Goal: Task Accomplishment & Management: Manage account settings

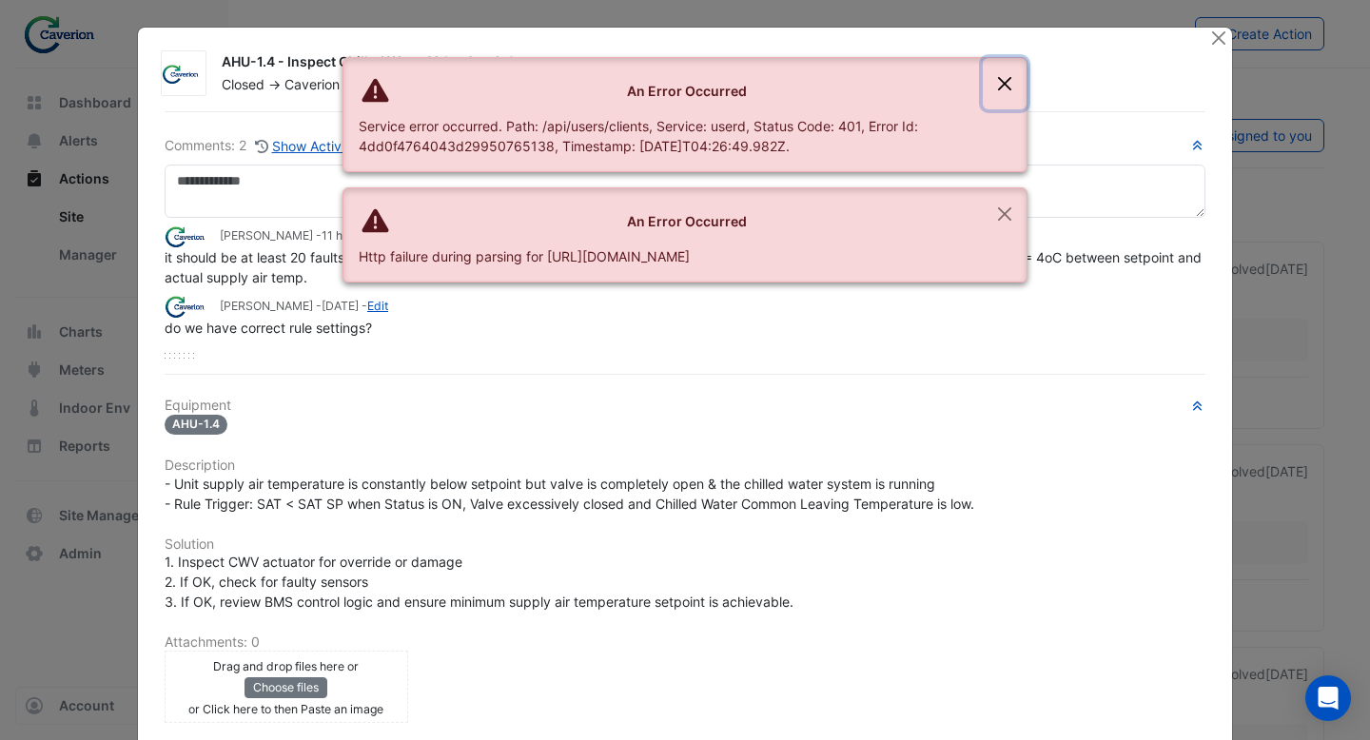
click at [1012, 81] on button "Close" at bounding box center [1005, 83] width 44 height 51
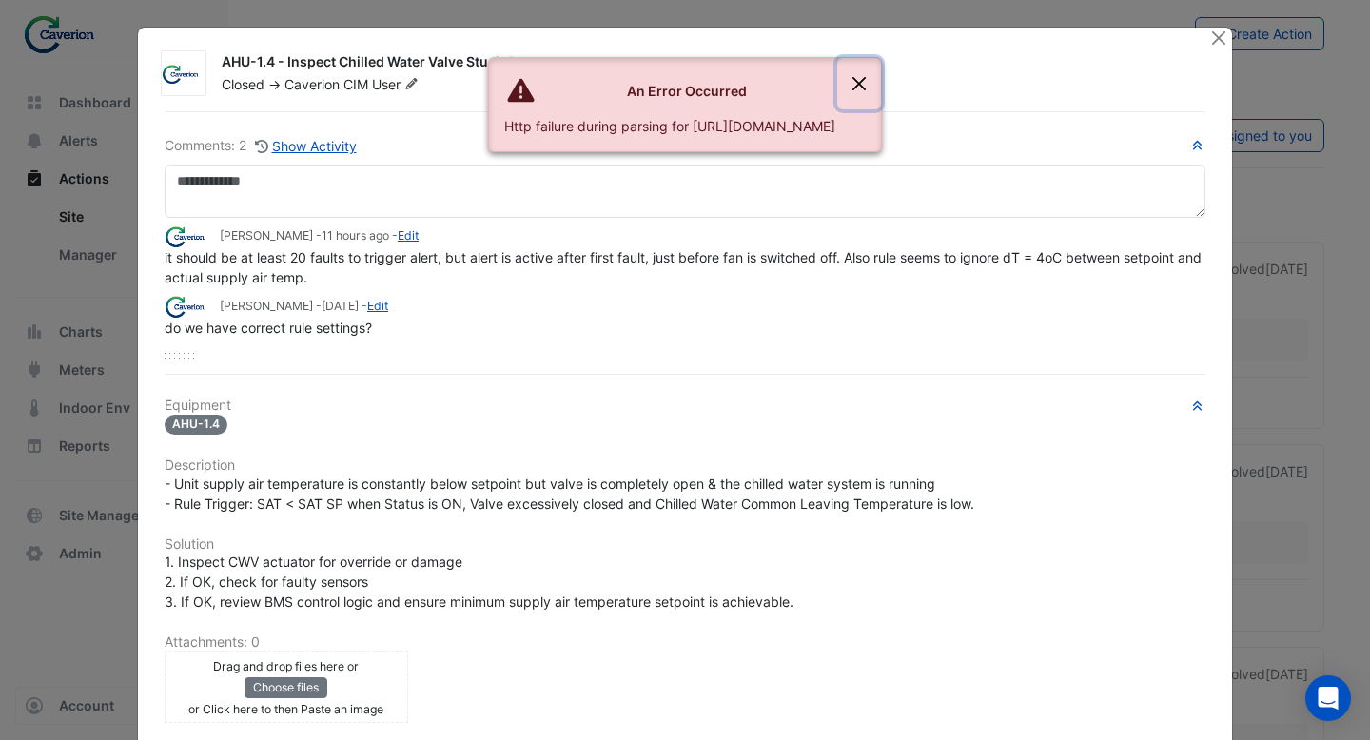
click at [881, 88] on button "Close" at bounding box center [859, 83] width 44 height 51
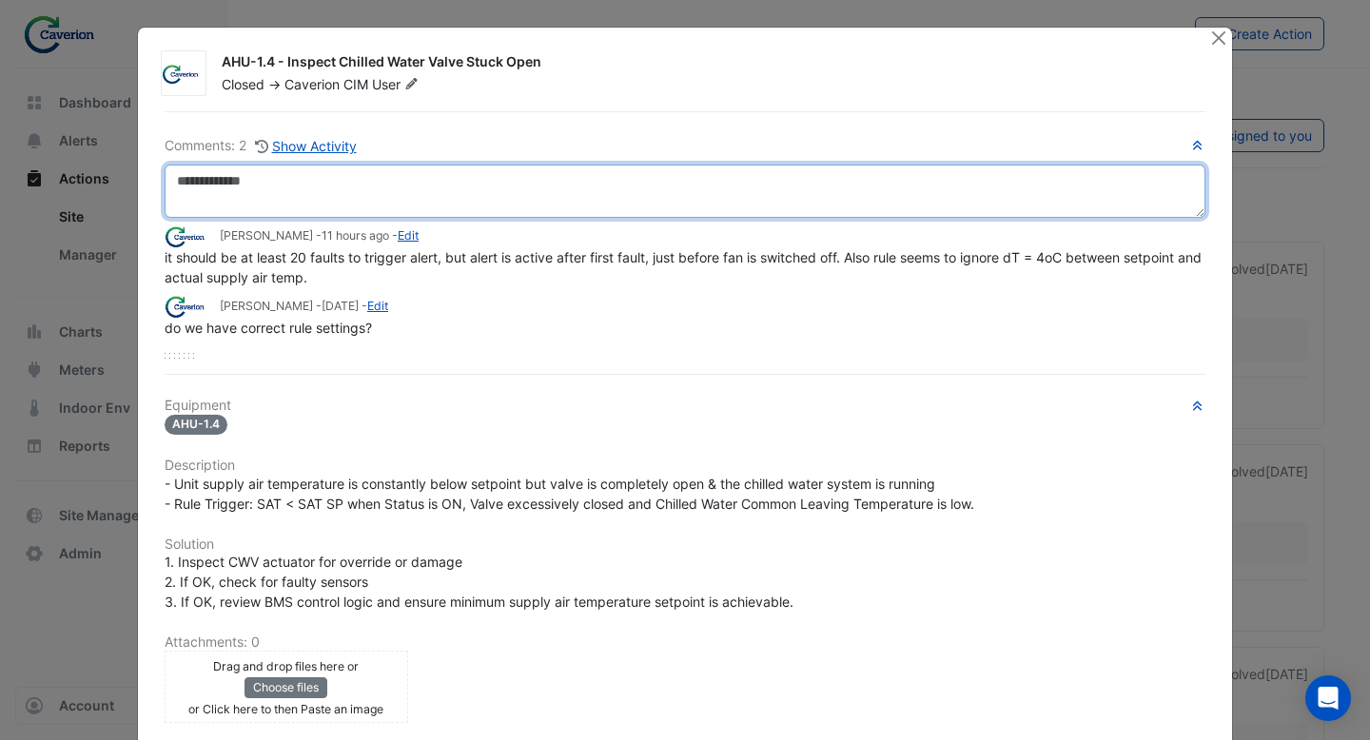
click at [366, 194] on textarea at bounding box center [685, 191] width 1041 height 53
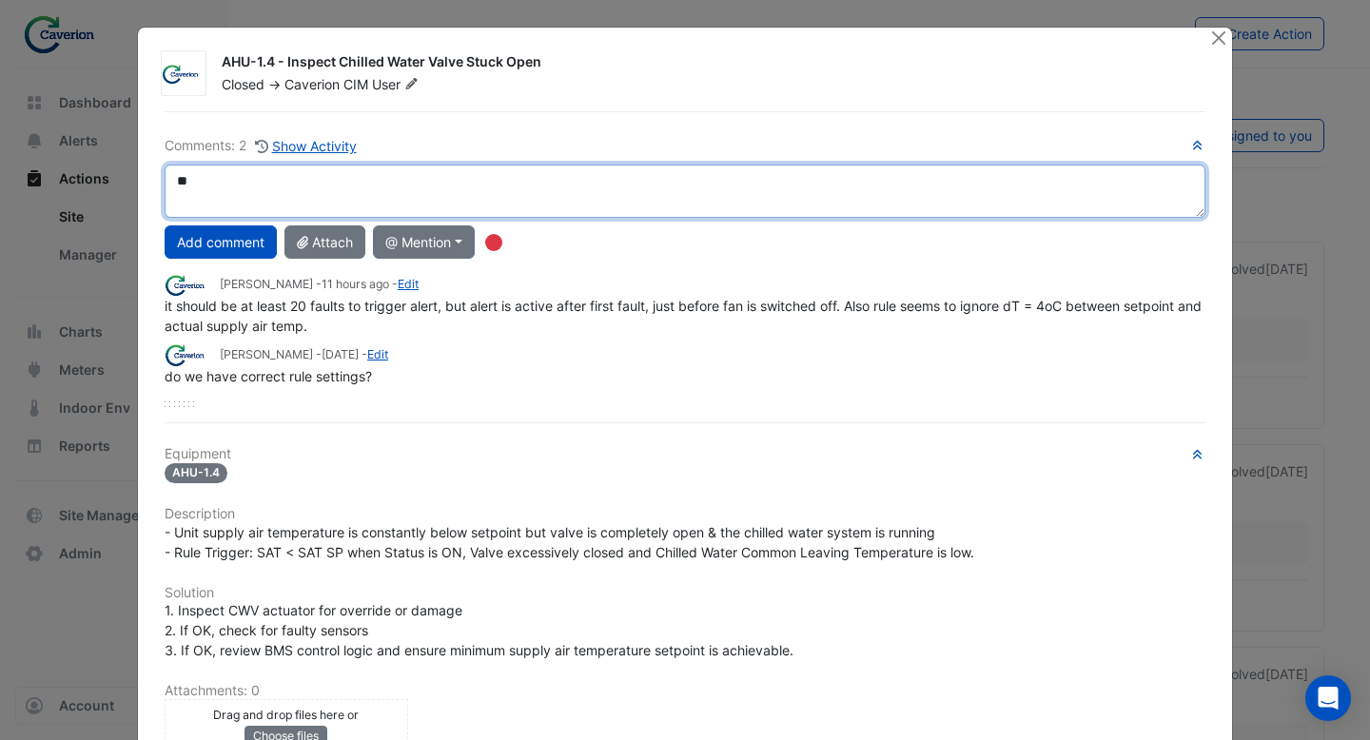
type textarea "*"
click at [714, 186] on textarea "**********" at bounding box center [685, 191] width 1041 height 53
click at [831, 190] on textarea "**********" at bounding box center [685, 191] width 1041 height 53
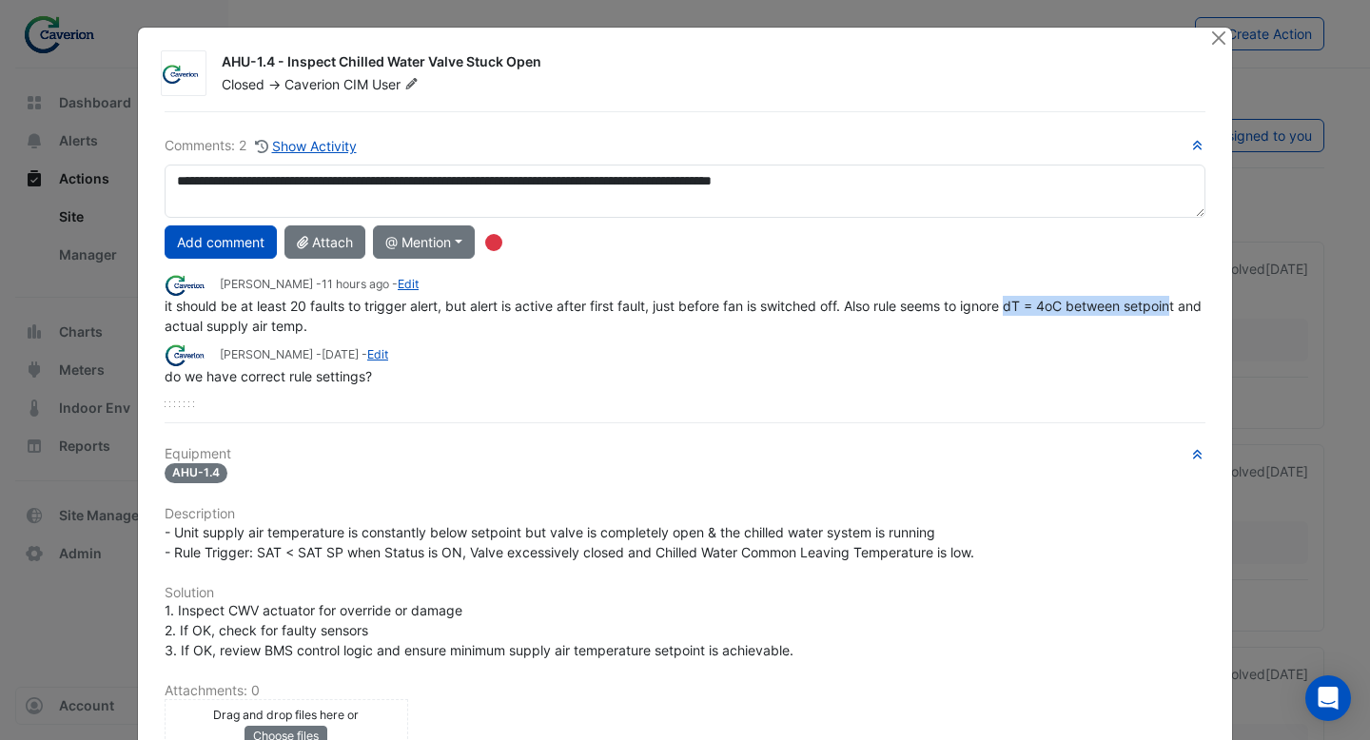
drag, startPoint x: 1185, startPoint y: 303, endPoint x: 1015, endPoint y: 304, distance: 169.4
click at [1015, 304] on span "it should be at least 20 faults to trigger alert, but alert is active after fir…" at bounding box center [685, 316] width 1041 height 36
copy span "dT = 4oC between setpoin"
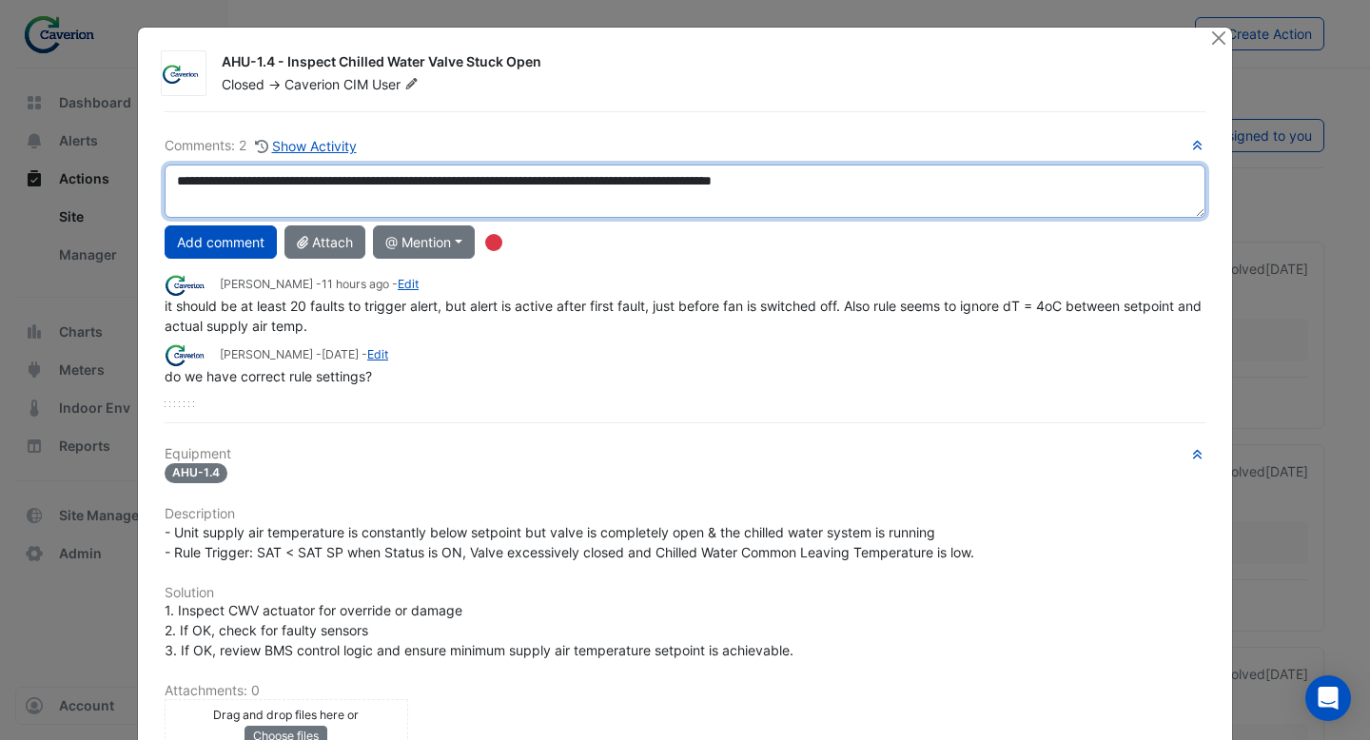
click at [947, 186] on textarea "**********" at bounding box center [685, 191] width 1041 height 53
paste textarea "**********"
click at [883, 179] on textarea "**********" at bounding box center [685, 191] width 1041 height 53
click at [1140, 178] on textarea "**********" at bounding box center [685, 191] width 1041 height 53
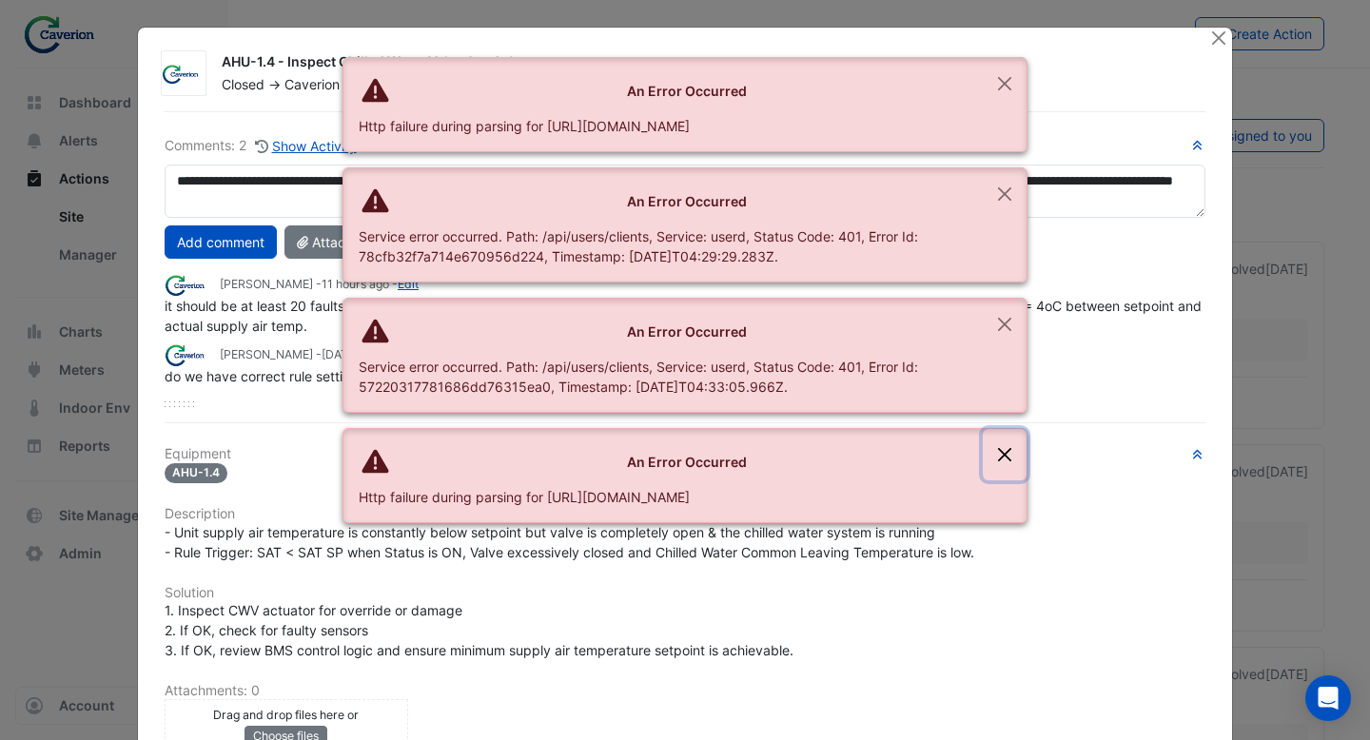
click at [1002, 440] on button "Close" at bounding box center [1005, 454] width 44 height 51
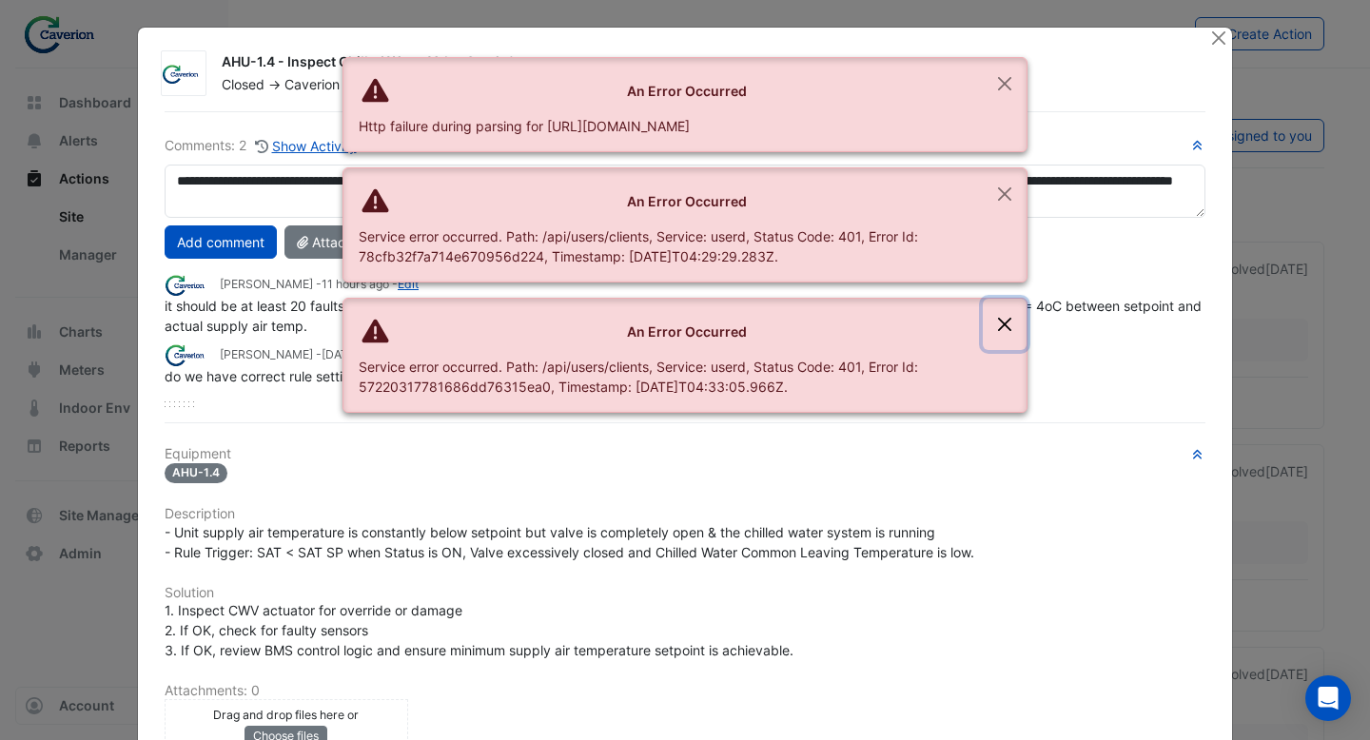
click at [1004, 328] on button "Close" at bounding box center [1005, 324] width 44 height 51
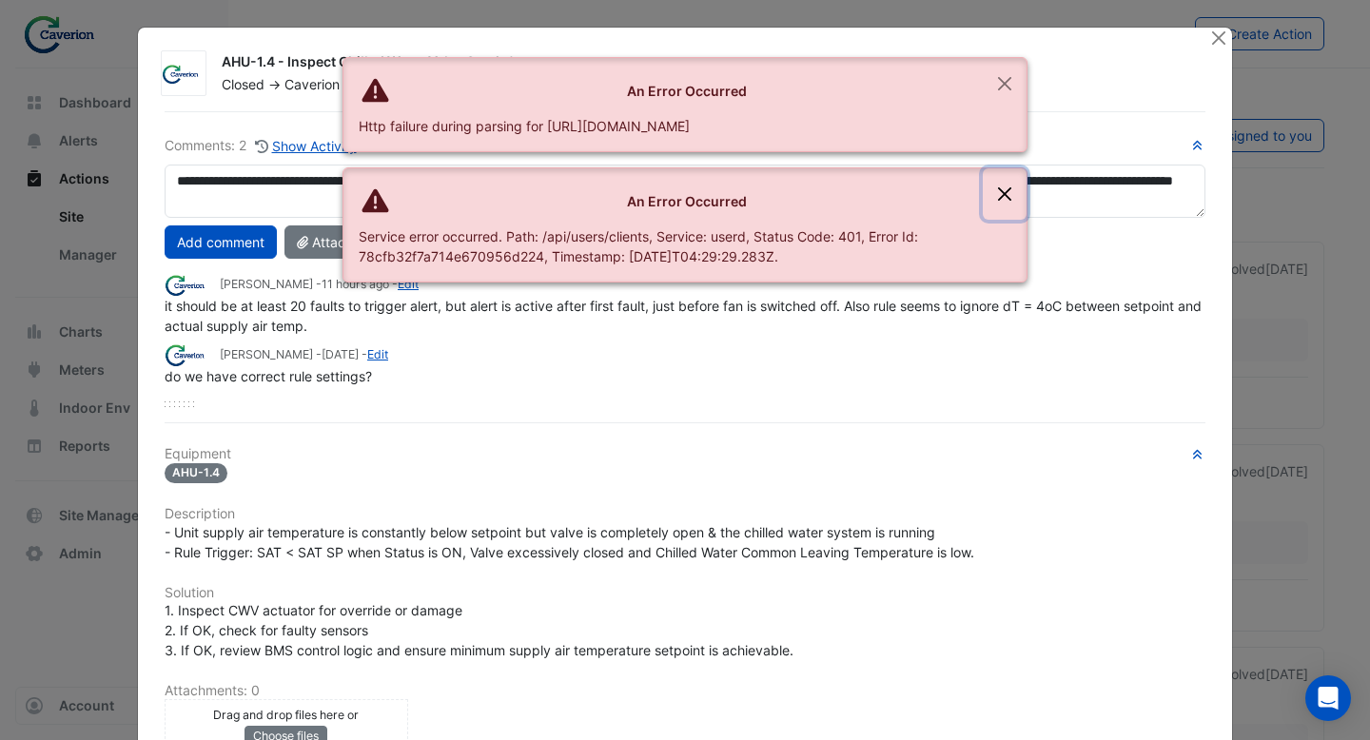
click at [1002, 197] on button "Close" at bounding box center [1005, 193] width 44 height 51
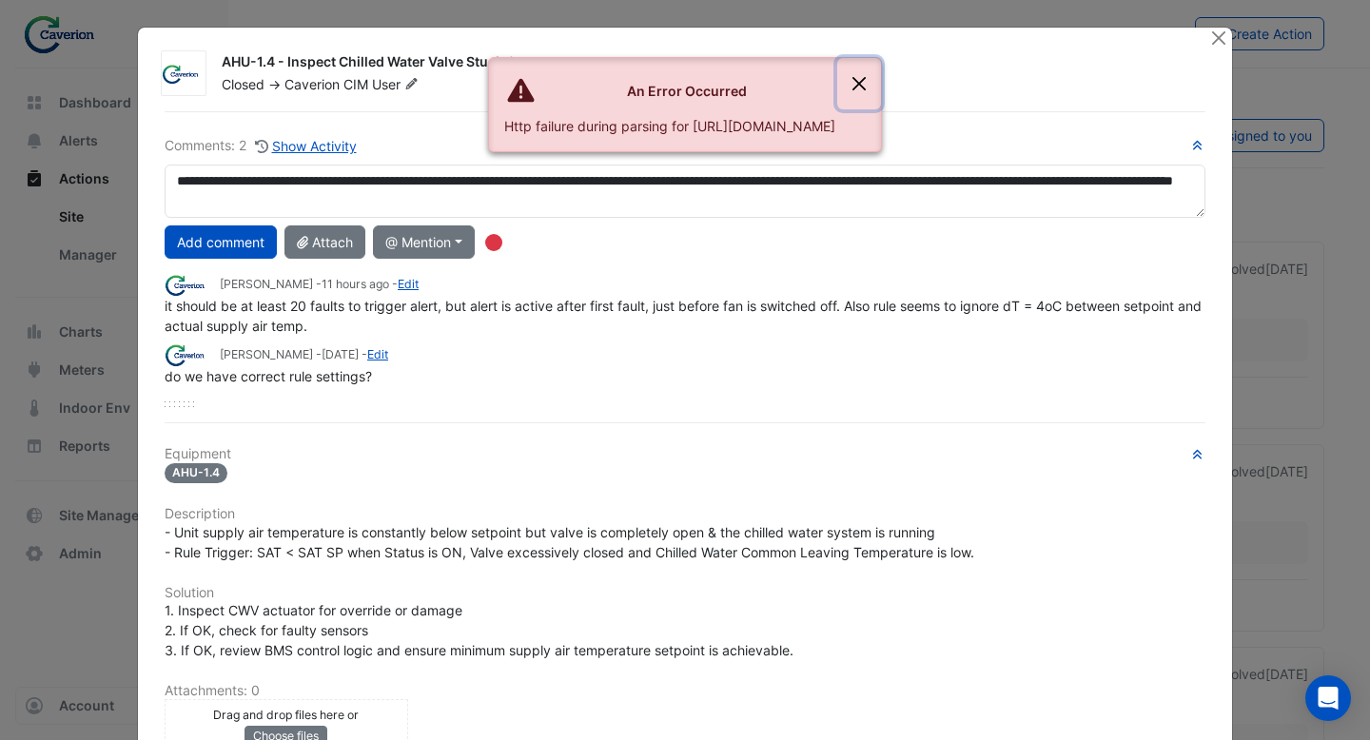
click at [881, 79] on button "Close" at bounding box center [859, 83] width 44 height 51
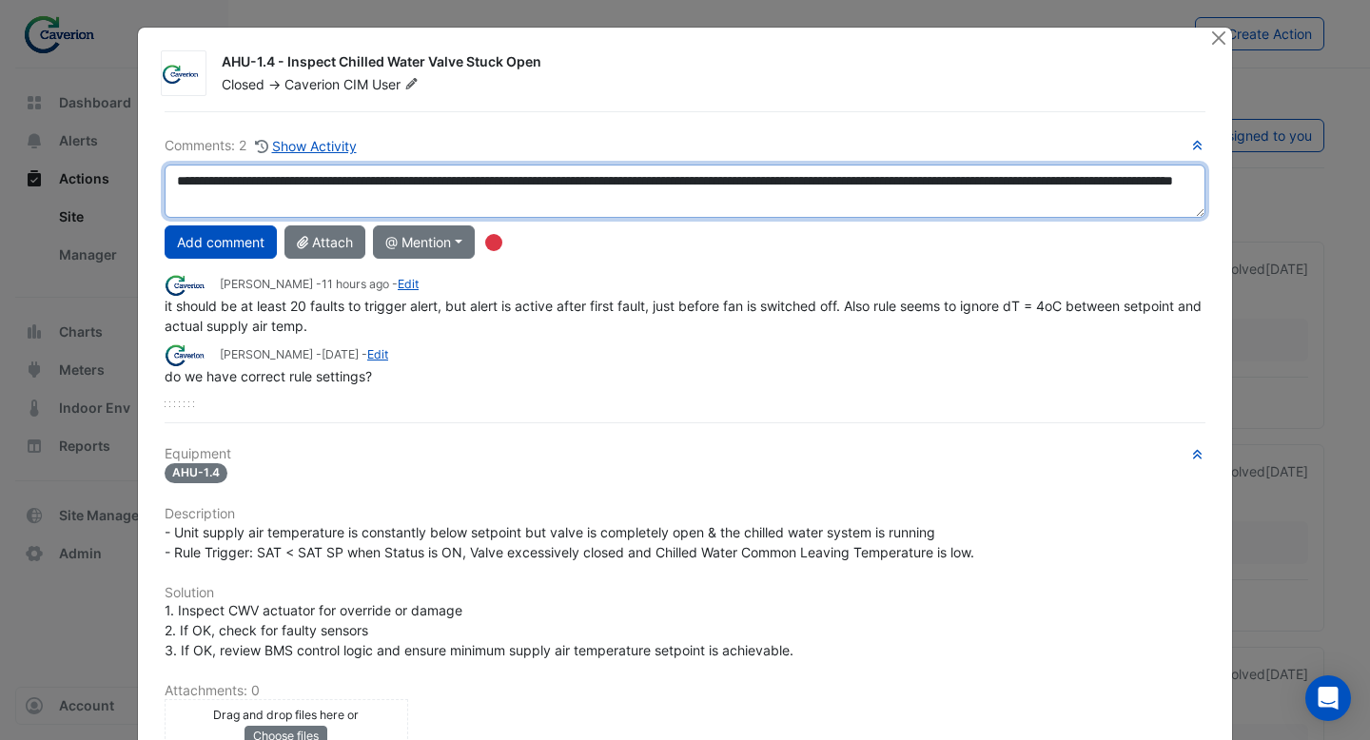
click at [622, 200] on textarea "**********" at bounding box center [685, 191] width 1041 height 53
drag, startPoint x: 1032, startPoint y: 182, endPoint x: 1017, endPoint y: 181, distance: 15.3
click at [1017, 181] on textarea "**********" at bounding box center [685, 191] width 1041 height 53
click at [1019, 206] on textarea "**********" at bounding box center [685, 191] width 1041 height 53
click at [917, 205] on textarea "**********" at bounding box center [685, 191] width 1041 height 53
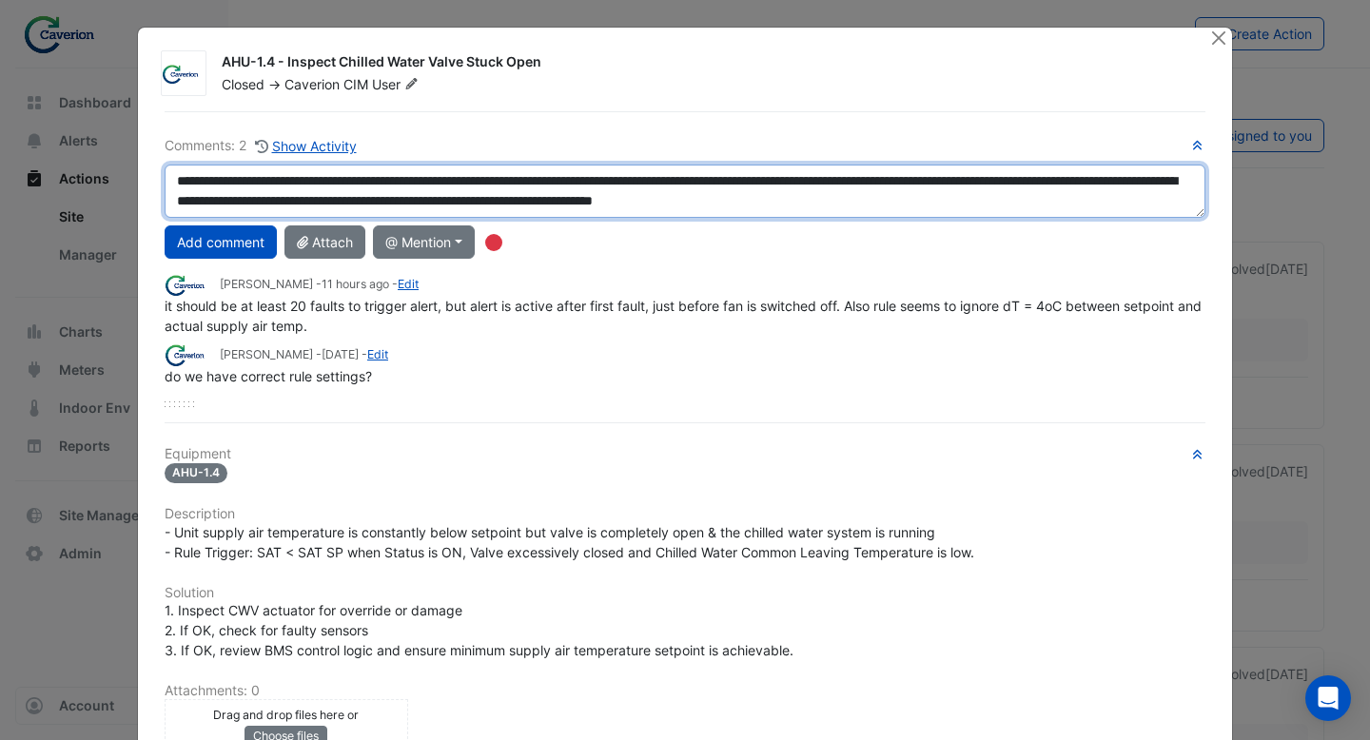
click at [1023, 200] on textarea "**********" at bounding box center [685, 191] width 1041 height 53
paste textarea "**"
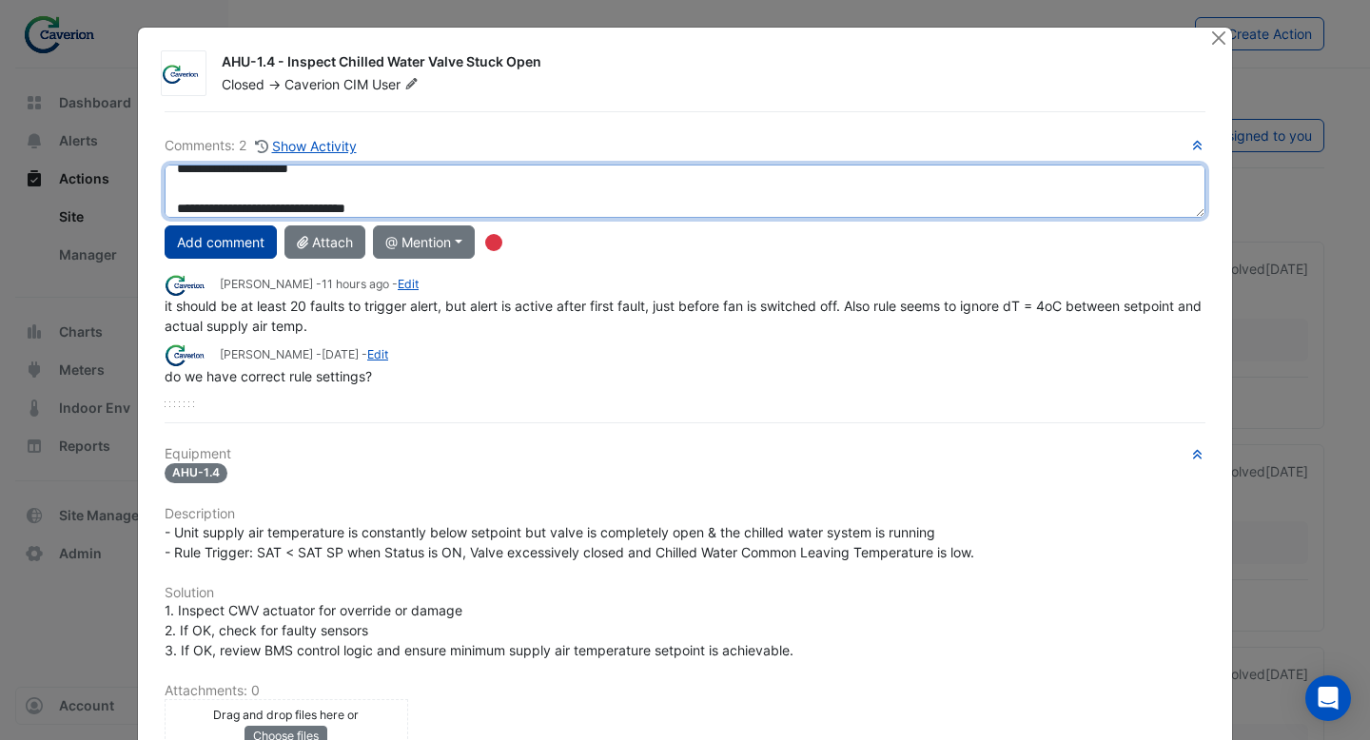
type textarea "**********"
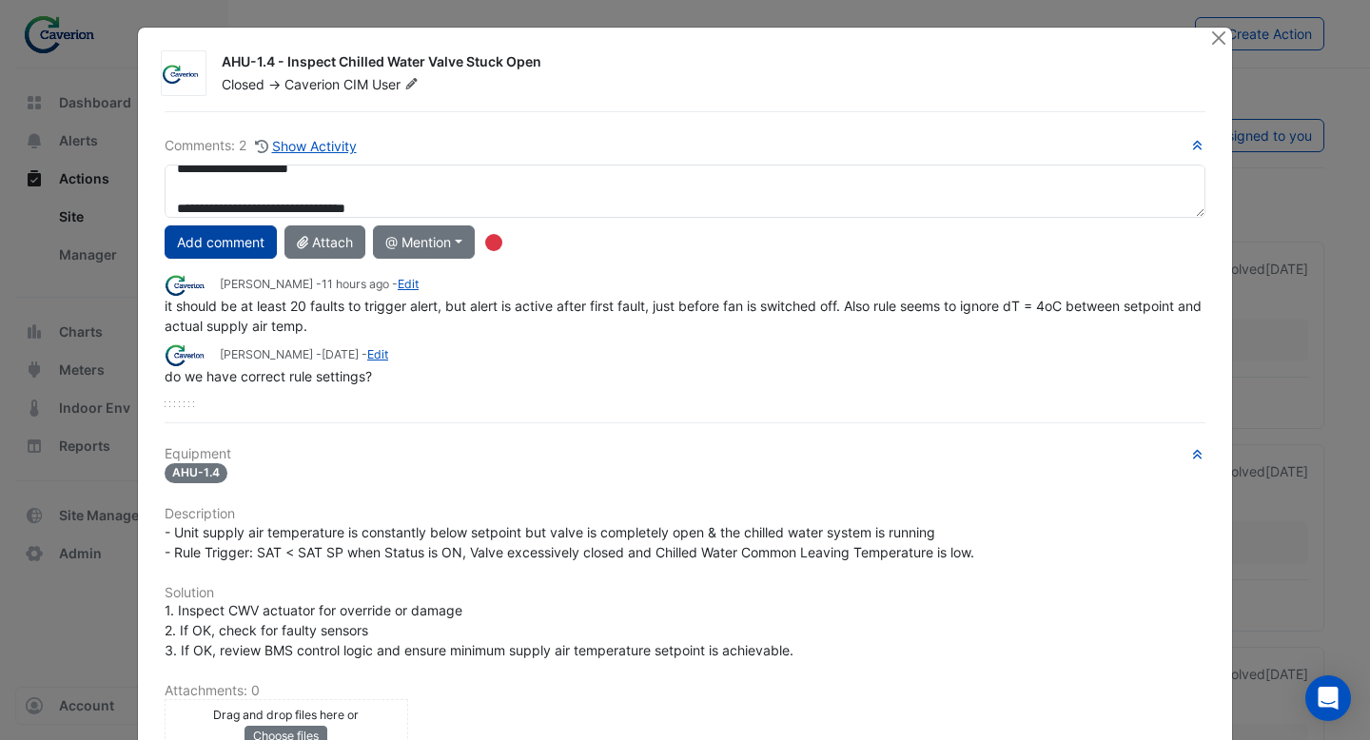
click at [235, 251] on button "Add comment" at bounding box center [221, 241] width 112 height 33
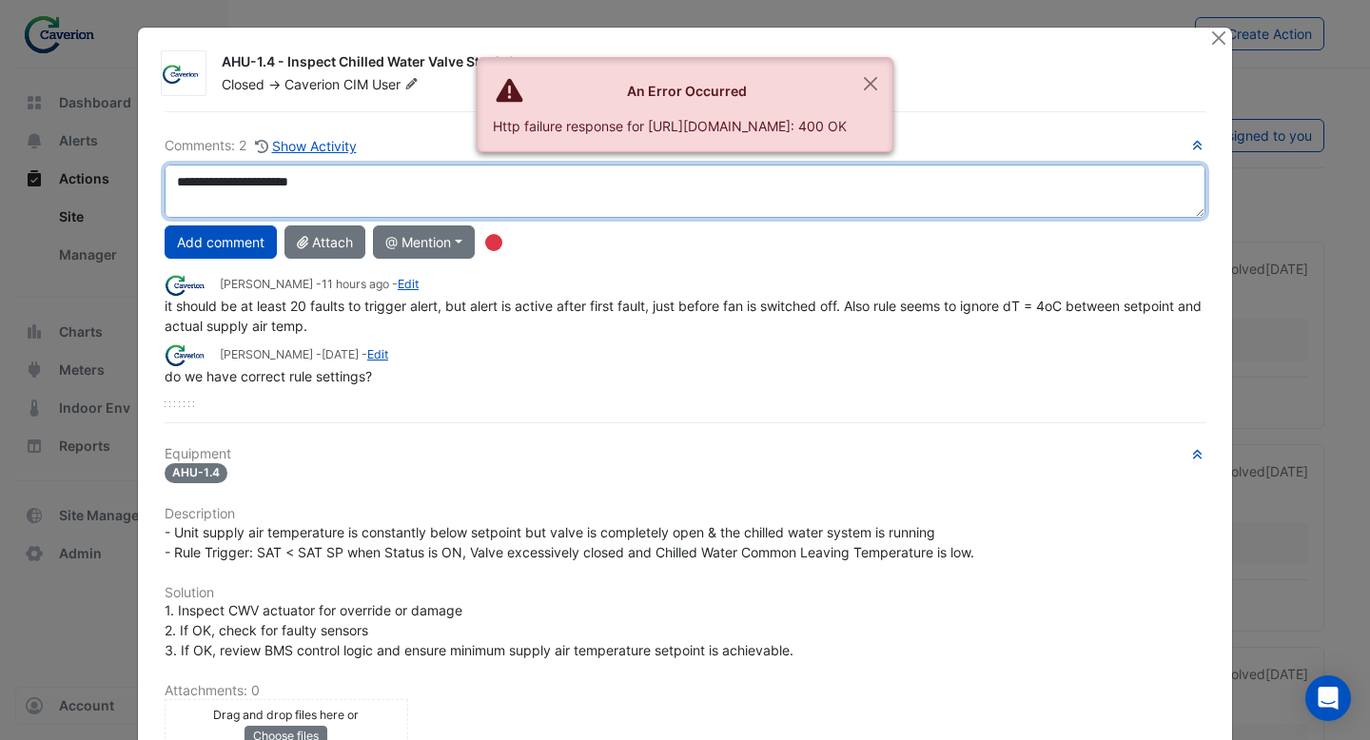
scroll to position [0, 0]
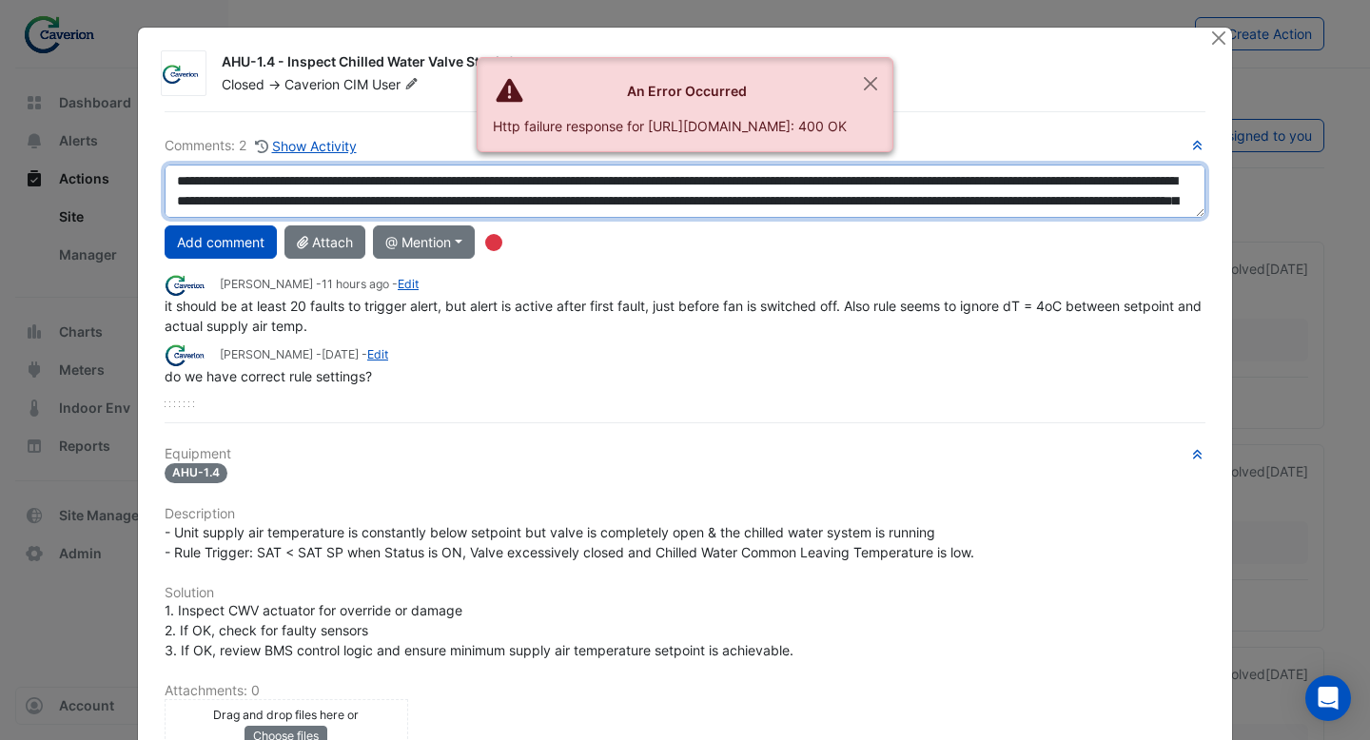
drag, startPoint x: 402, startPoint y: 204, endPoint x: 86, endPoint y: 140, distance: 323.2
click at [86, 140] on ngb-modal-window "AHU-1.4 - Inspect Chilled Water Valve Stuck Open Closed -> Caverion CIM User Co…" at bounding box center [685, 370] width 1370 height 740
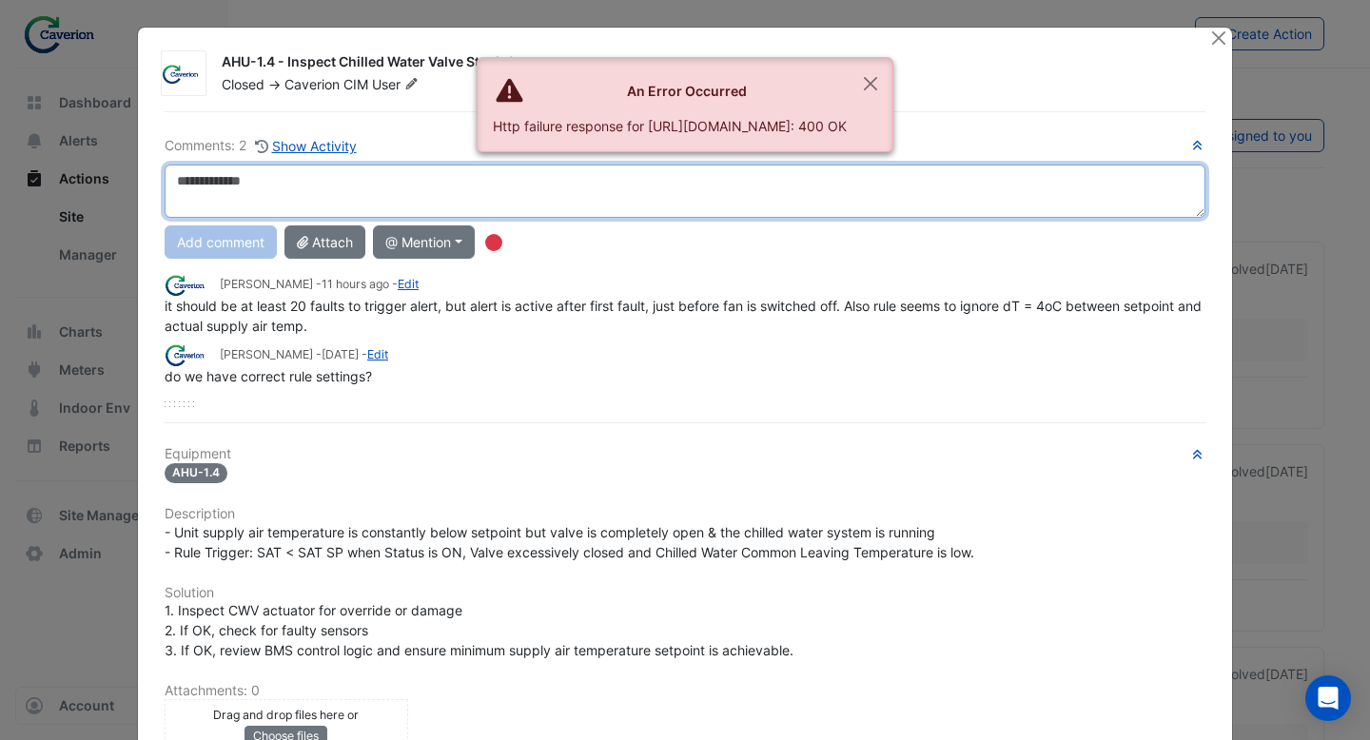
click at [268, 168] on textarea at bounding box center [685, 191] width 1041 height 53
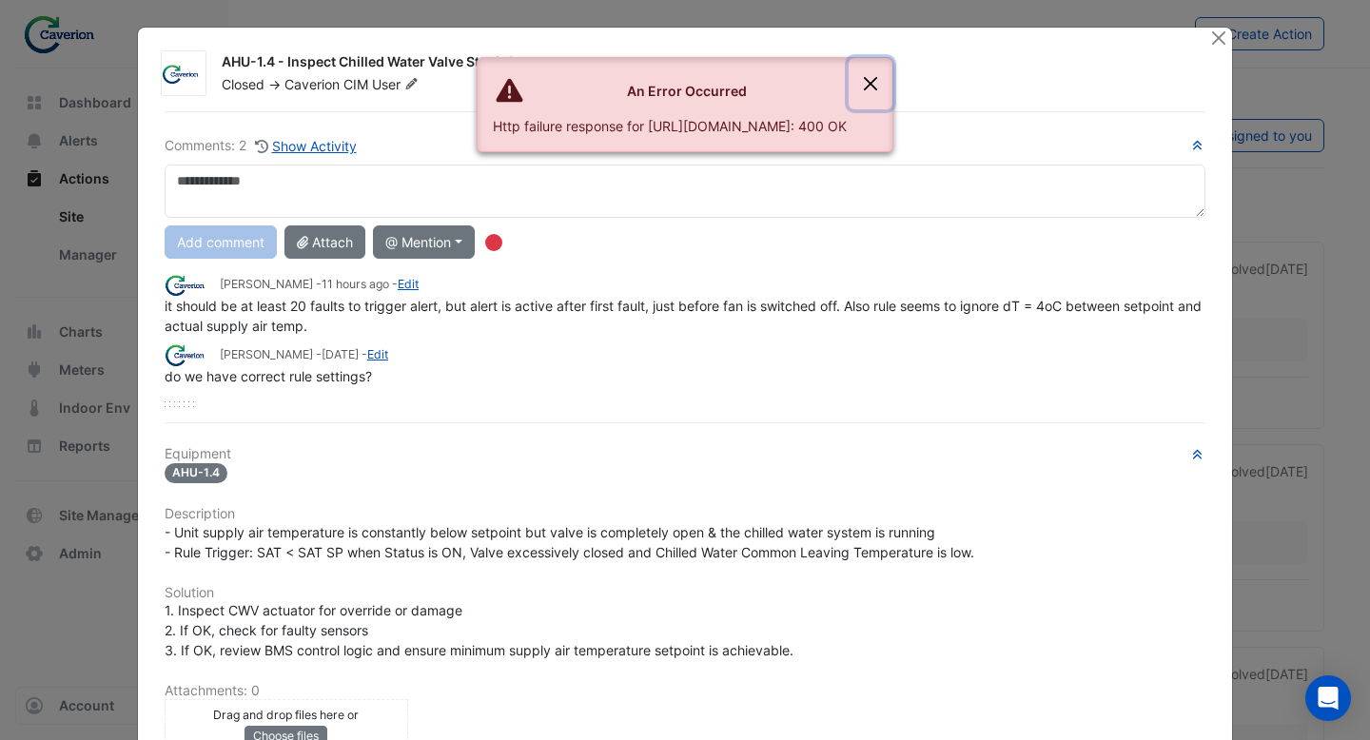
click at [892, 72] on button "Close" at bounding box center [871, 83] width 44 height 51
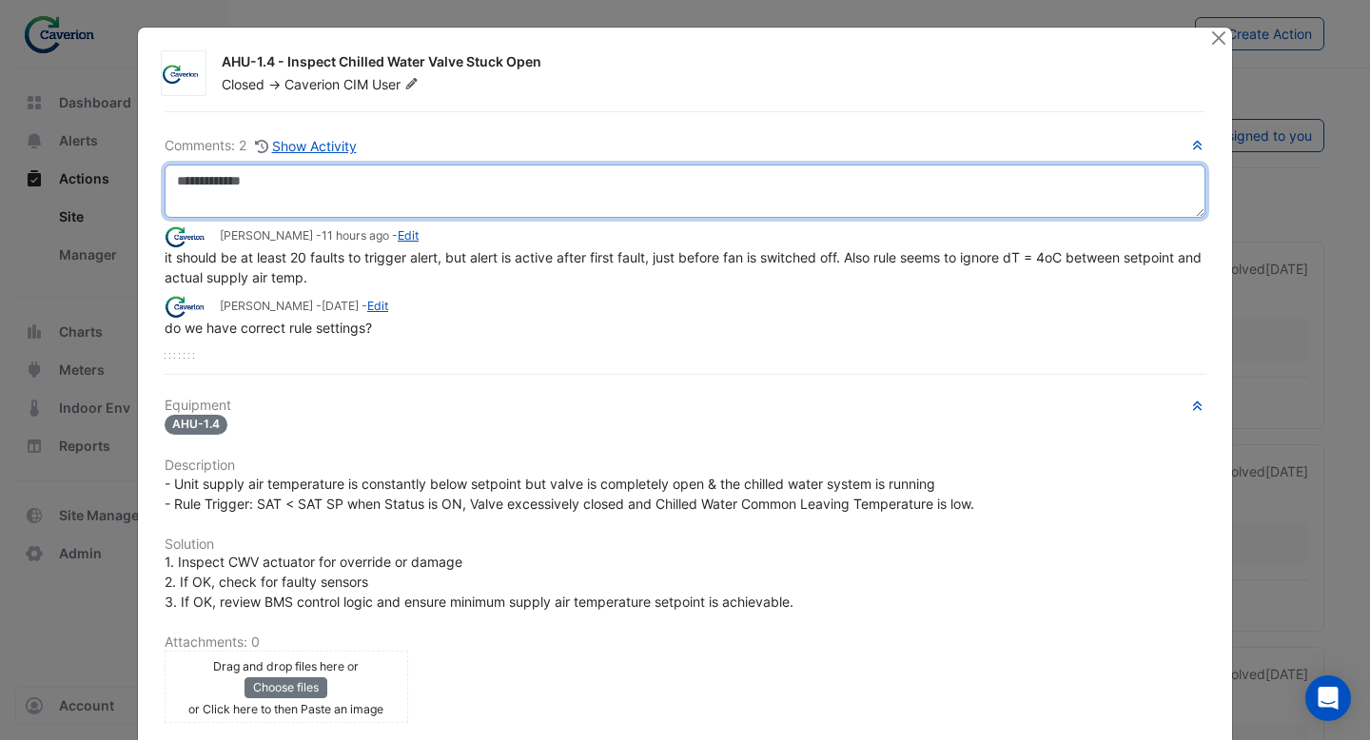
click at [568, 190] on textarea at bounding box center [685, 191] width 1041 height 53
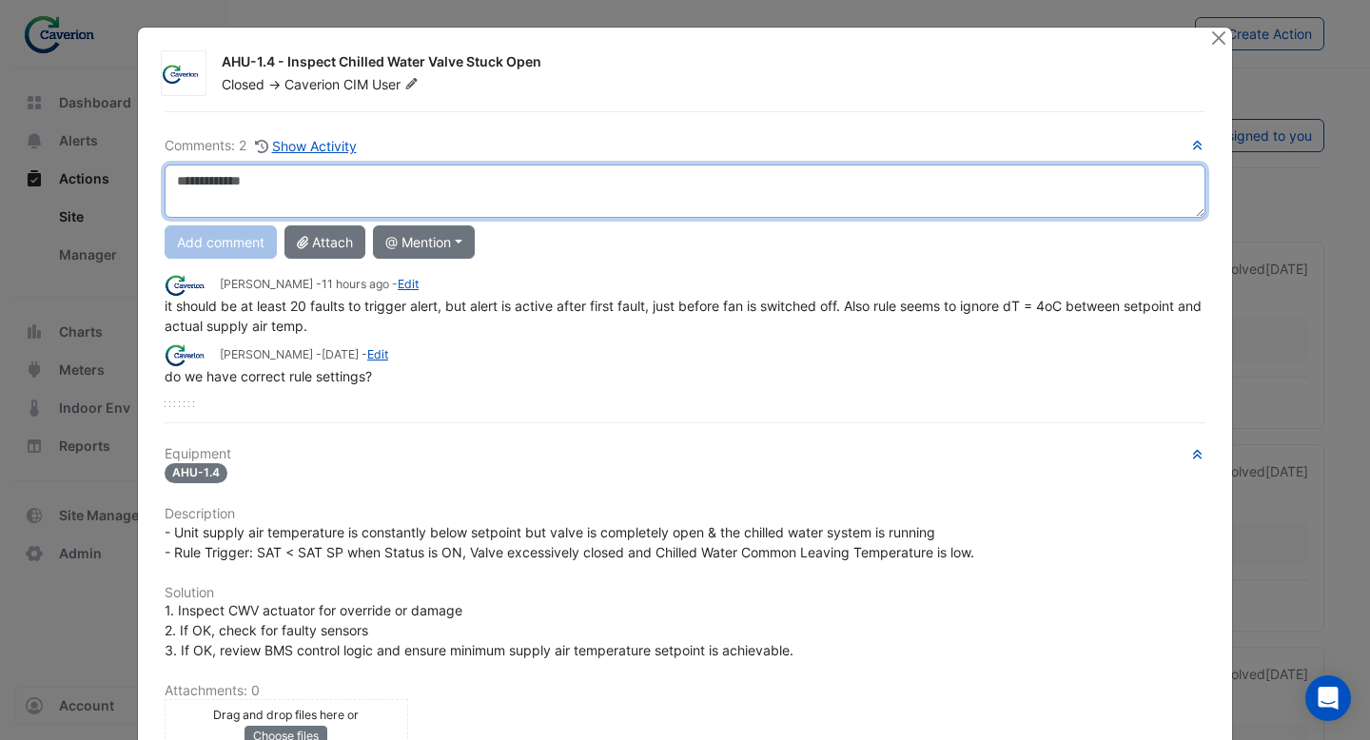
paste textarea "**********"
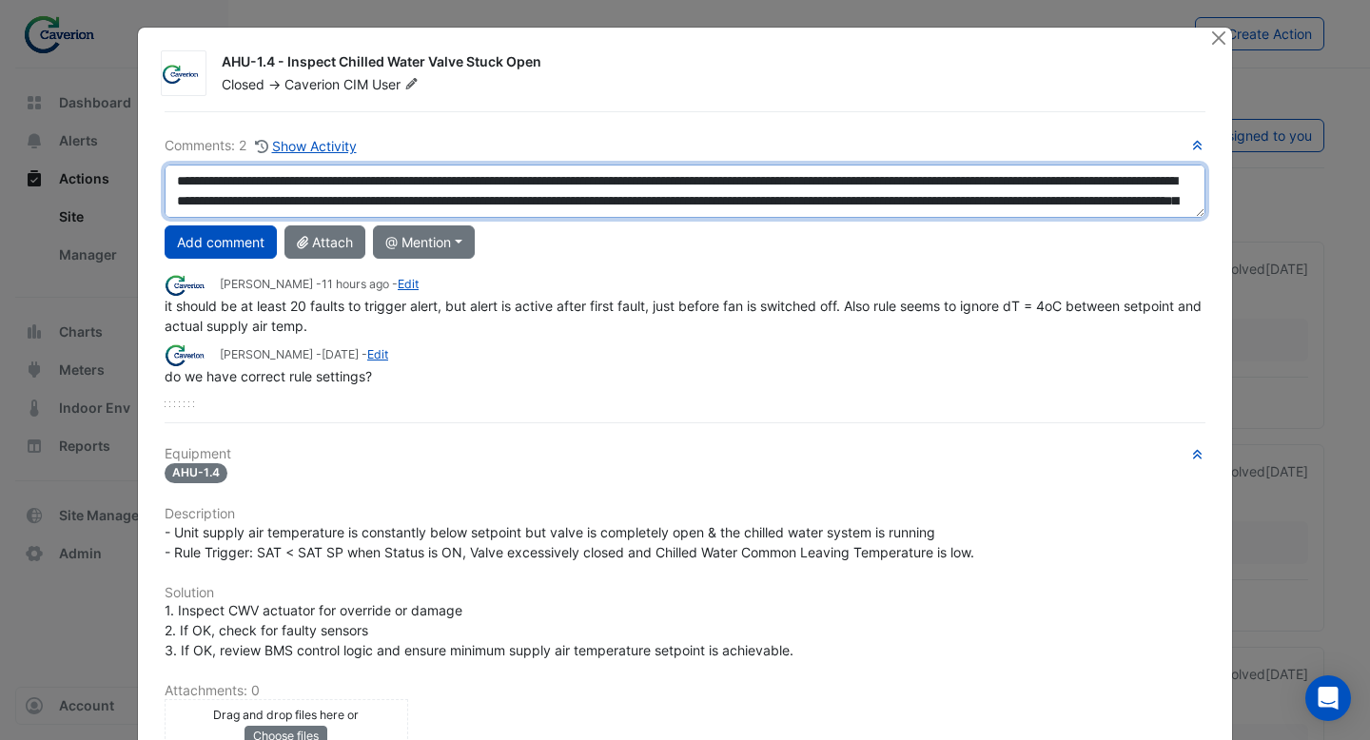
scroll to position [52, 0]
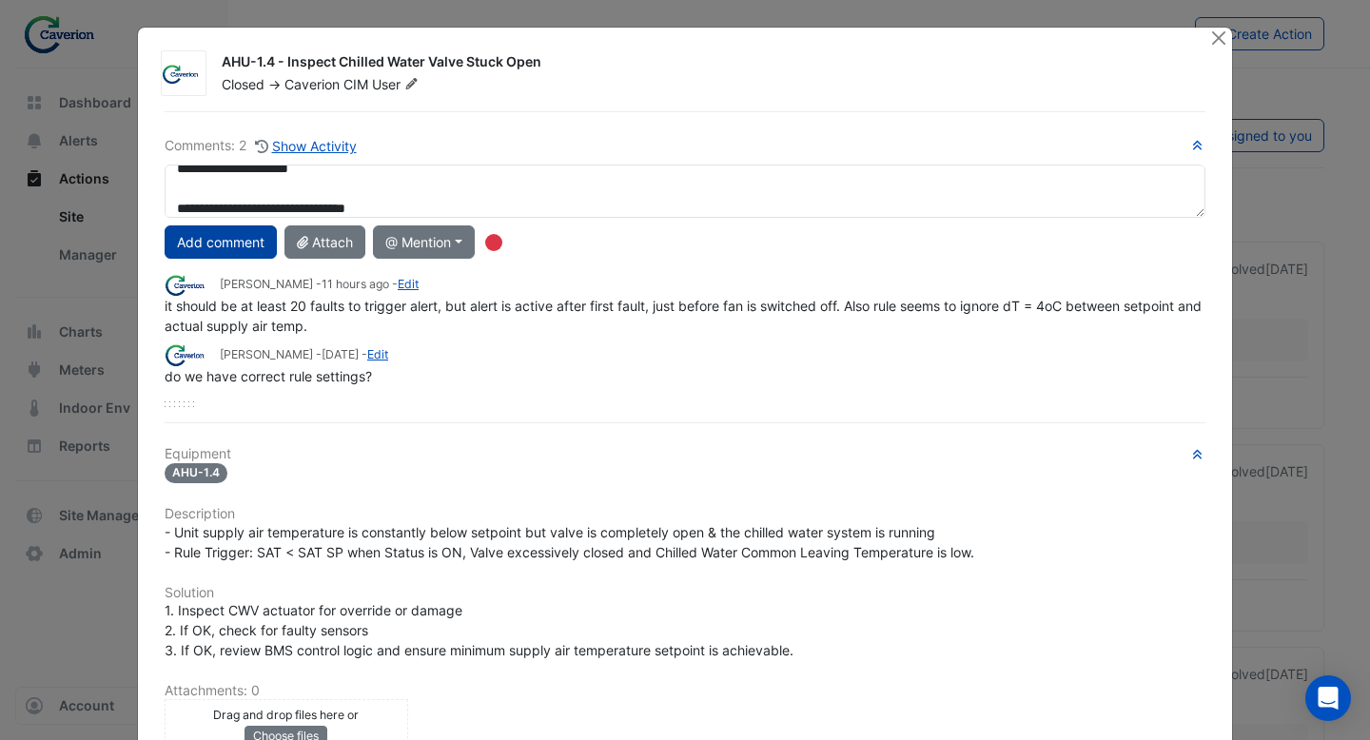
click at [235, 235] on button "Add comment" at bounding box center [221, 241] width 112 height 33
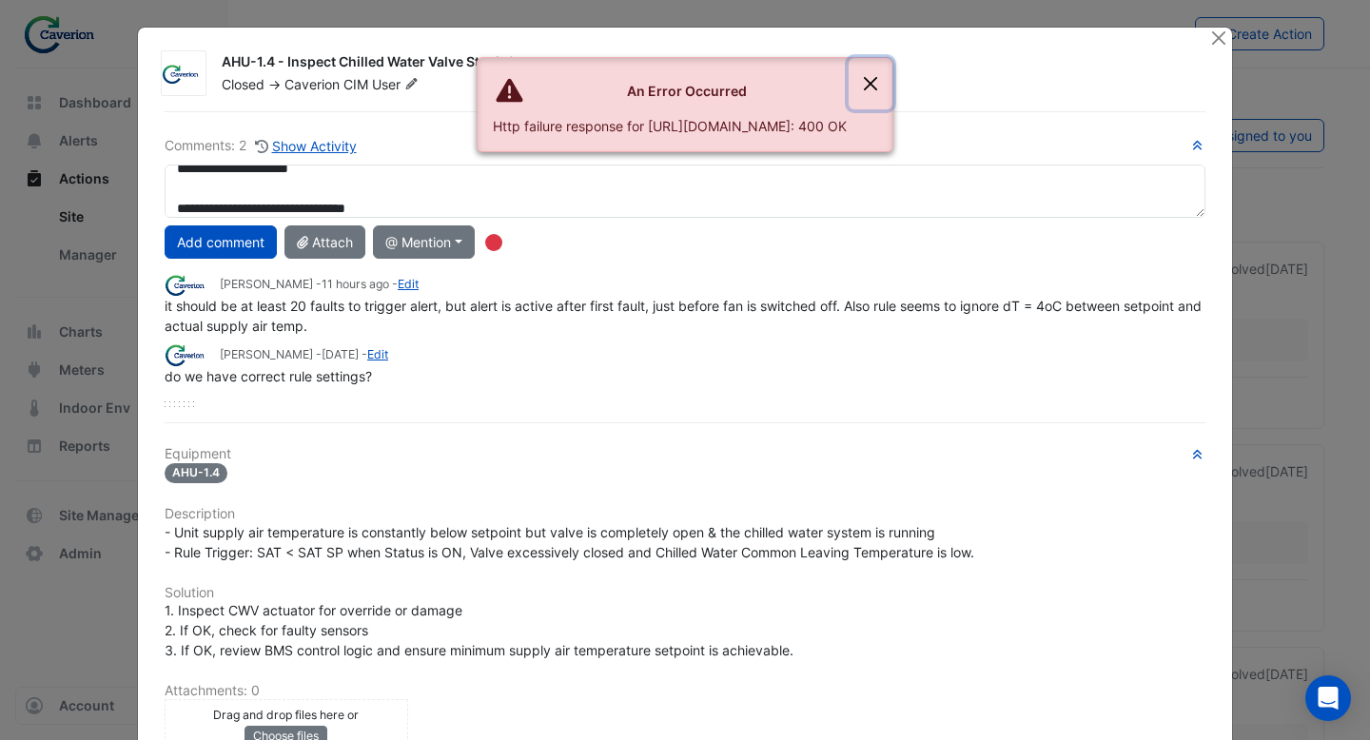
click at [892, 93] on button "Close" at bounding box center [871, 83] width 44 height 51
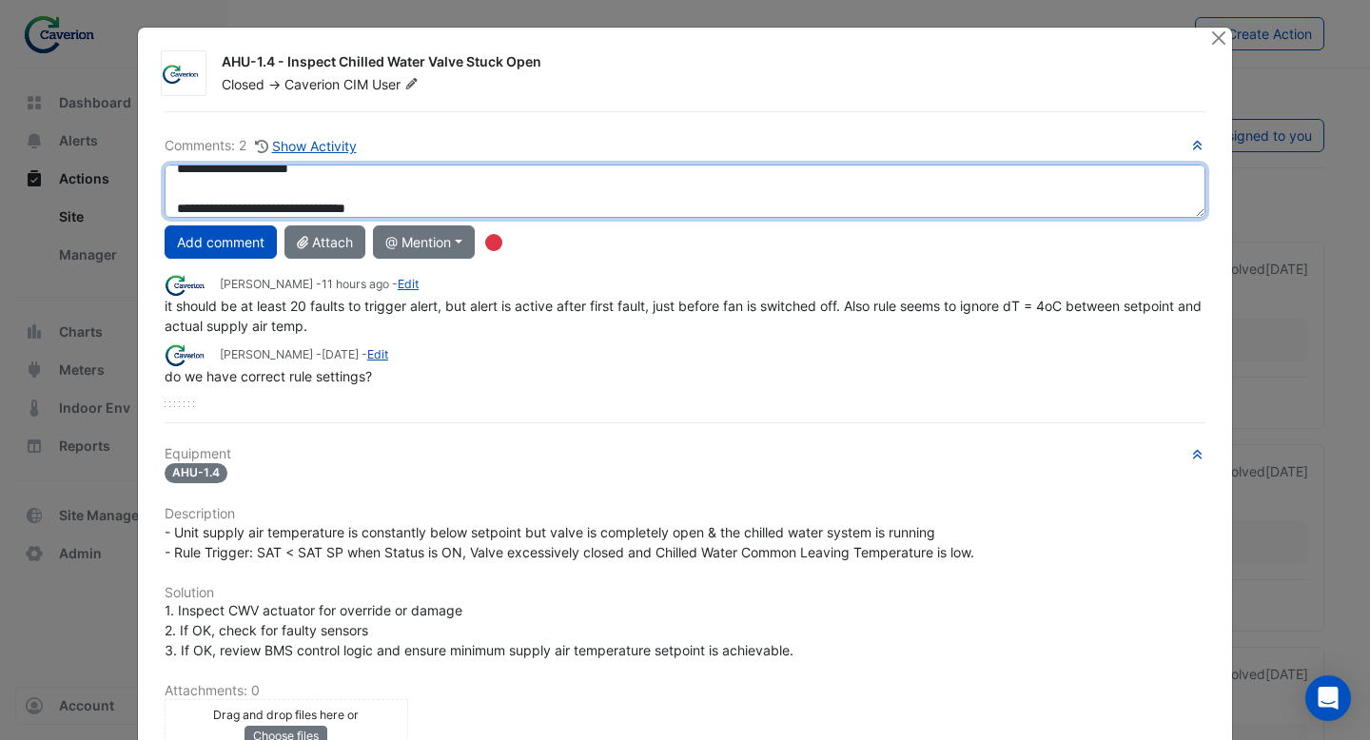
scroll to position [0, 0]
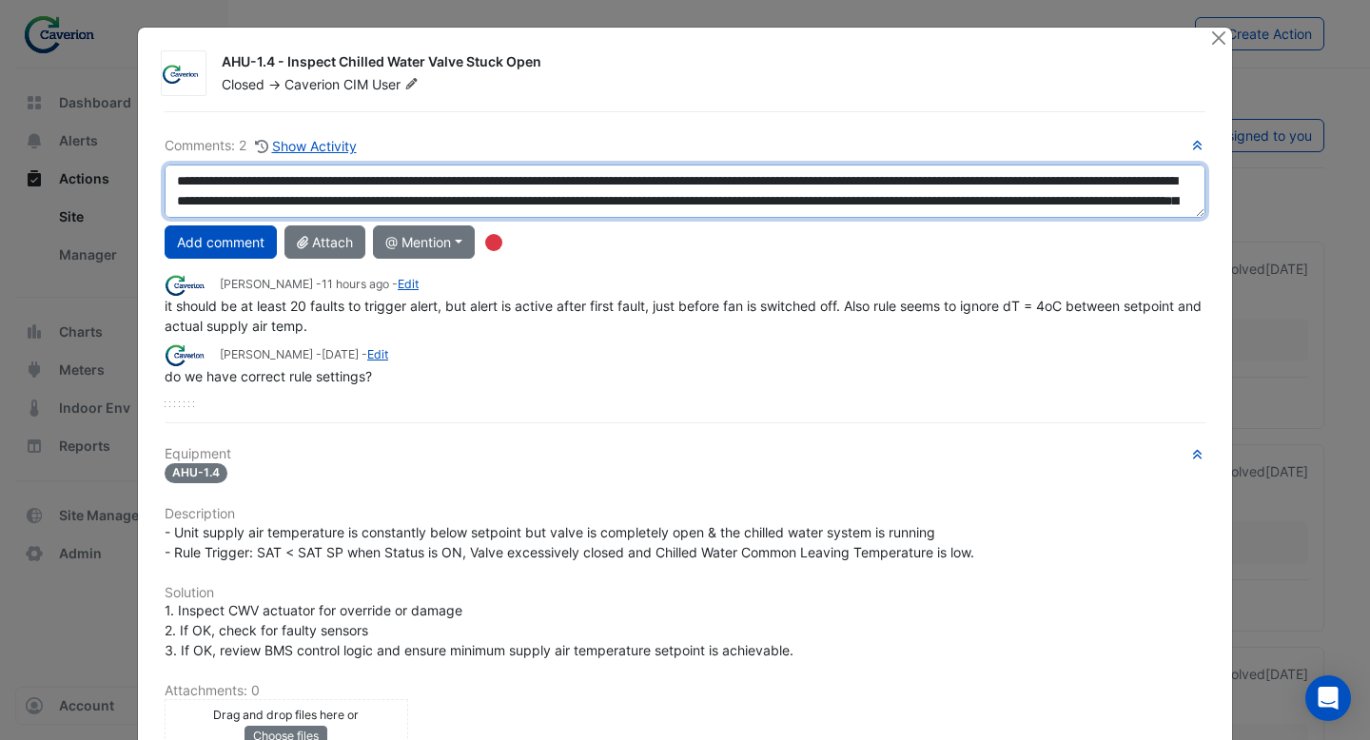
drag, startPoint x: 476, startPoint y: 196, endPoint x: 88, endPoint y: 107, distance: 397.4
click at [88, 107] on ngb-modal-window "AHU-1.4 - Inspect Chilled Water Valve Stuck Open Closed -> Caverion CIM User Co…" at bounding box center [685, 370] width 1370 height 740
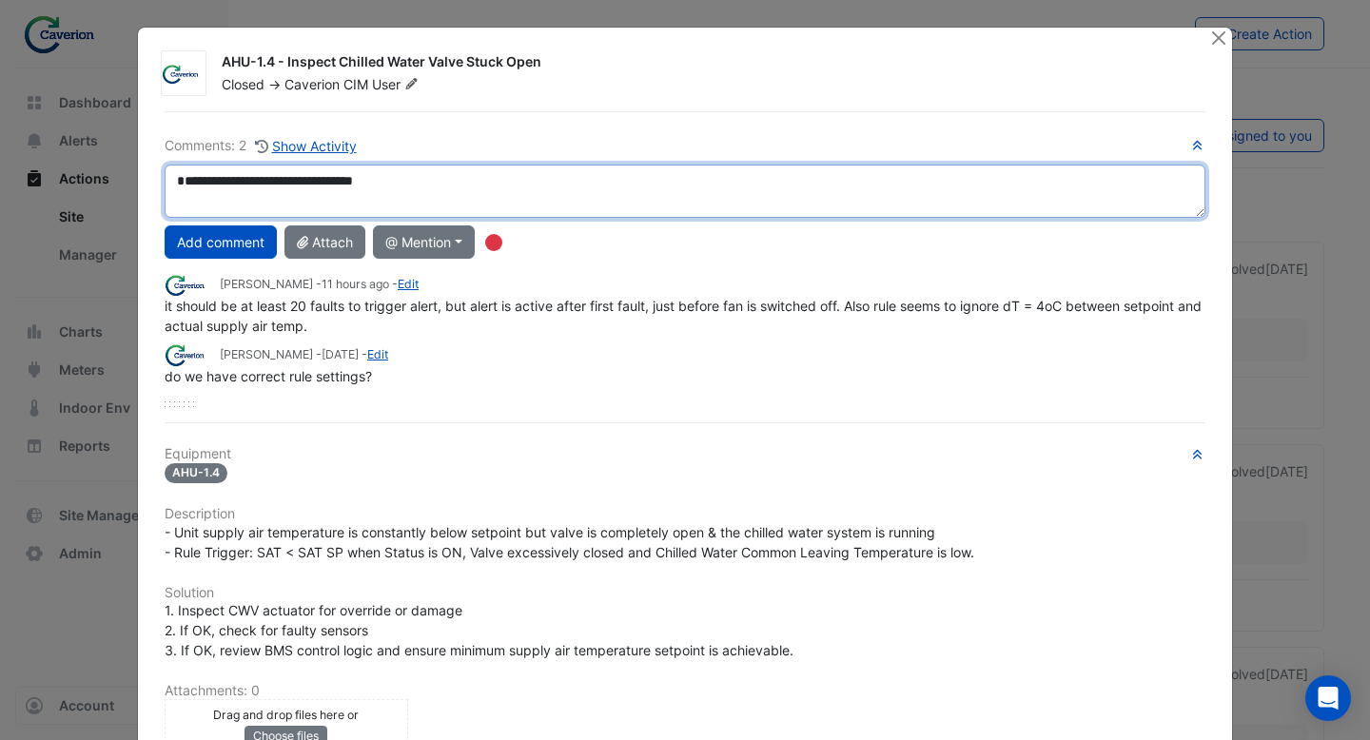
type textarea "**********"
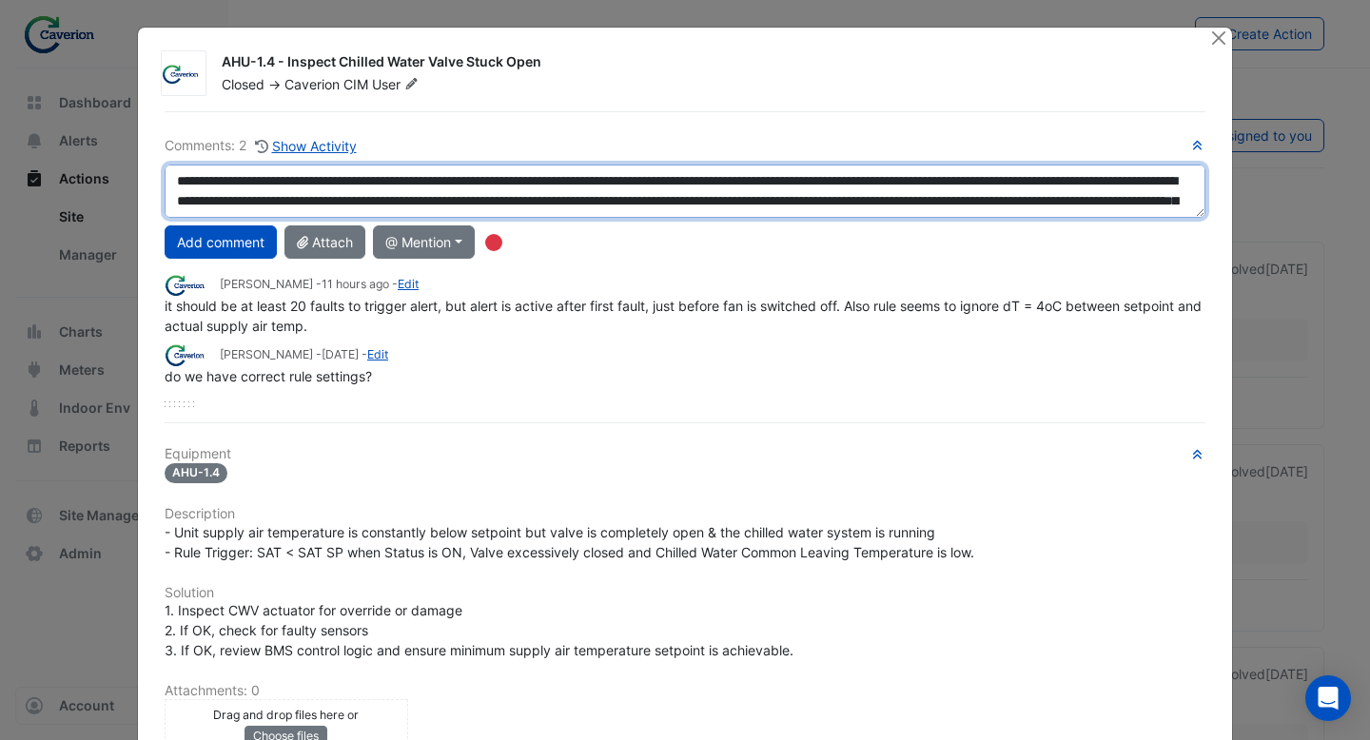
click at [400, 174] on textarea "**********" at bounding box center [685, 191] width 1041 height 53
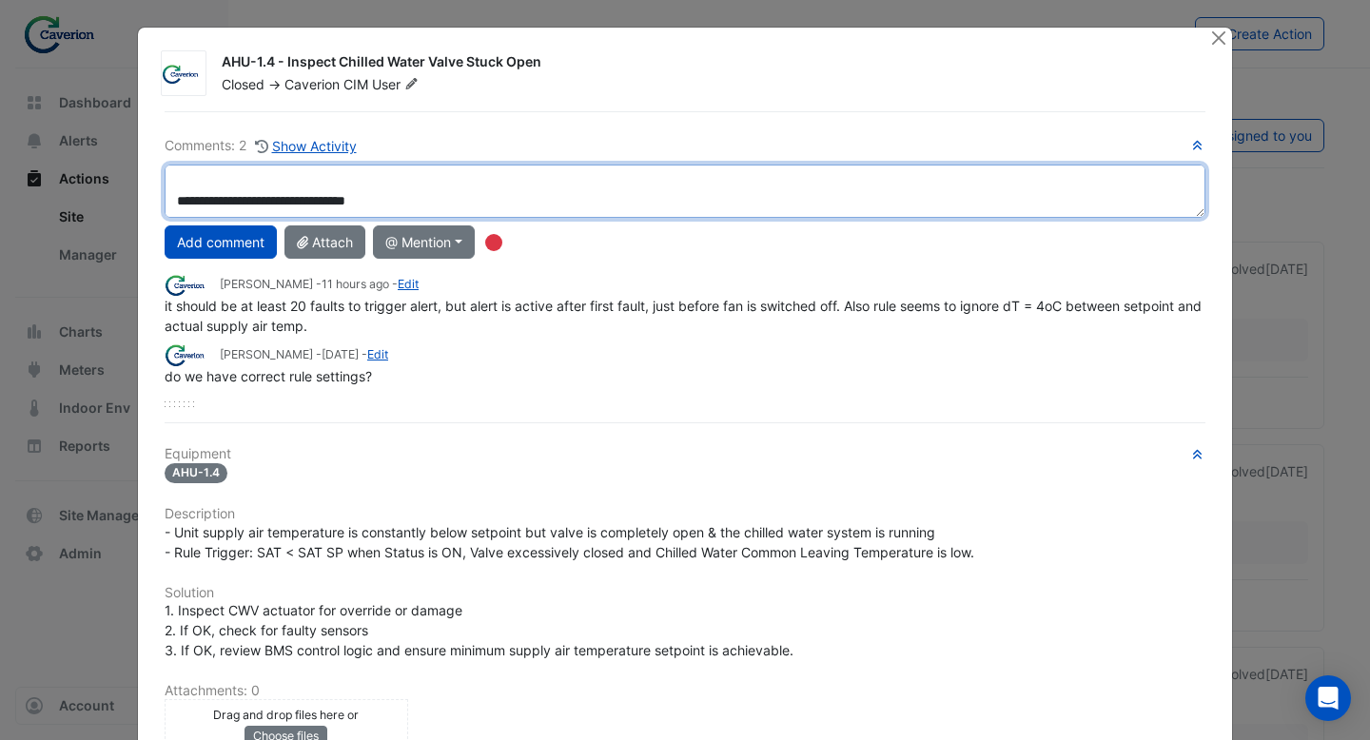
drag, startPoint x: 174, startPoint y: 184, endPoint x: 353, endPoint y: 393, distance: 275.3
click at [353, 393] on div "**********" at bounding box center [685, 271] width 1041 height 272
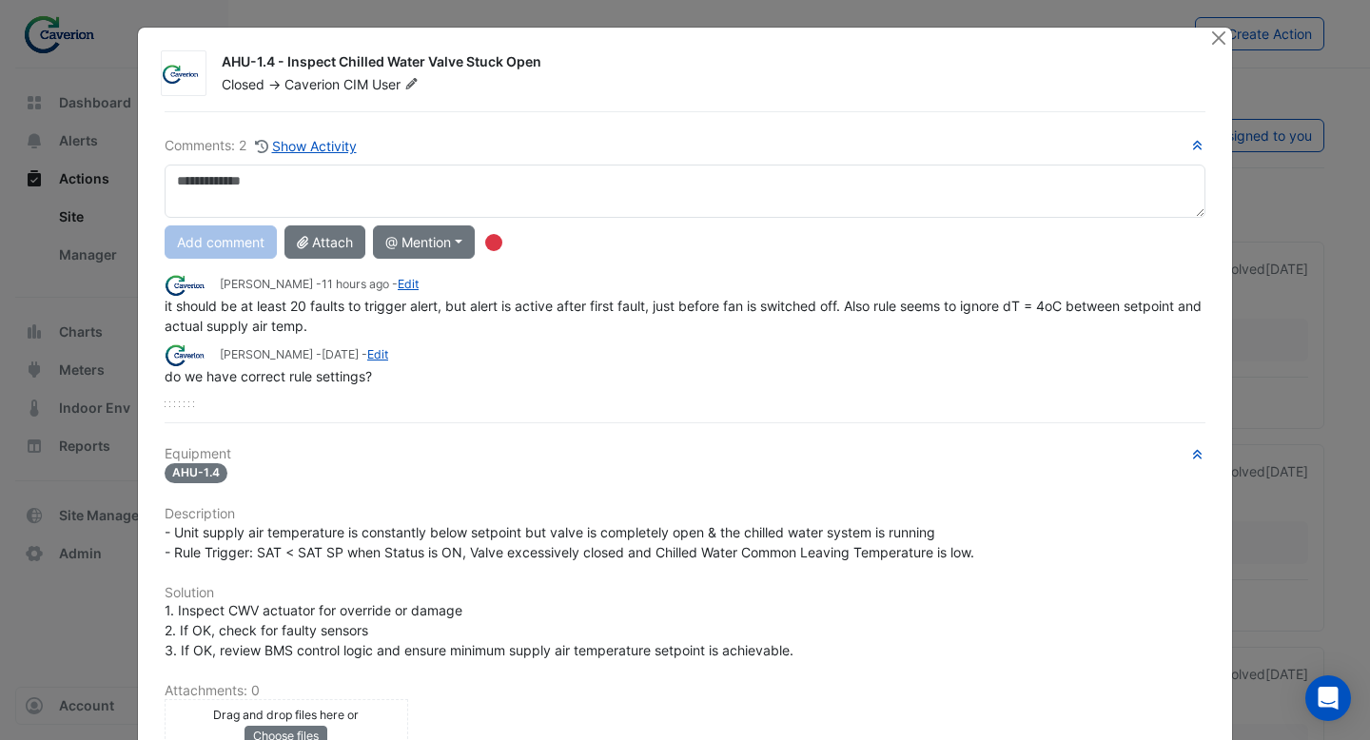
click at [1215, 52] on div at bounding box center [1209, 73] width 23 height 42
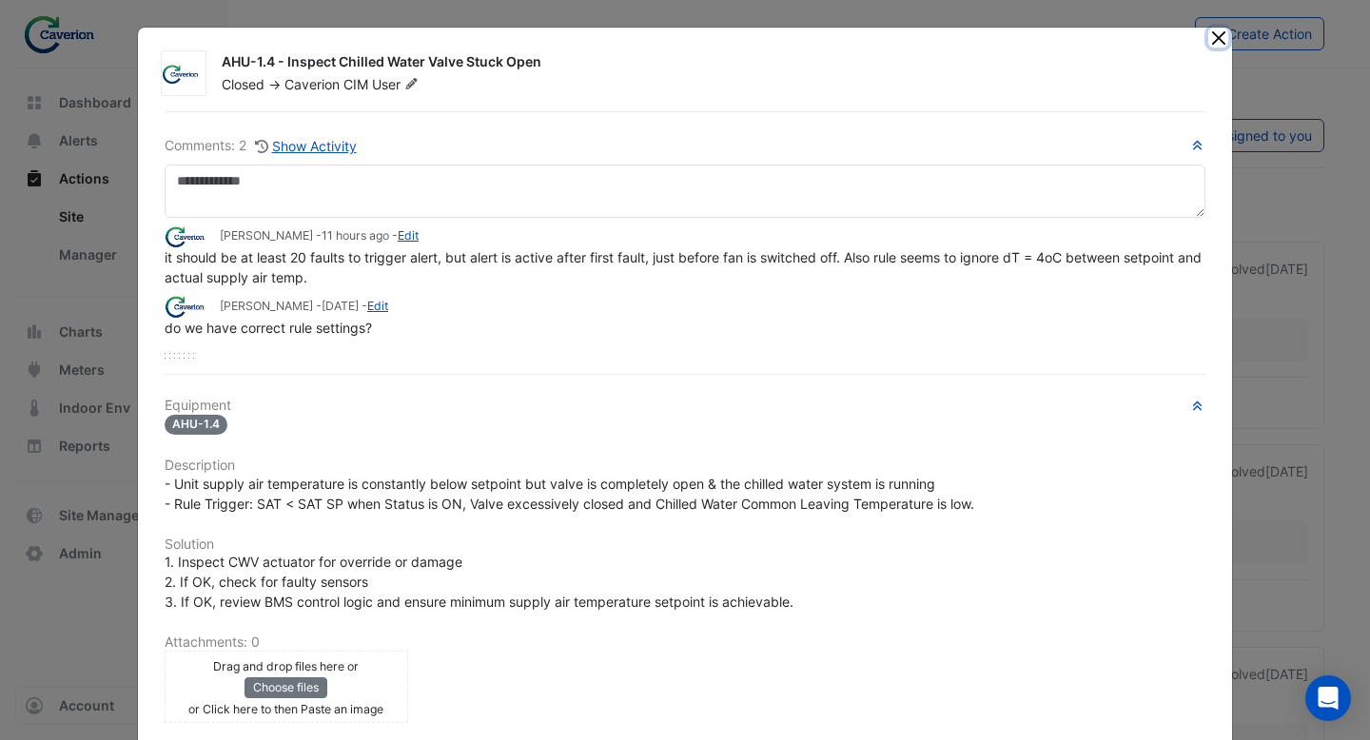
click at [1215, 45] on button "Close" at bounding box center [1218, 38] width 20 height 20
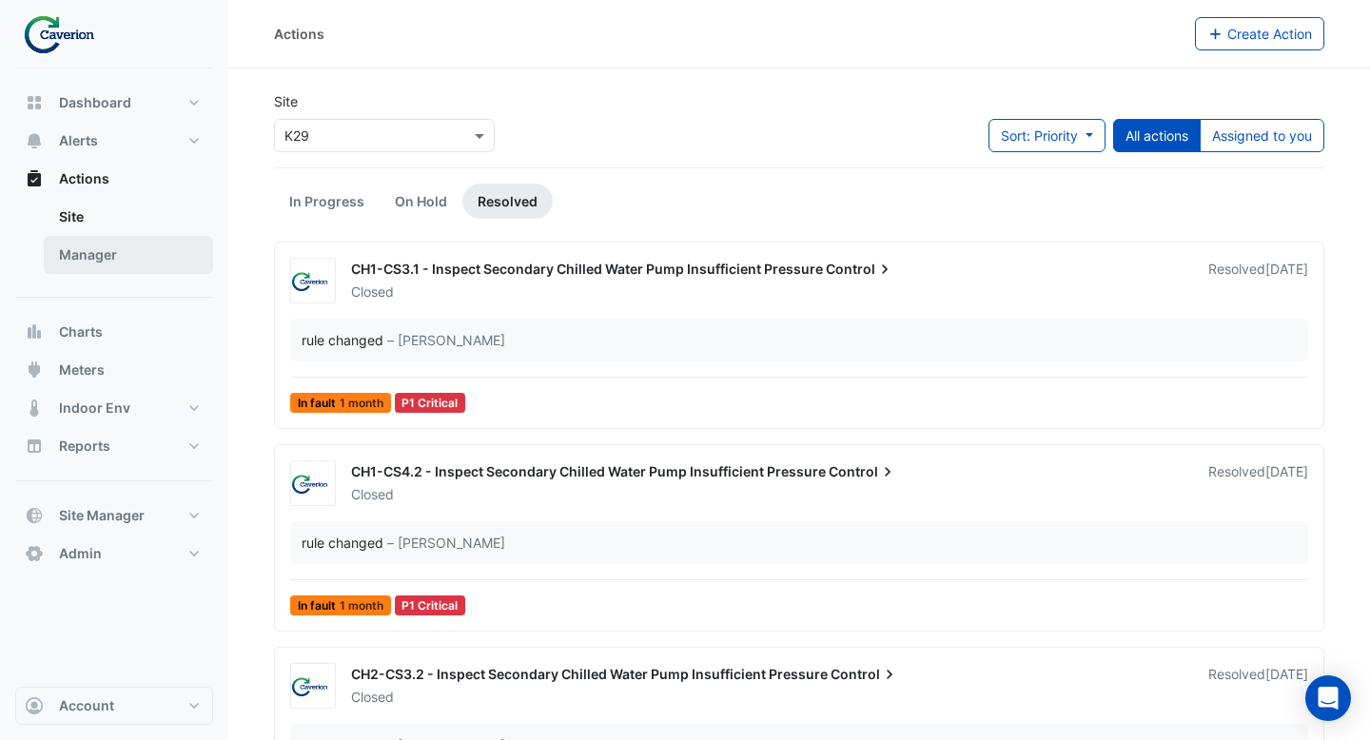
click at [142, 245] on link "Manager" at bounding box center [128, 255] width 169 height 38
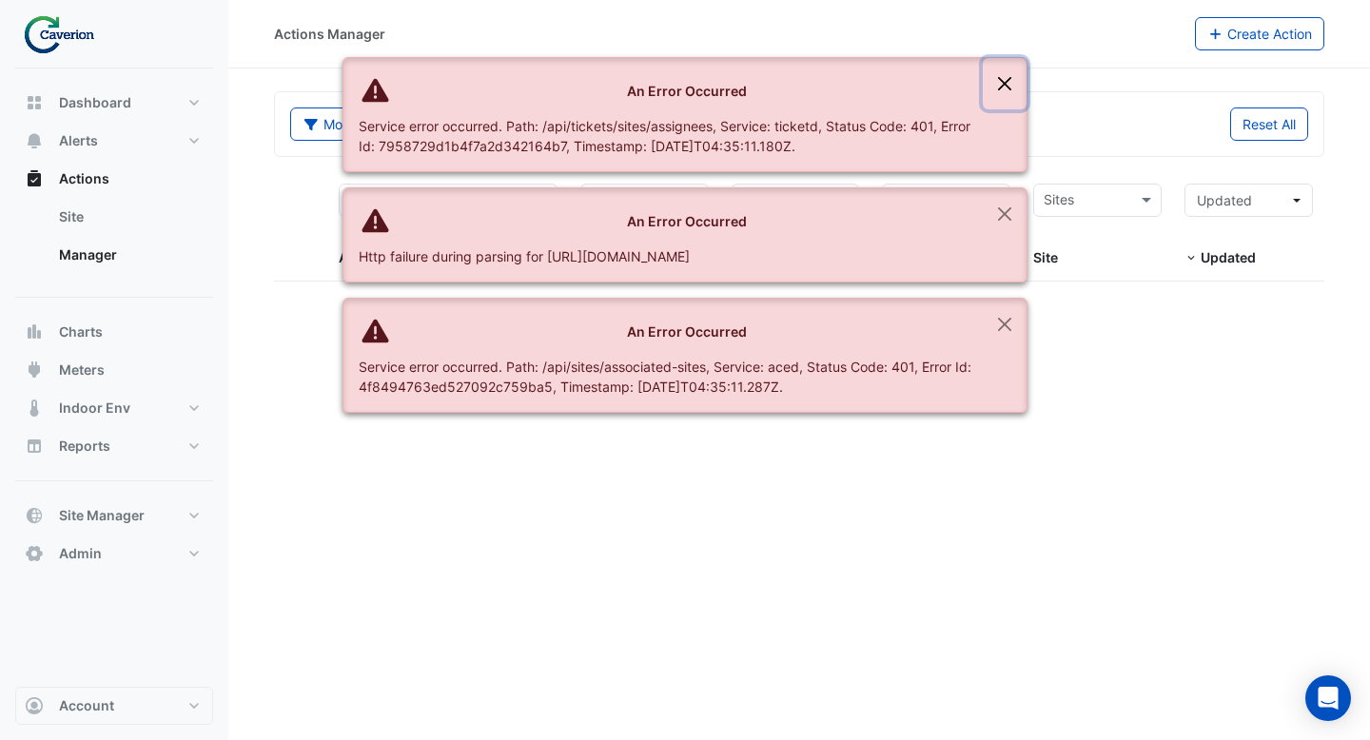
click at [1006, 93] on button "Close" at bounding box center [1005, 83] width 44 height 51
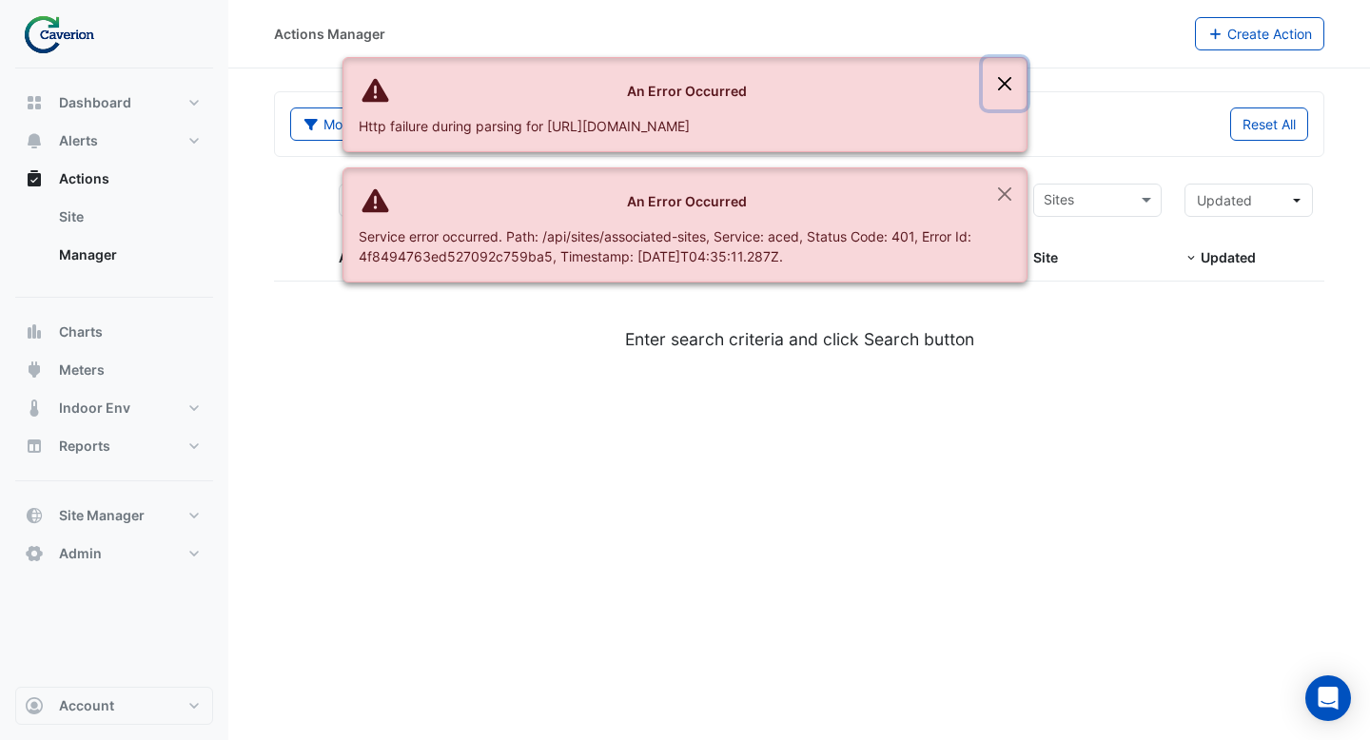
click at [1006, 92] on button "Close" at bounding box center [1005, 83] width 44 height 51
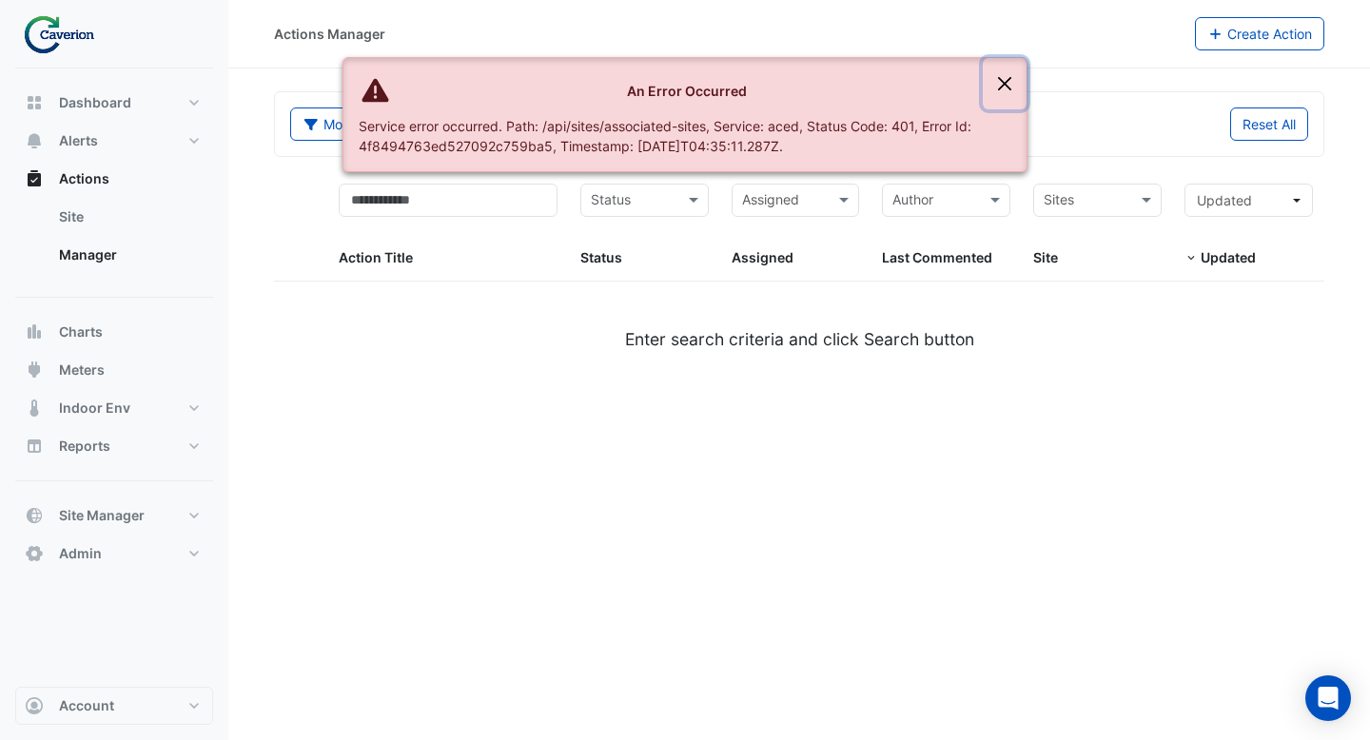
click at [1006, 92] on button "Close" at bounding box center [1005, 83] width 44 height 51
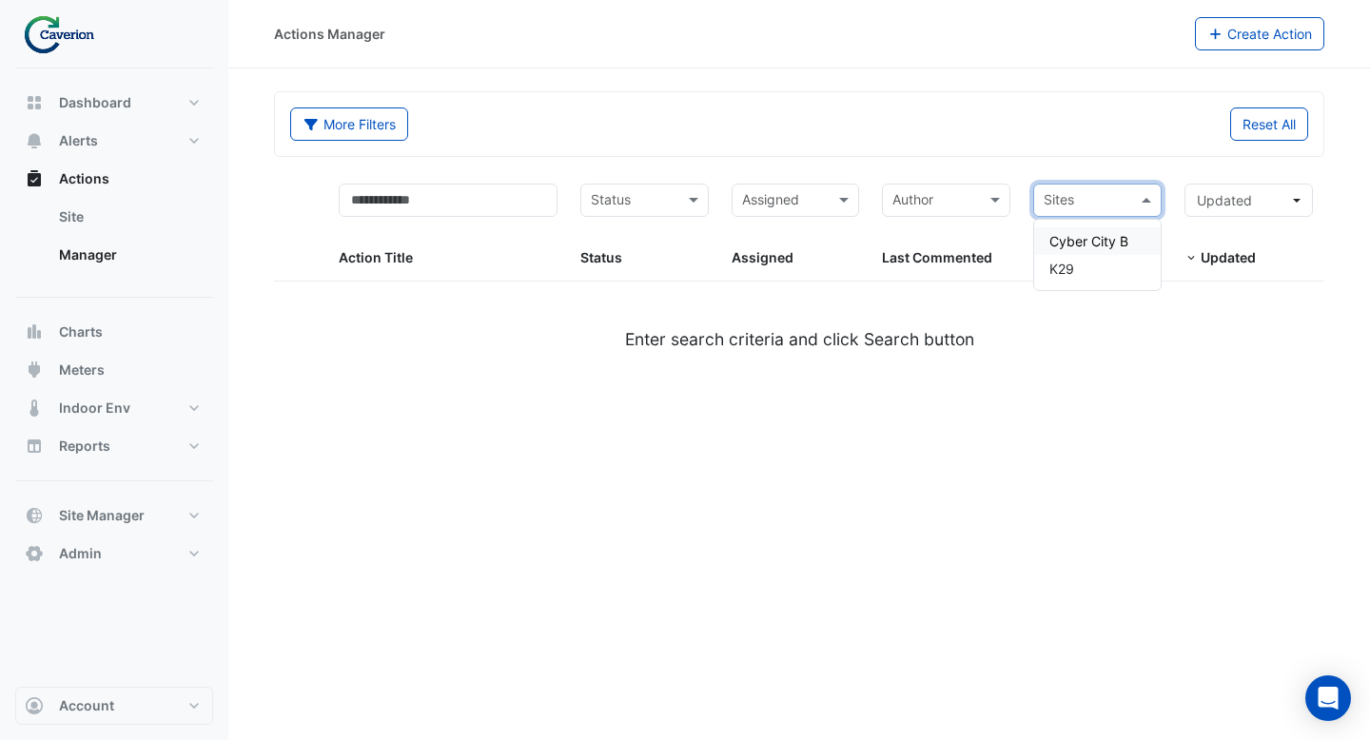
click at [1132, 210] on div "Sites" at bounding box center [1097, 200] width 128 height 33
click at [1095, 267] on div "K29" at bounding box center [1097, 269] width 127 height 28
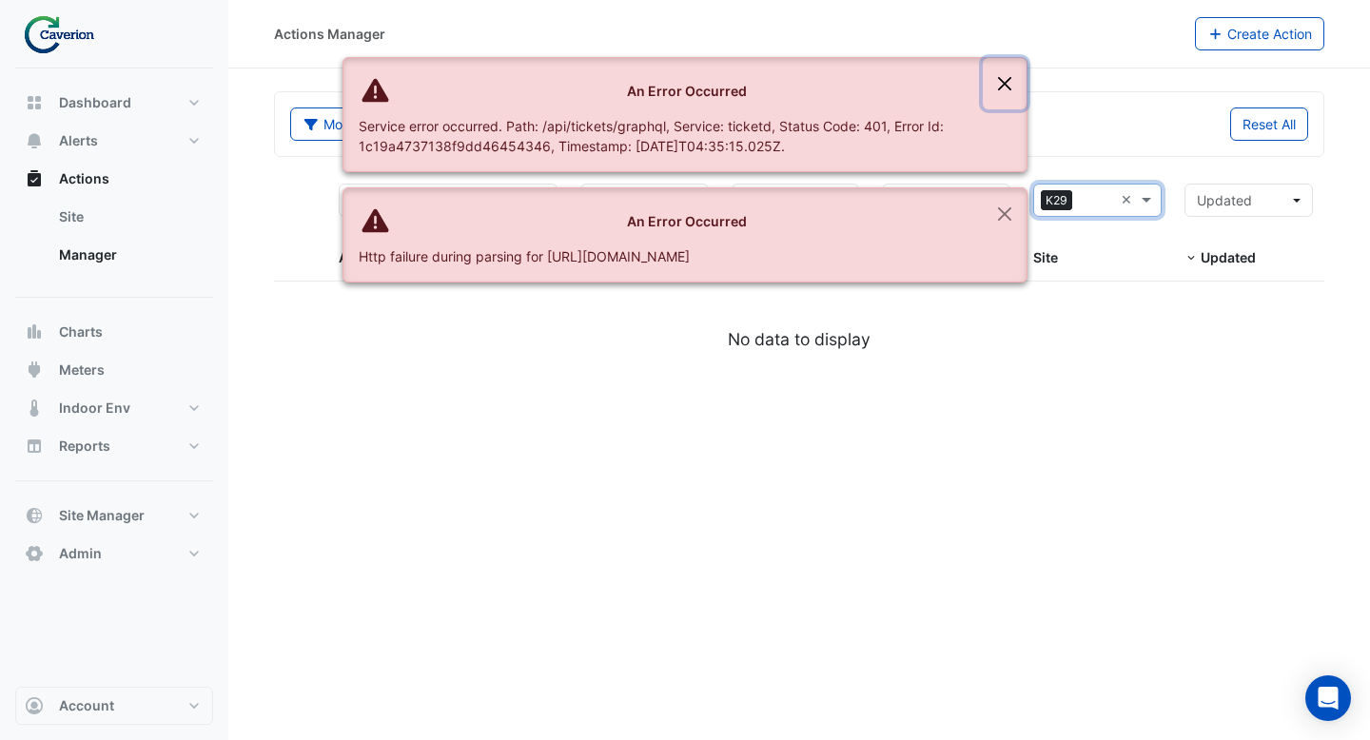
click at [1000, 69] on button "Close" at bounding box center [1005, 83] width 44 height 51
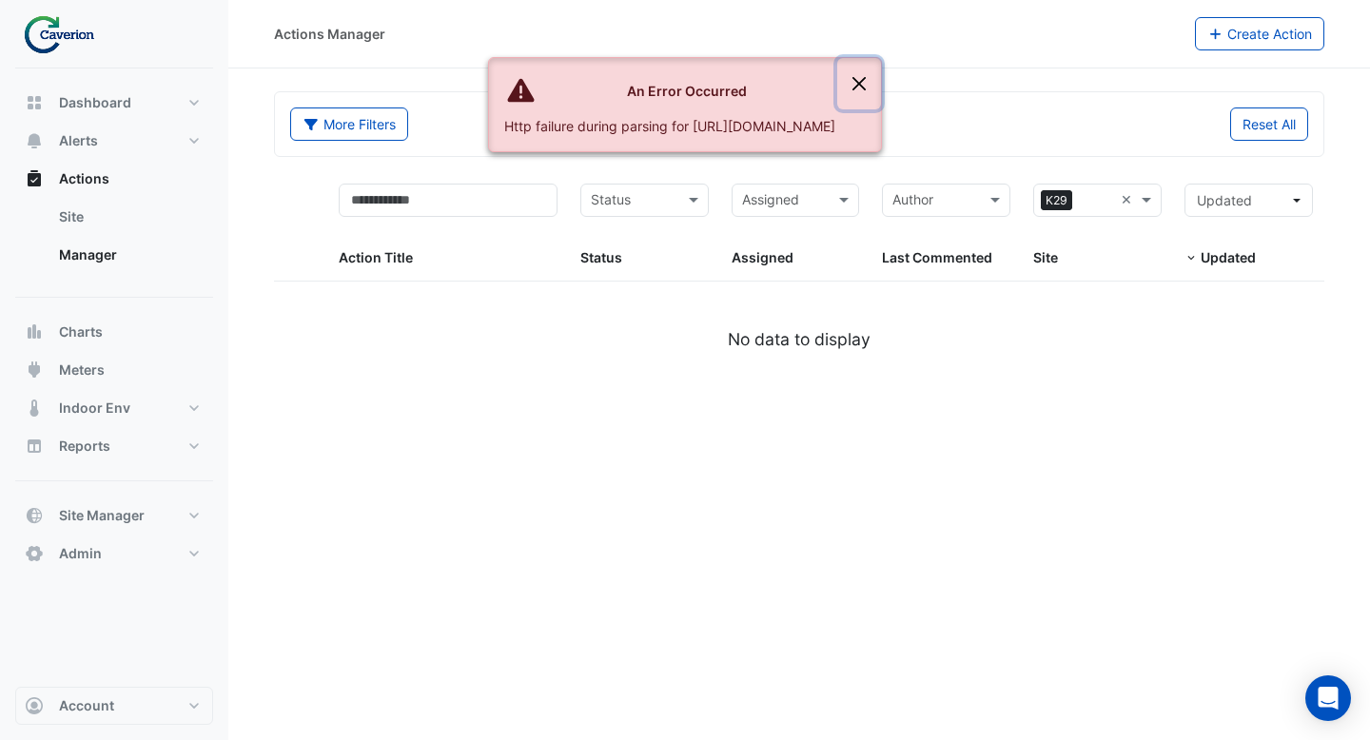
click at [881, 75] on button "Close" at bounding box center [859, 83] width 44 height 51
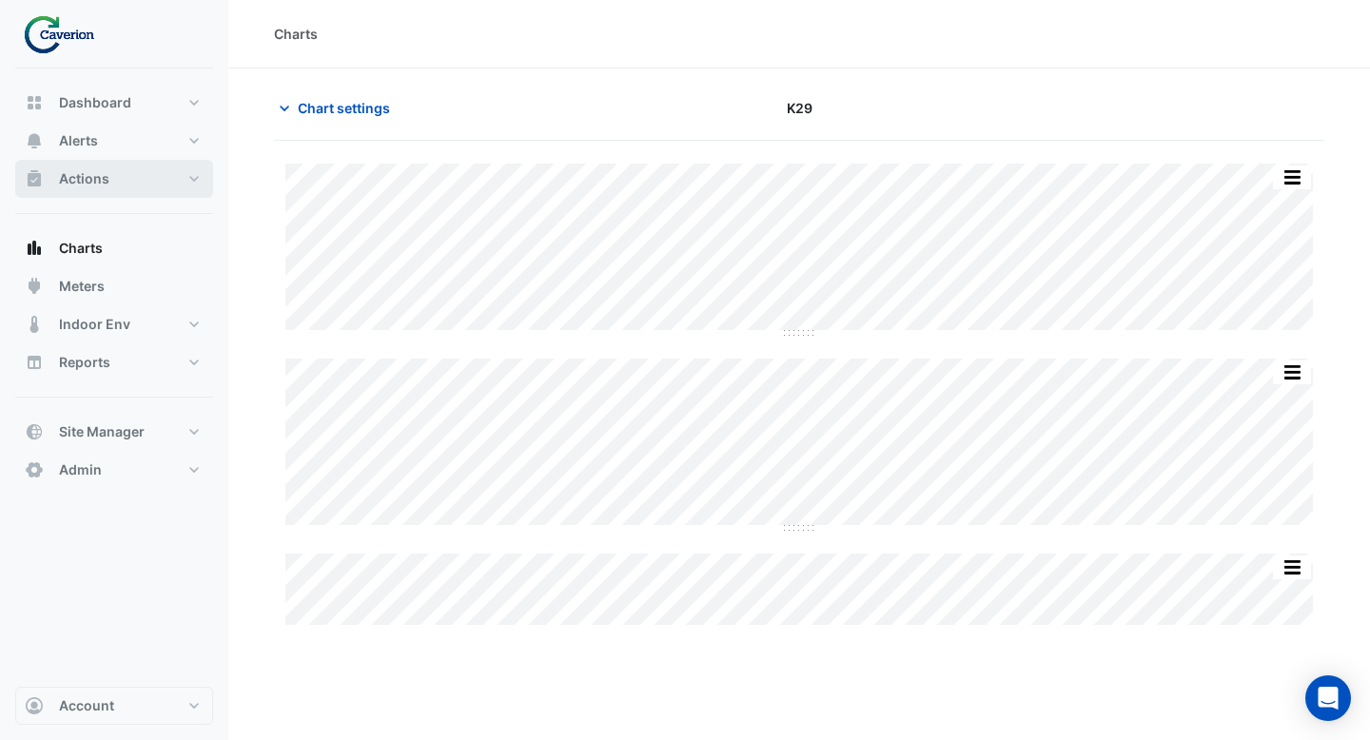
click at [99, 182] on span "Actions" at bounding box center [84, 178] width 50 height 19
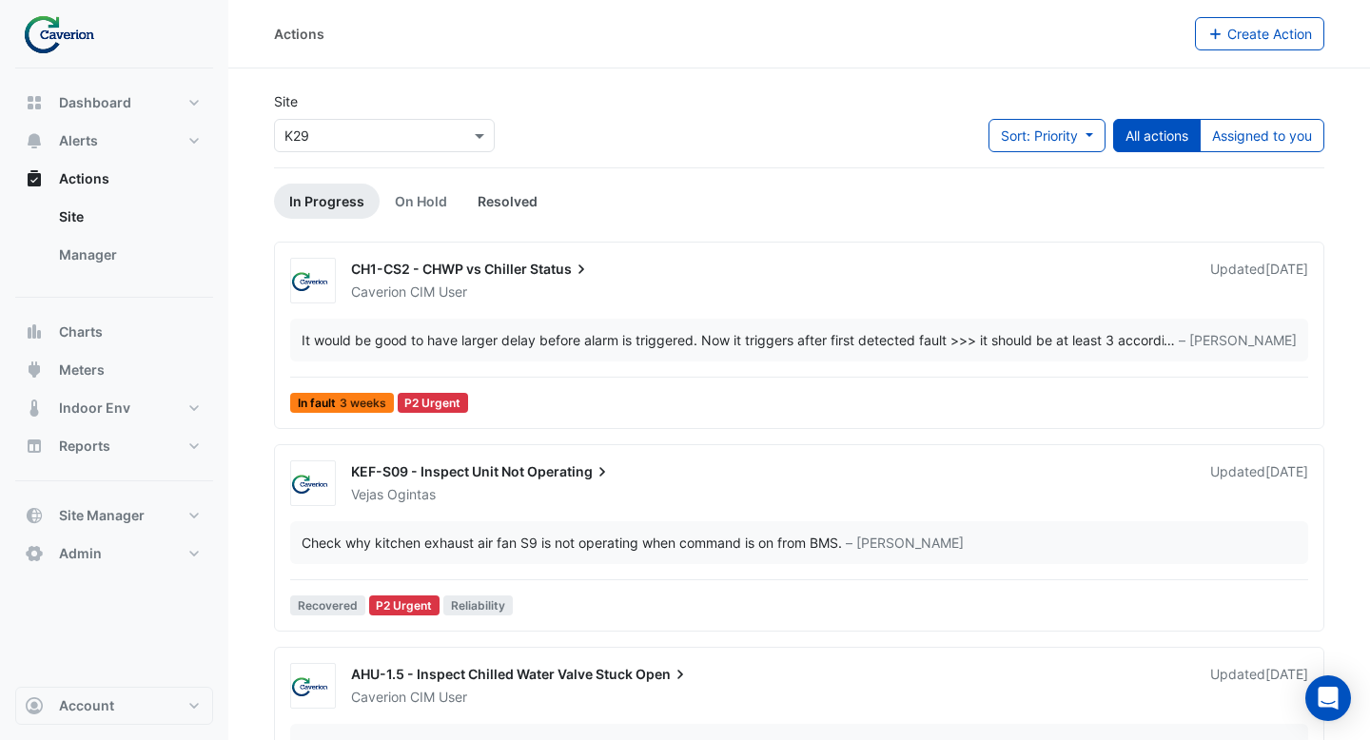
click at [500, 208] on link "Resolved" at bounding box center [507, 201] width 90 height 35
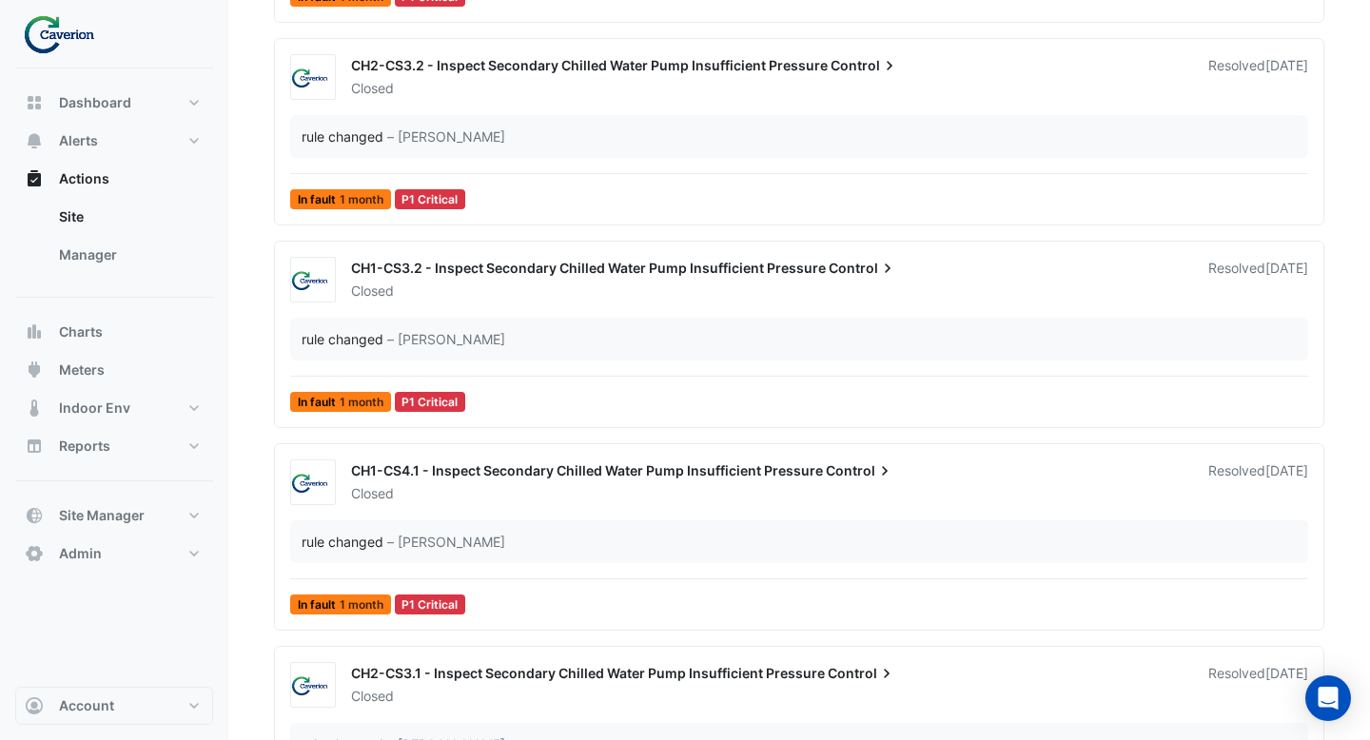
scroll to position [854, 0]
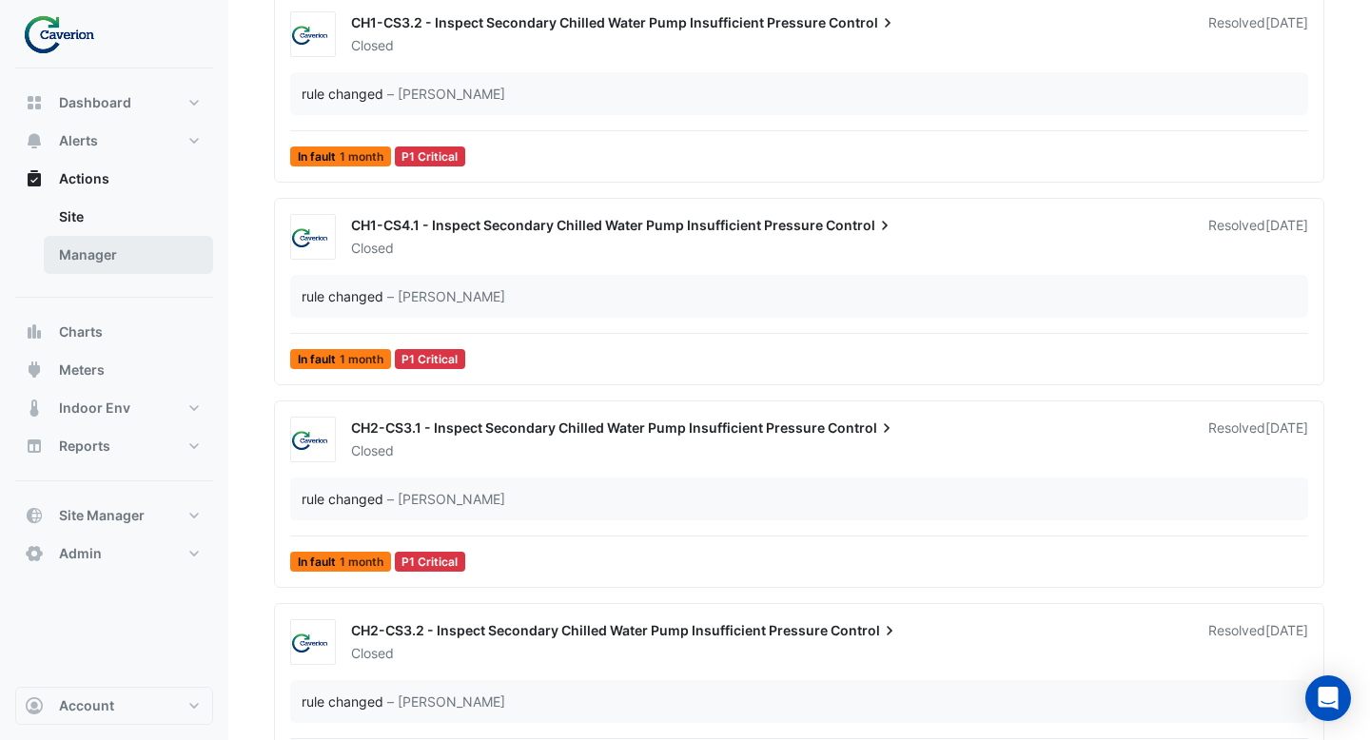
click at [106, 260] on link "Manager" at bounding box center [128, 255] width 169 height 38
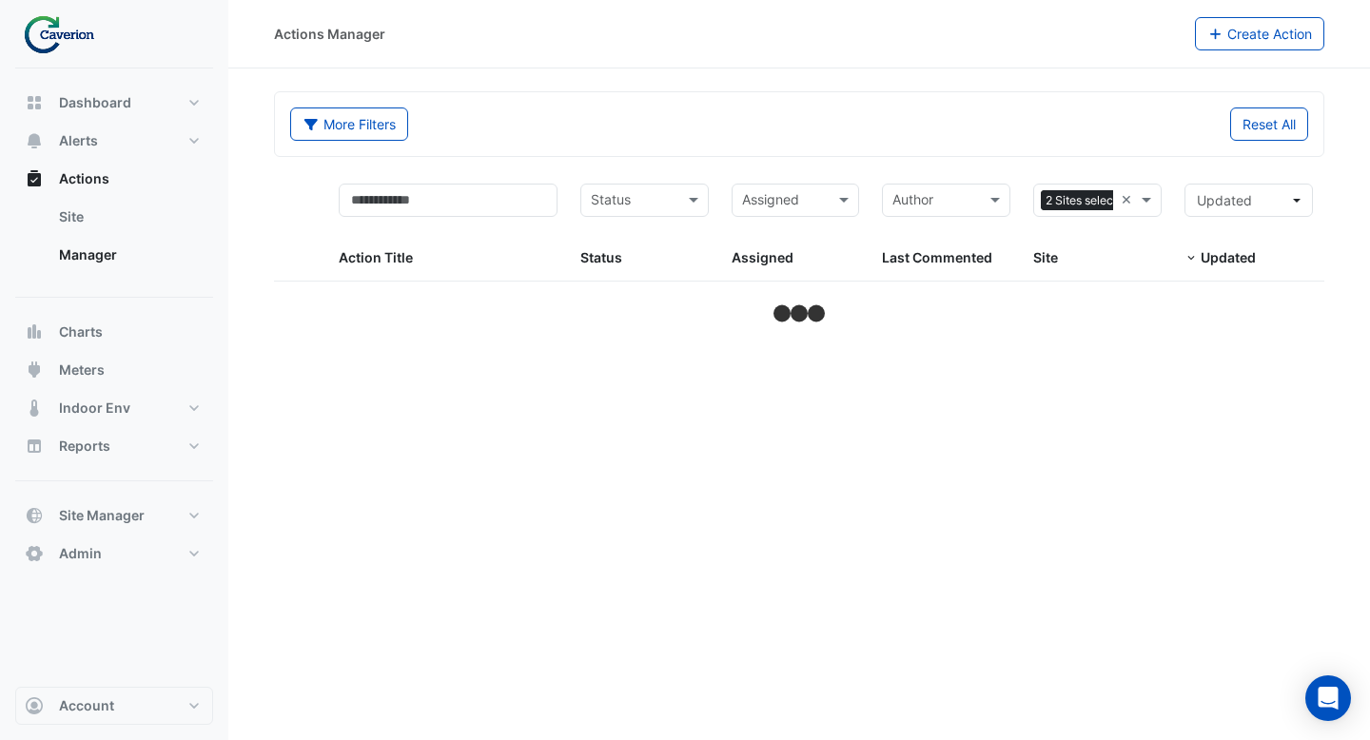
select select "***"
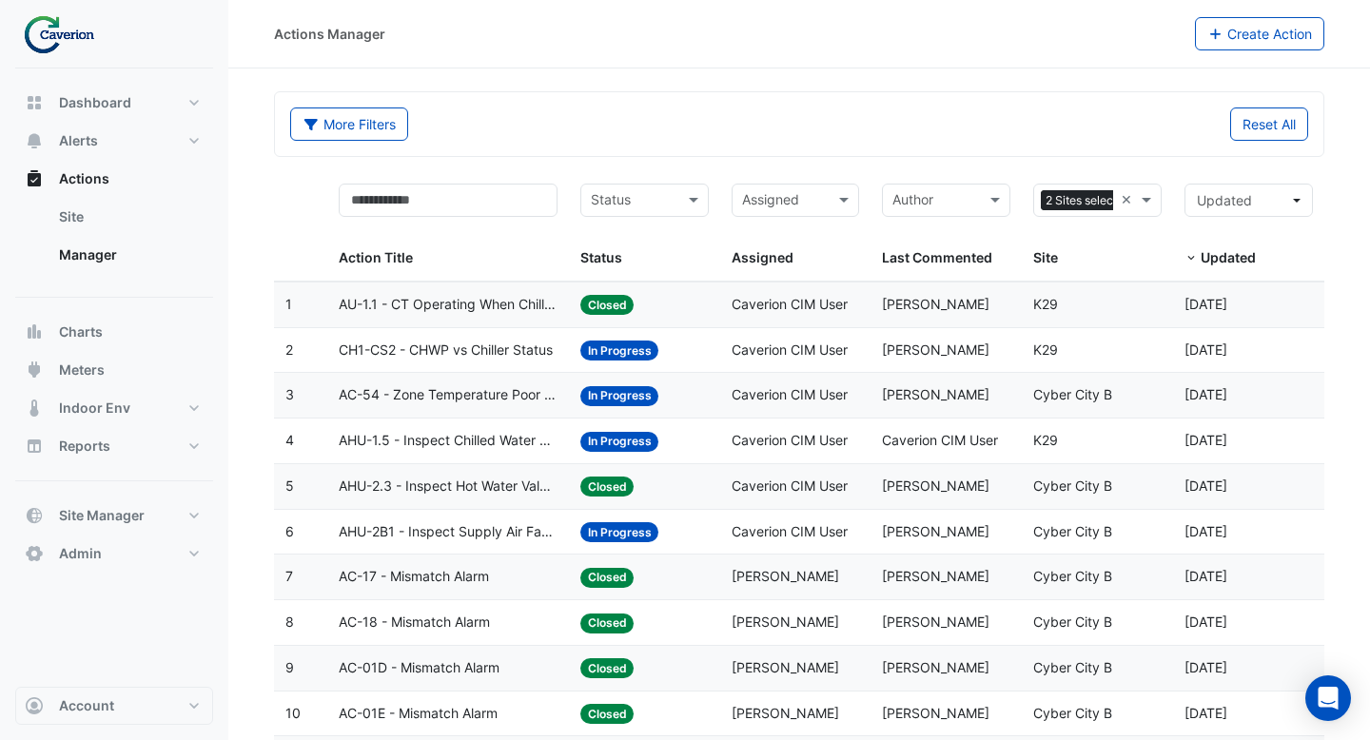
click at [516, 436] on span "AHU-1.5 - Inspect Chilled Water Valve Stuck Open" at bounding box center [448, 441] width 219 height 22
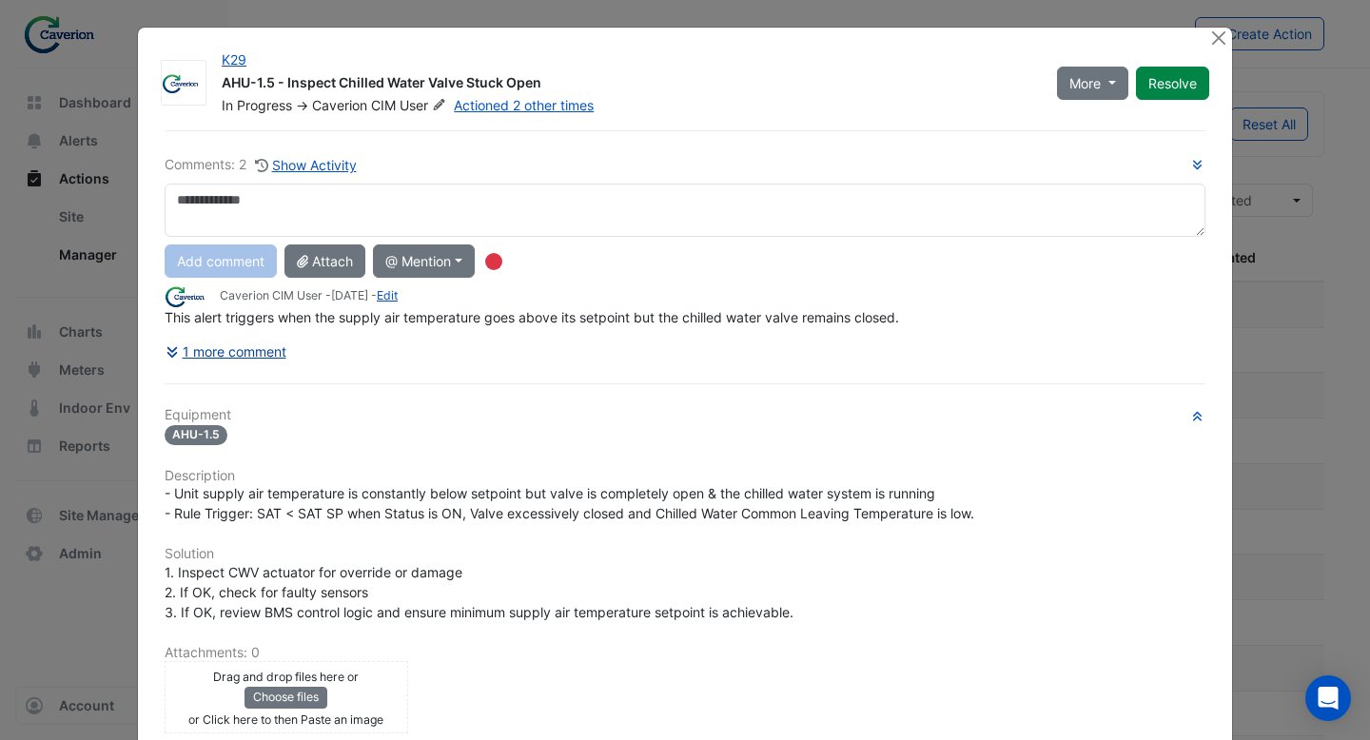
click at [248, 355] on button "1 more comment" at bounding box center [226, 351] width 123 height 33
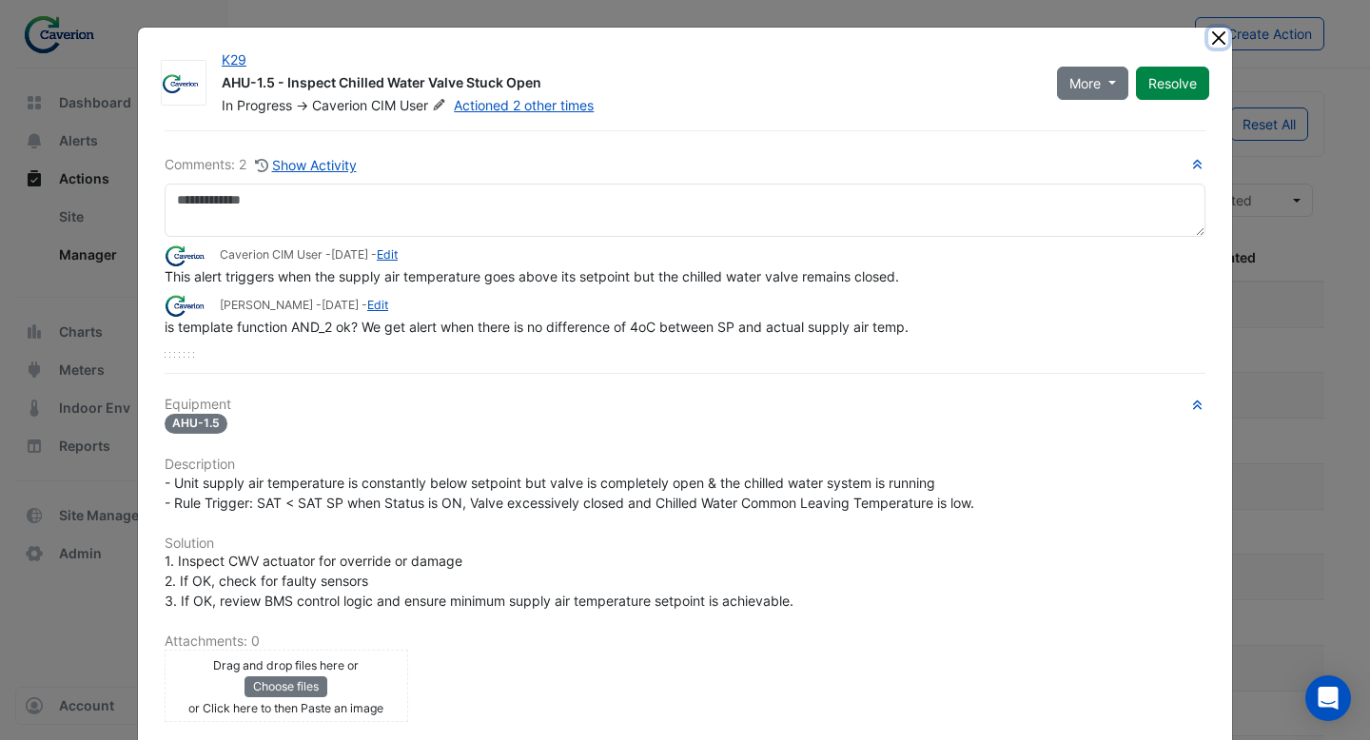
click at [1219, 42] on button "Close" at bounding box center [1218, 38] width 20 height 20
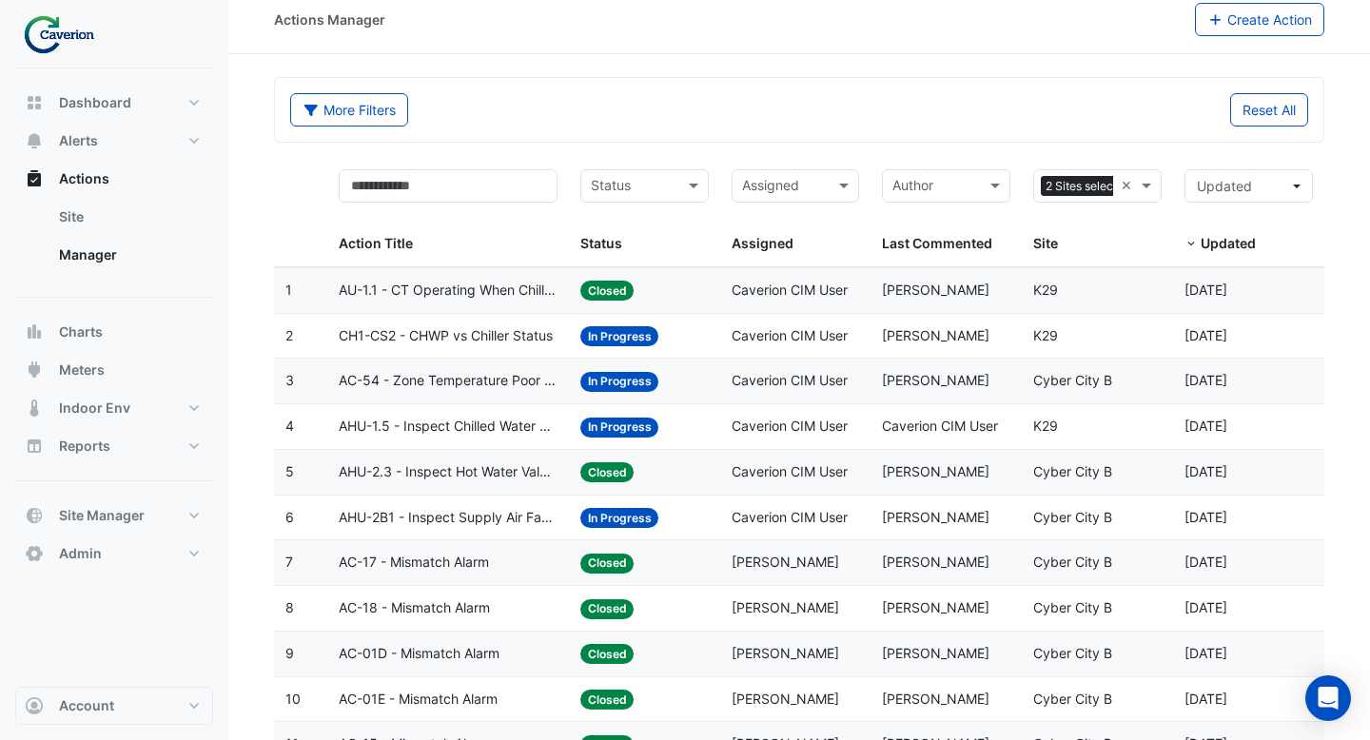
scroll to position [15, 0]
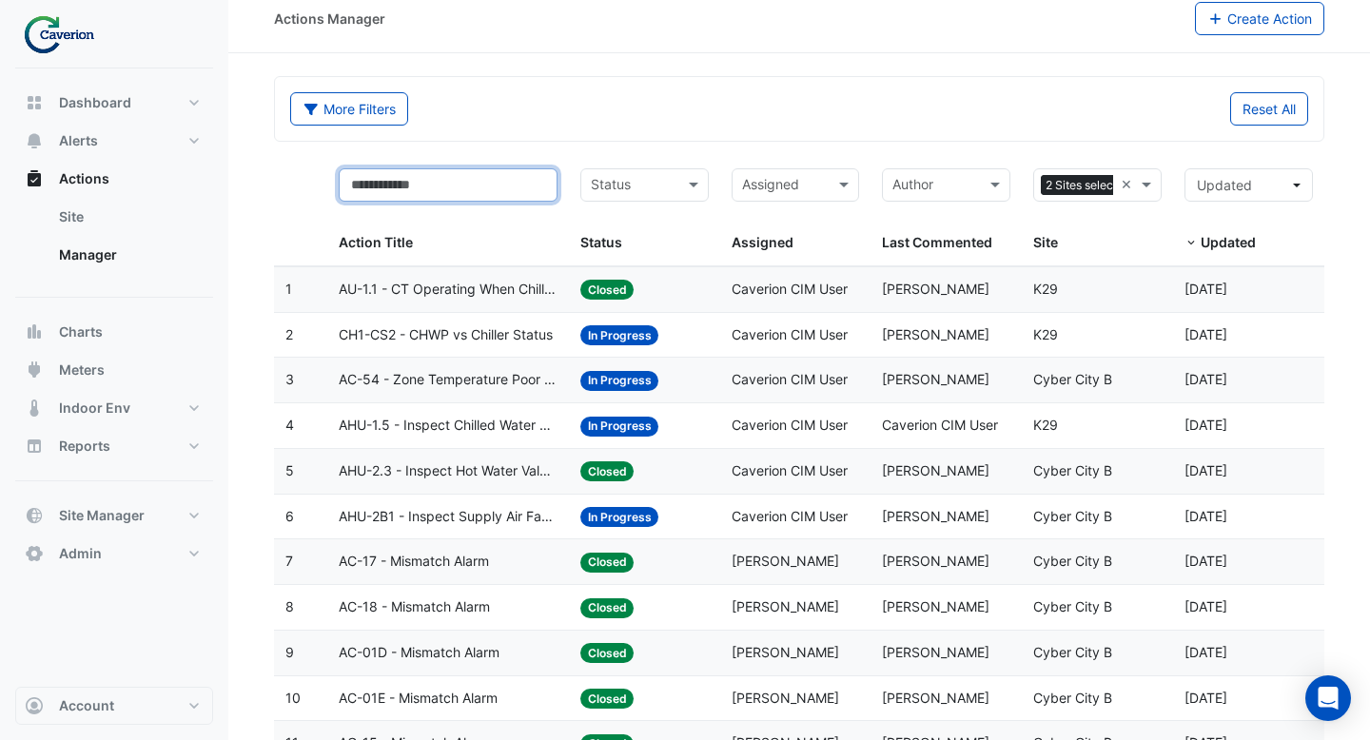
click at [448, 180] on input "text" at bounding box center [448, 184] width 219 height 33
type input "*******"
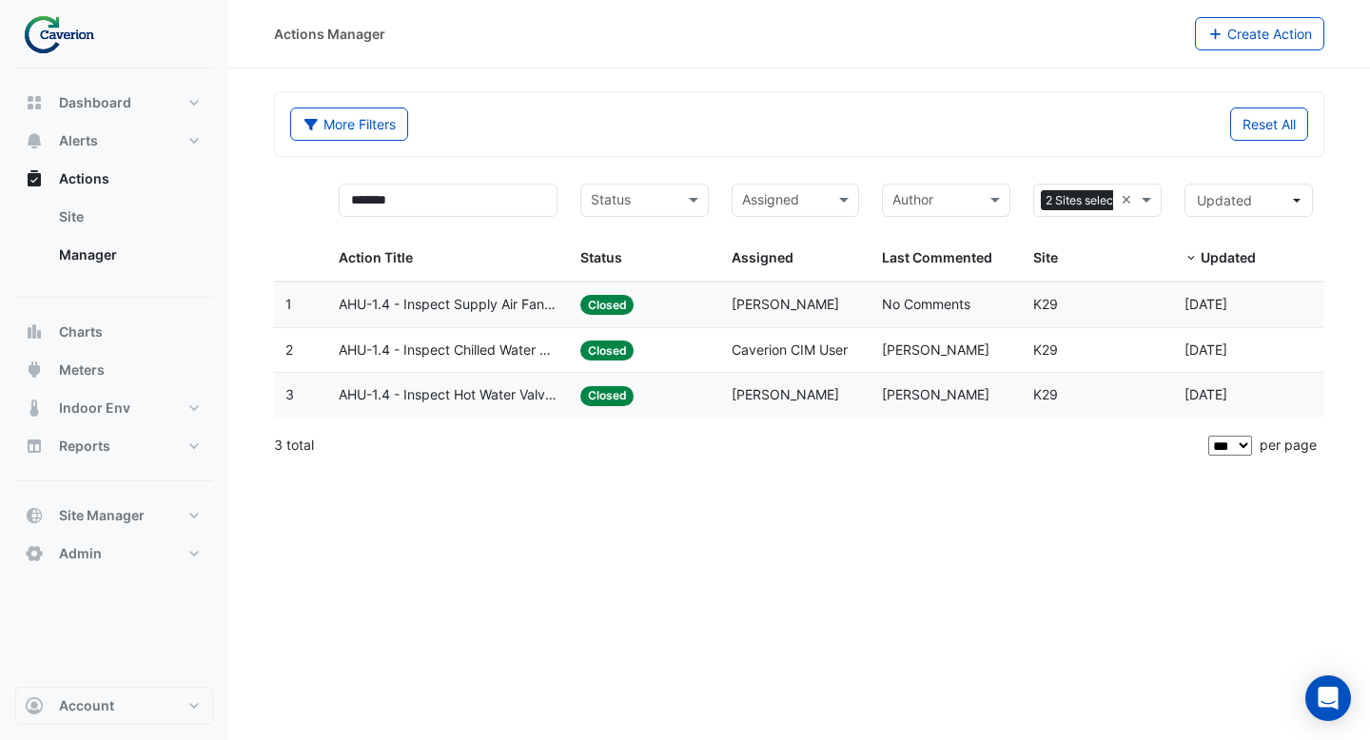
click at [439, 369] on datatable-body-cell "Action Title: AHU-1.4 - Inspect Chilled Water Valve Stuck Open" at bounding box center [448, 350] width 242 height 45
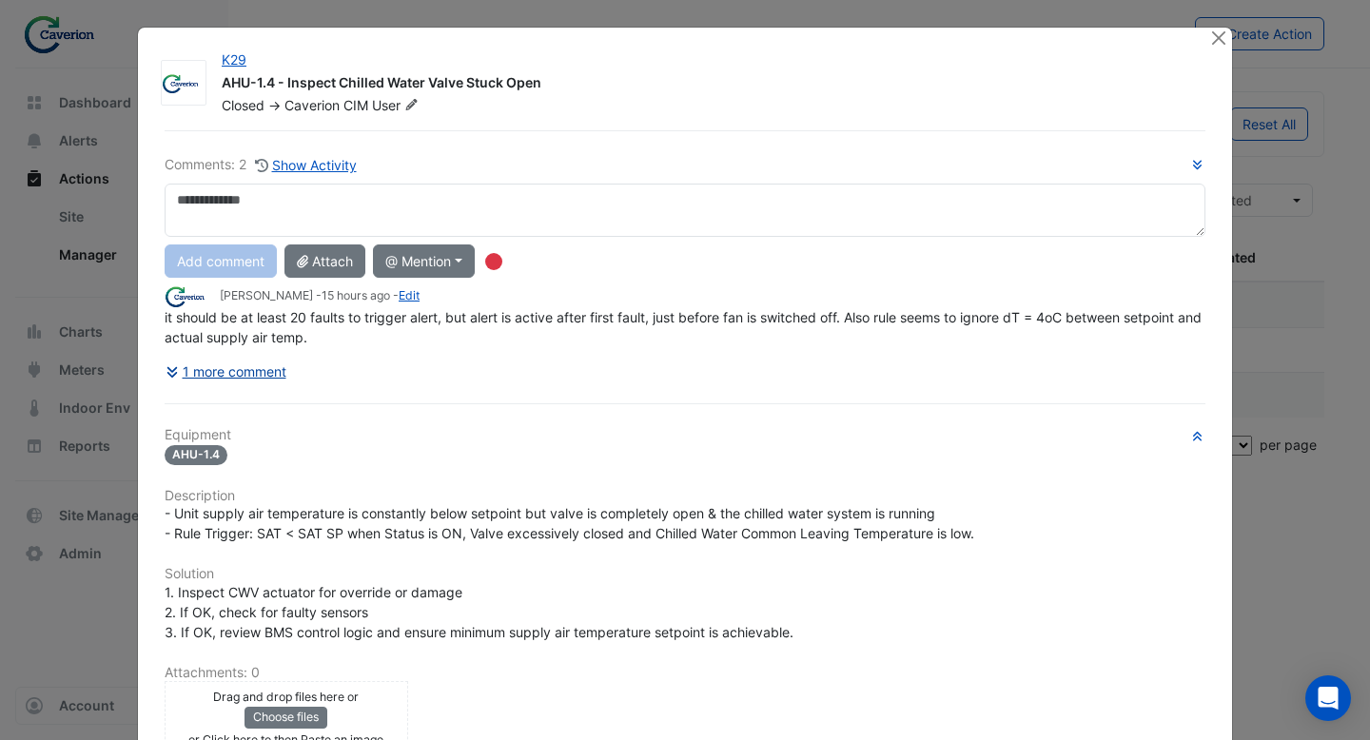
click at [277, 375] on button "1 more comment" at bounding box center [226, 371] width 123 height 33
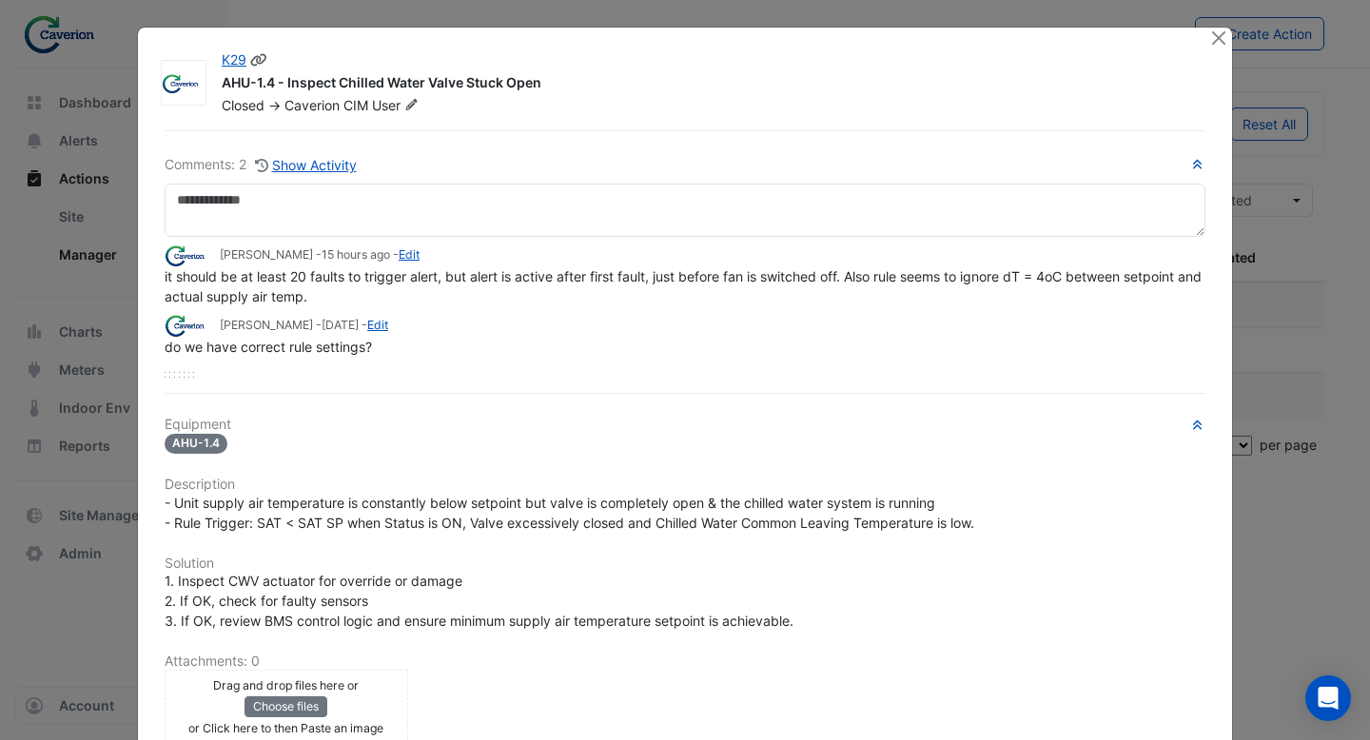
click at [1213, 50] on div at bounding box center [1209, 82] width 23 height 65
click at [1219, 44] on button "Close" at bounding box center [1218, 38] width 20 height 20
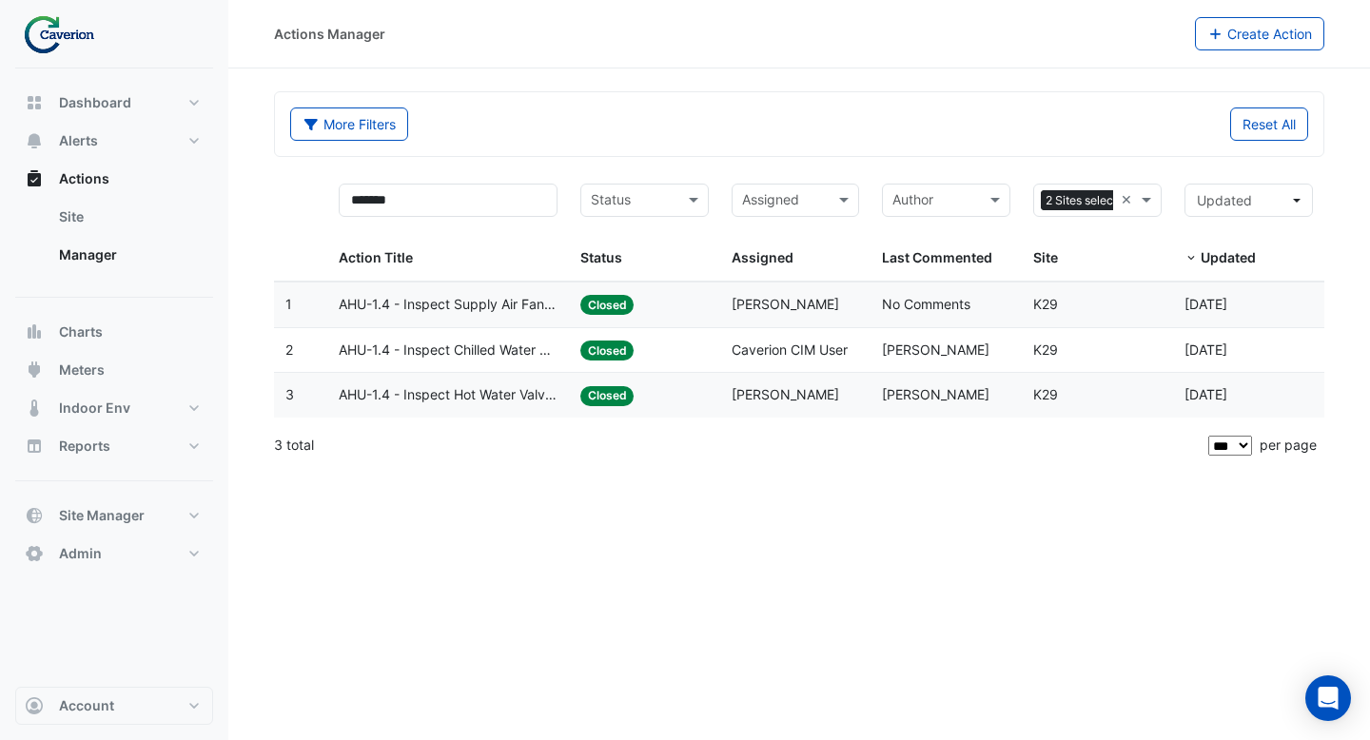
click at [519, 357] on span "AHU-1.4 - Inspect Chilled Water Valve Stuck Open" at bounding box center [448, 351] width 219 height 22
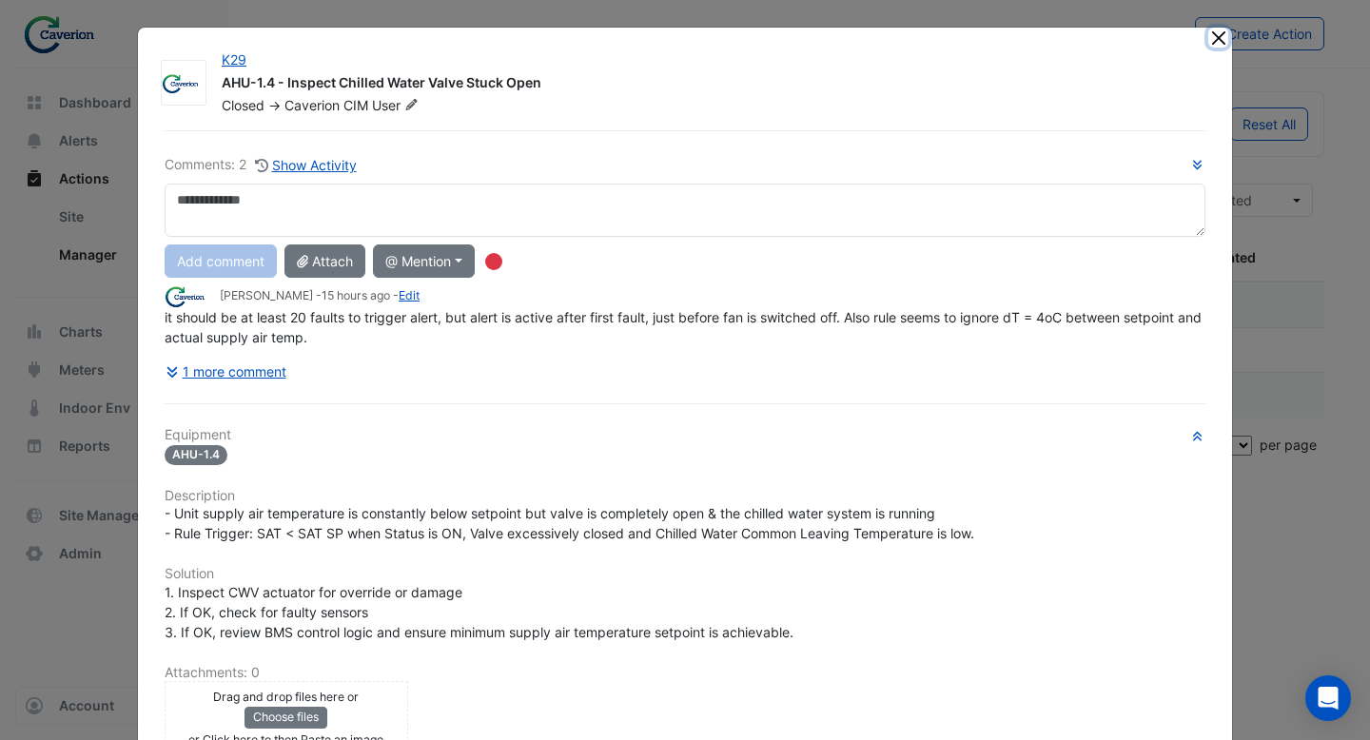
click at [1222, 37] on button "Close" at bounding box center [1218, 38] width 20 height 20
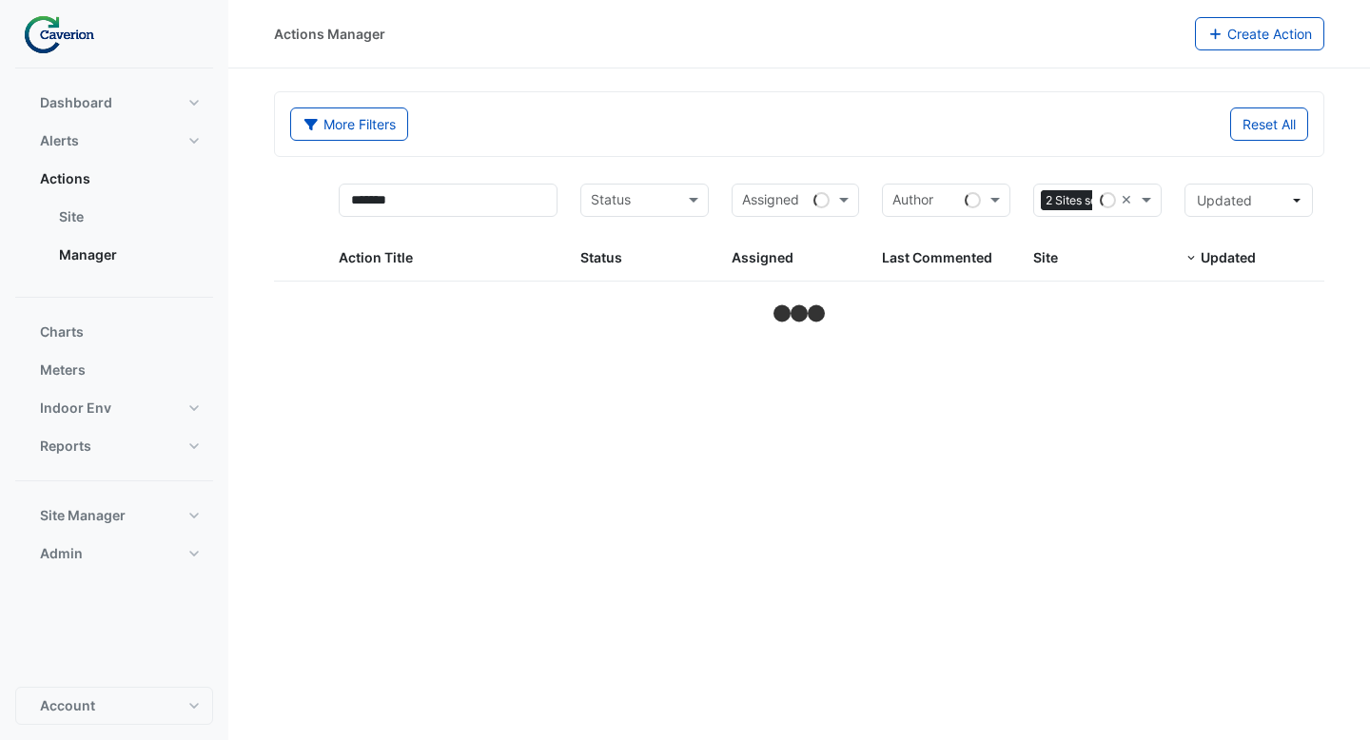
select select "***"
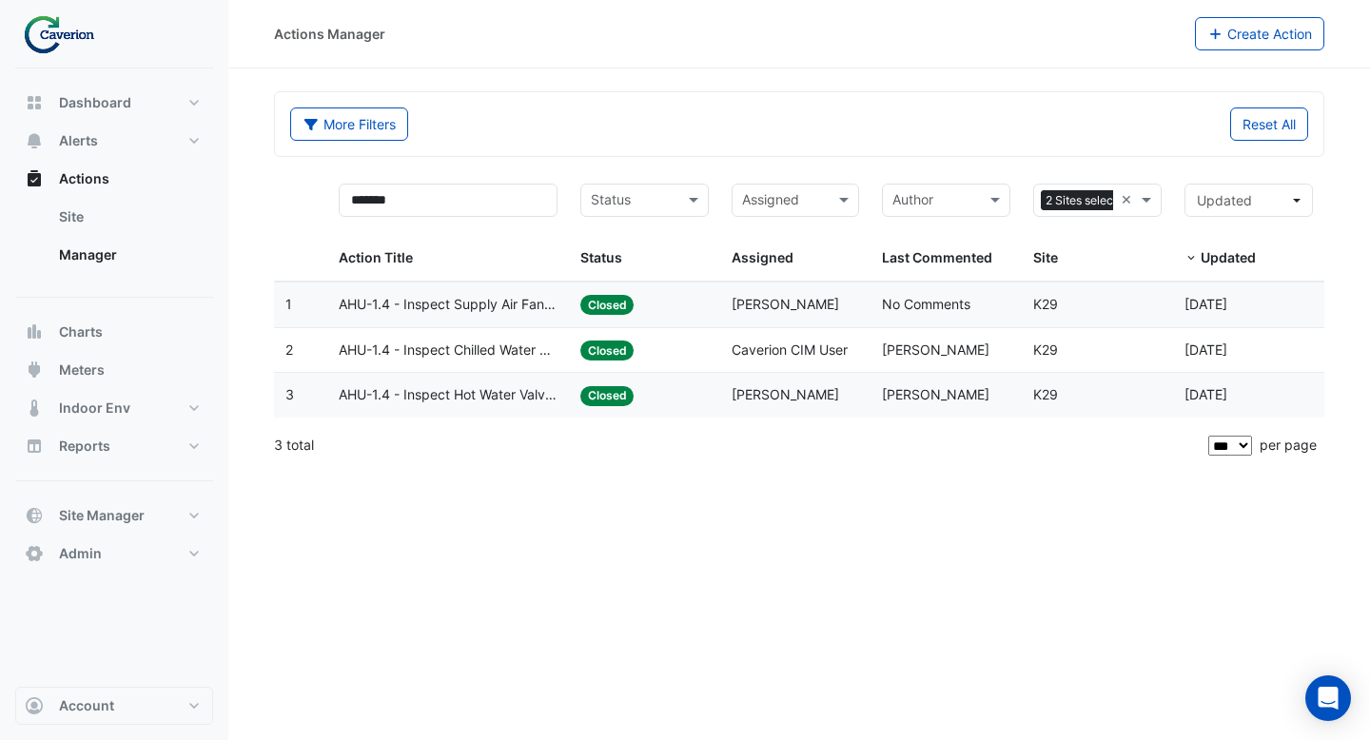
click at [495, 362] on datatable-body-cell "Action Title: AHU-1.4 - Inspect Chilled Water Valve Stuck Open" at bounding box center [448, 350] width 242 height 45
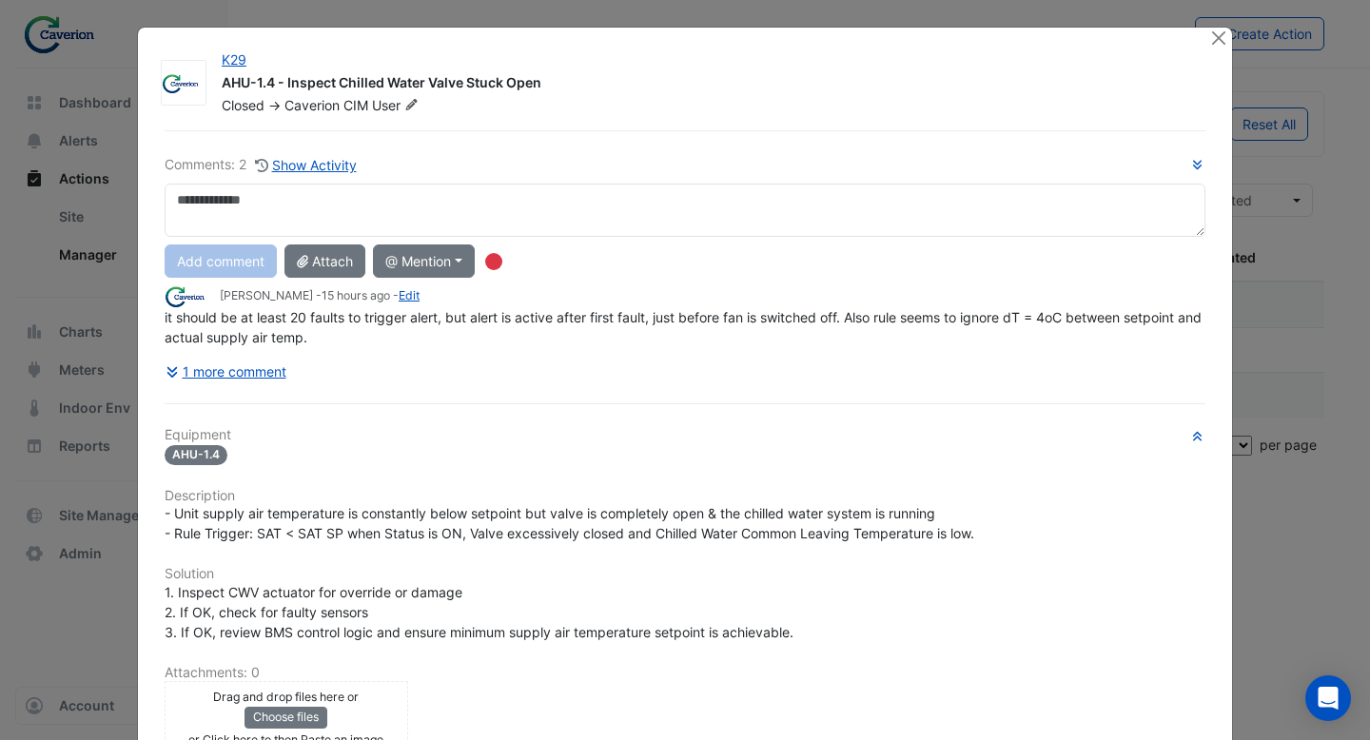
click at [353, 217] on textarea at bounding box center [685, 210] width 1041 height 53
click at [1216, 30] on button "Close" at bounding box center [1218, 38] width 20 height 20
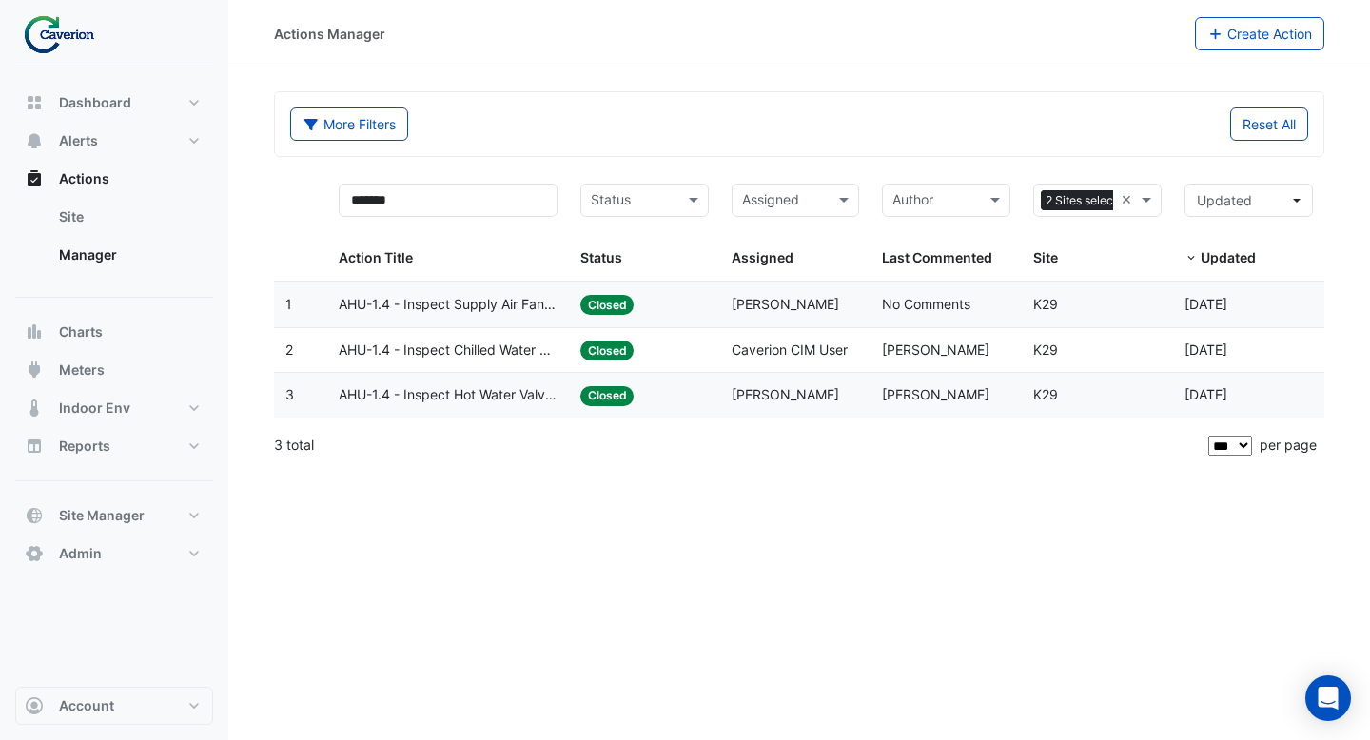
click at [434, 306] on span "AHU-1.4 - Inspect Supply Air Fan Fault" at bounding box center [448, 305] width 219 height 22
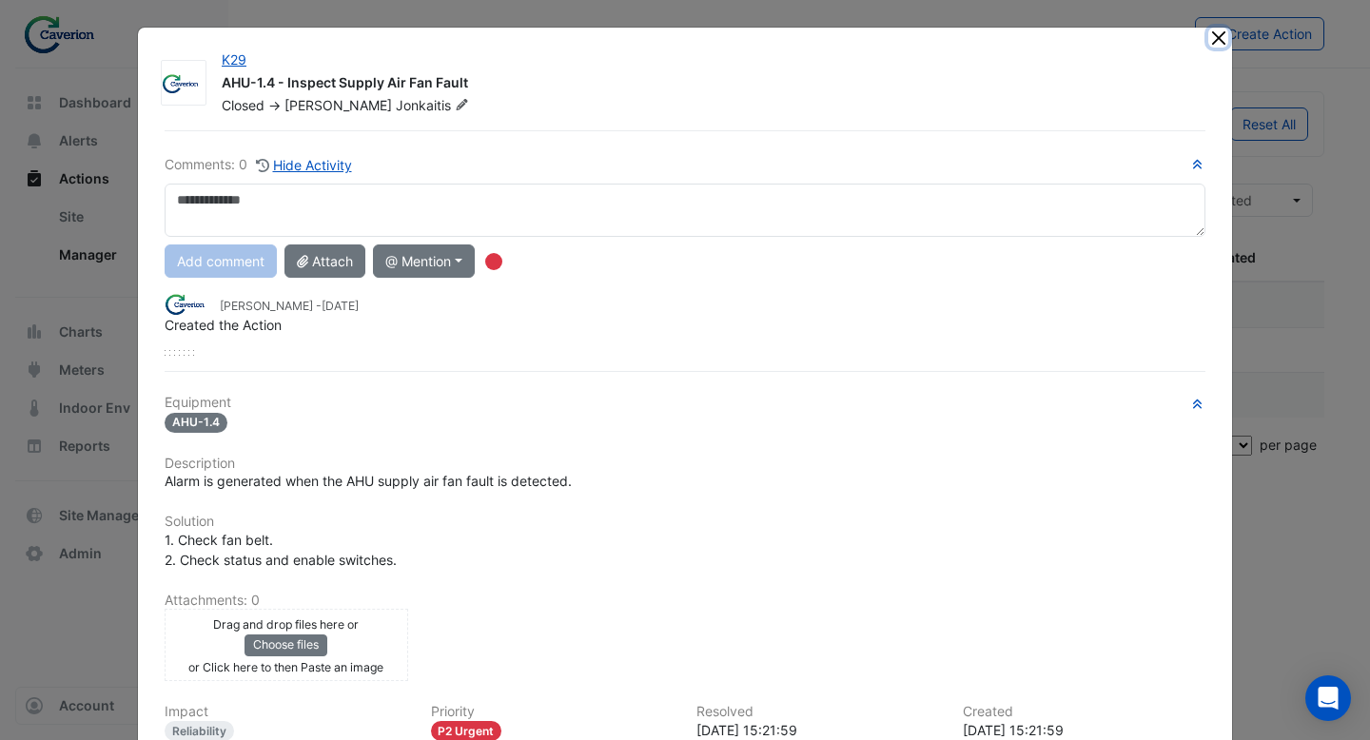
click at [1215, 47] on button "Close" at bounding box center [1218, 38] width 20 height 20
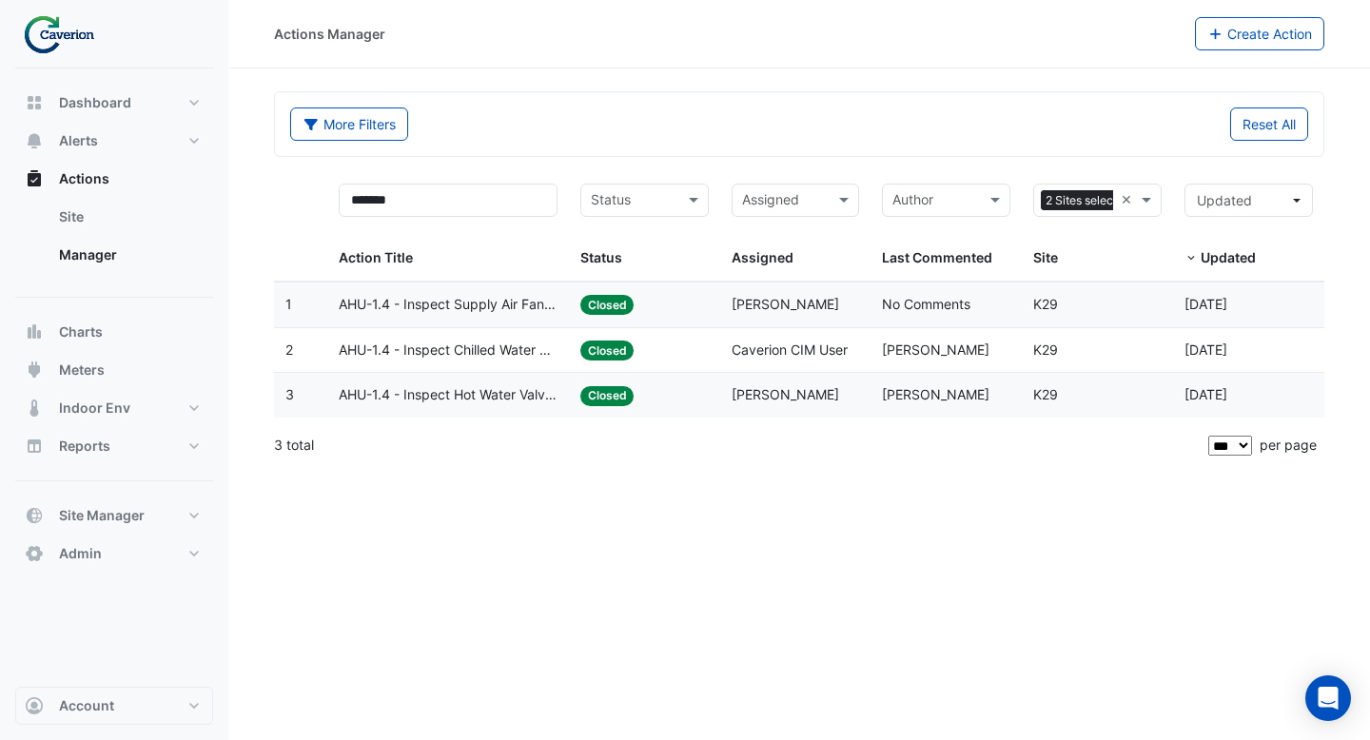
click at [529, 405] on span "AHU-1.4 - Inspect Hot Water Valve Leak" at bounding box center [448, 395] width 219 height 22
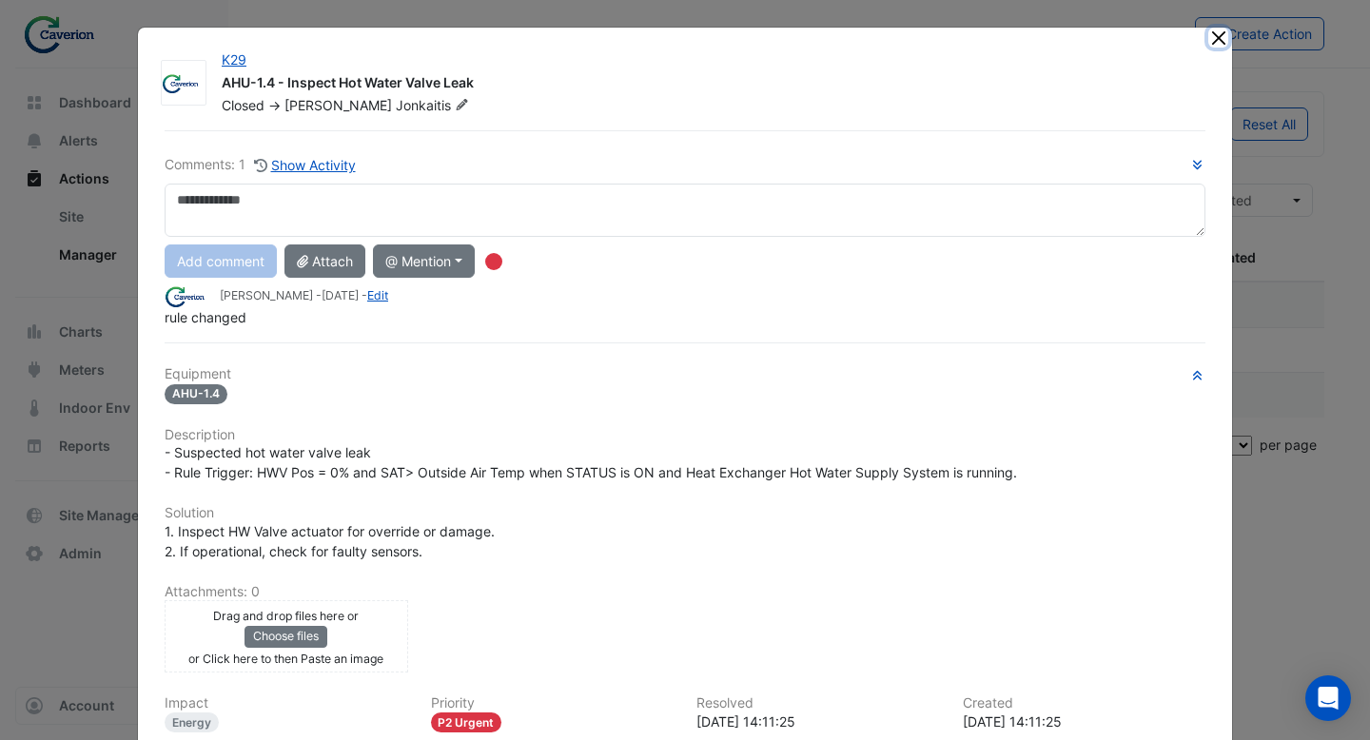
click at [1219, 39] on button "Close" at bounding box center [1218, 38] width 20 height 20
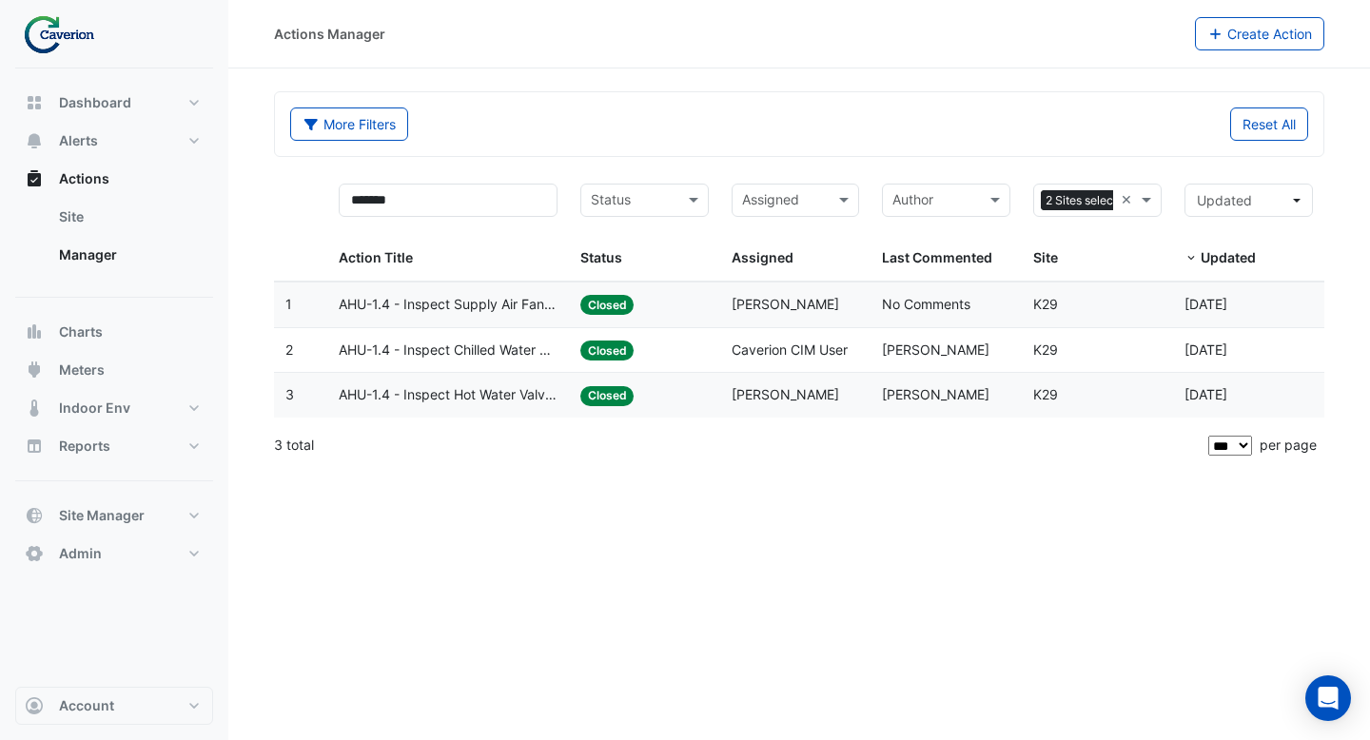
click at [455, 349] on span "AHU-1.4 - Inspect Chilled Water Valve Stuck Open" at bounding box center [448, 351] width 219 height 22
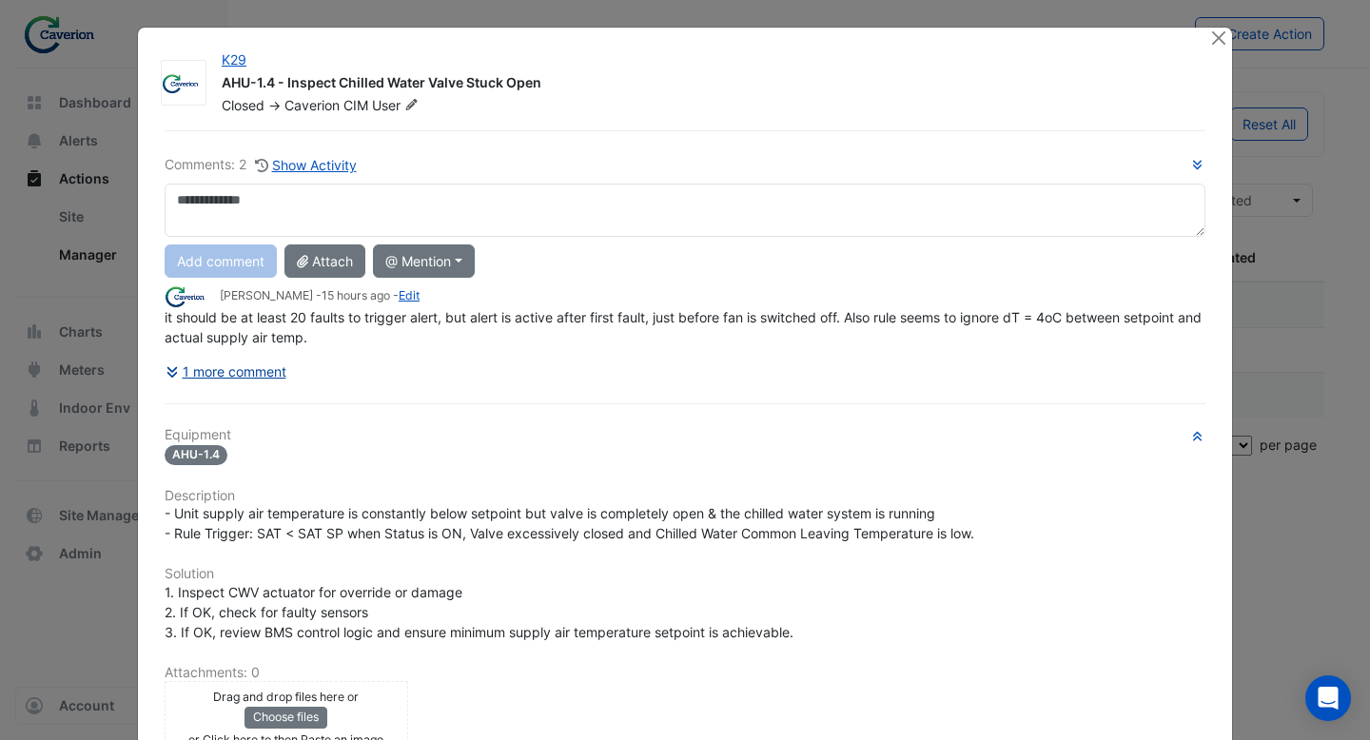
click at [254, 376] on button "1 more comment" at bounding box center [226, 371] width 123 height 33
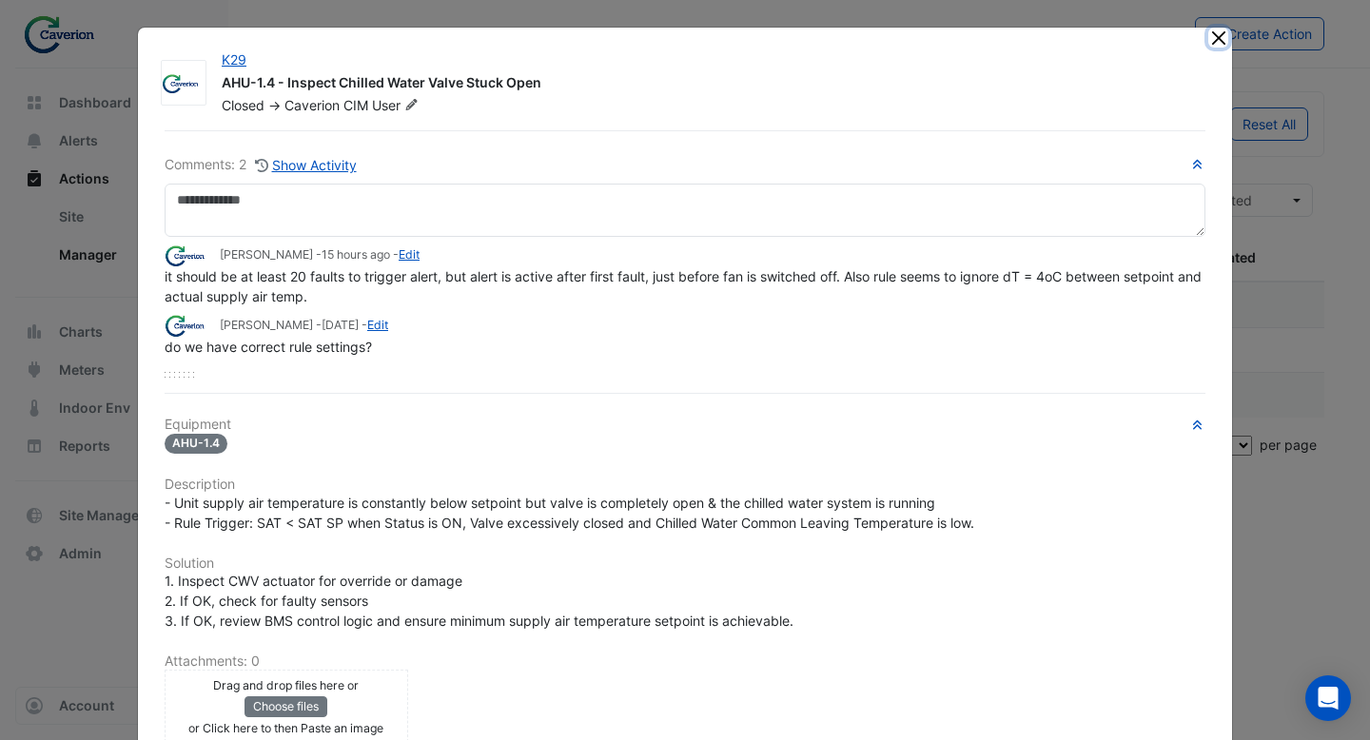
click at [1221, 38] on button "Close" at bounding box center [1218, 38] width 20 height 20
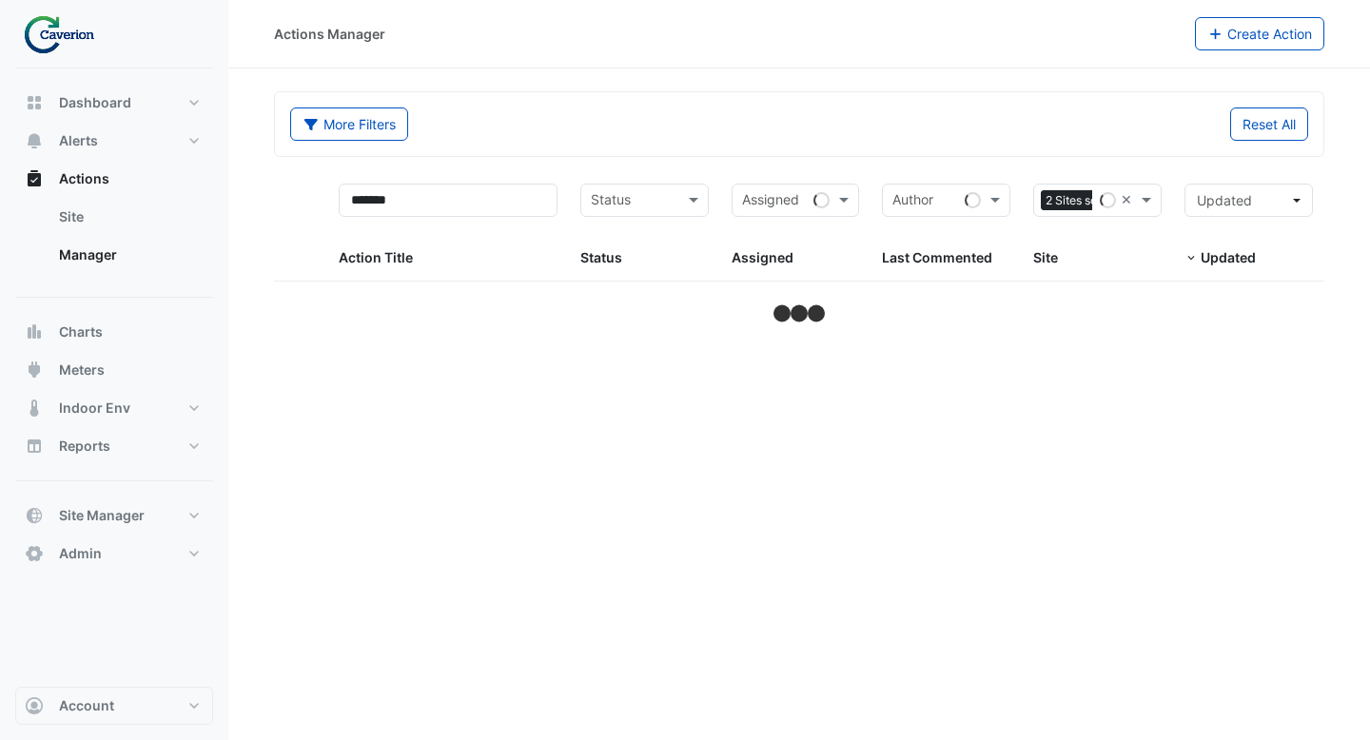
select select "***"
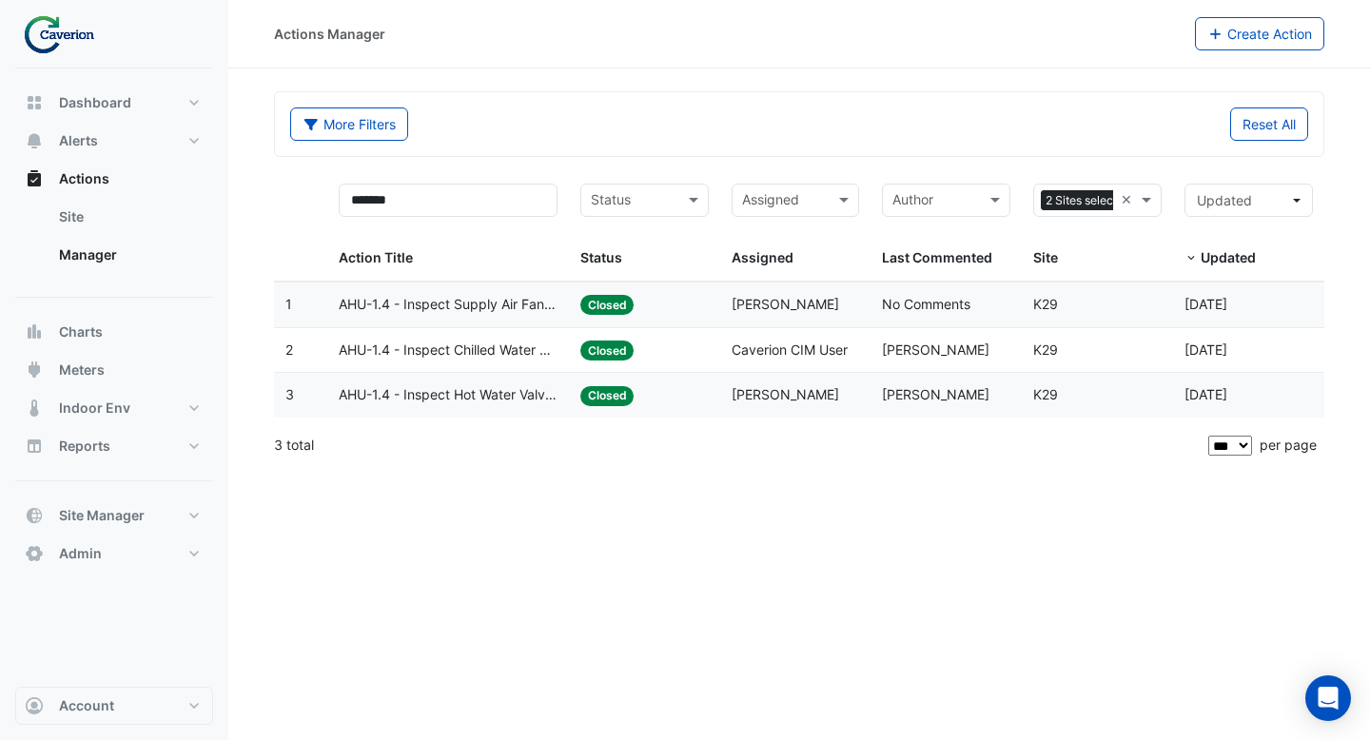
click at [437, 357] on span "AHU-1.4 - Inspect Chilled Water Valve Stuck Open" at bounding box center [448, 351] width 219 height 22
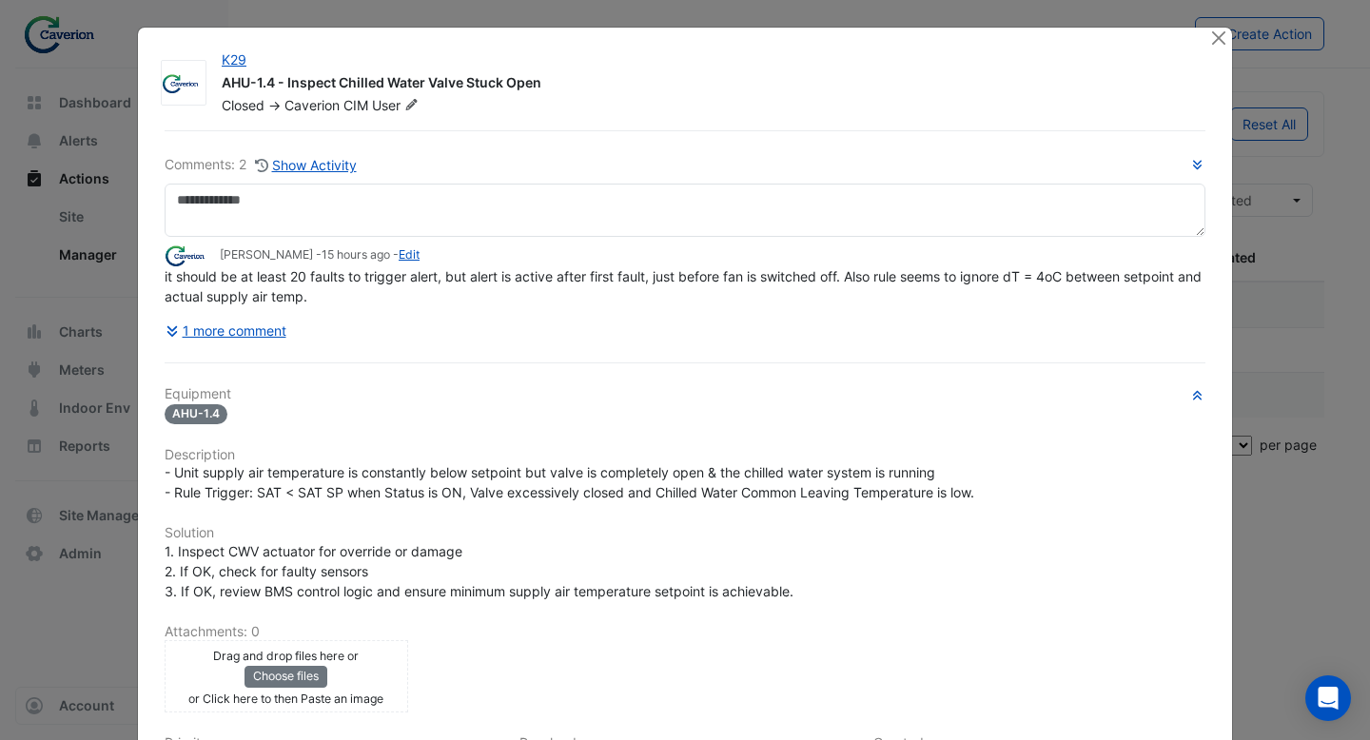
drag, startPoint x: 319, startPoint y: 300, endPoint x: 346, endPoint y: 299, distance: 27.6
click at [346, 299] on app-ticket-comment "[PERSON_NAME] - 15 hours ago - Edit it should be at least 20 faults to trigger …" at bounding box center [685, 276] width 1041 height 62
click at [1213, 35] on button "Close" at bounding box center [1218, 38] width 20 height 20
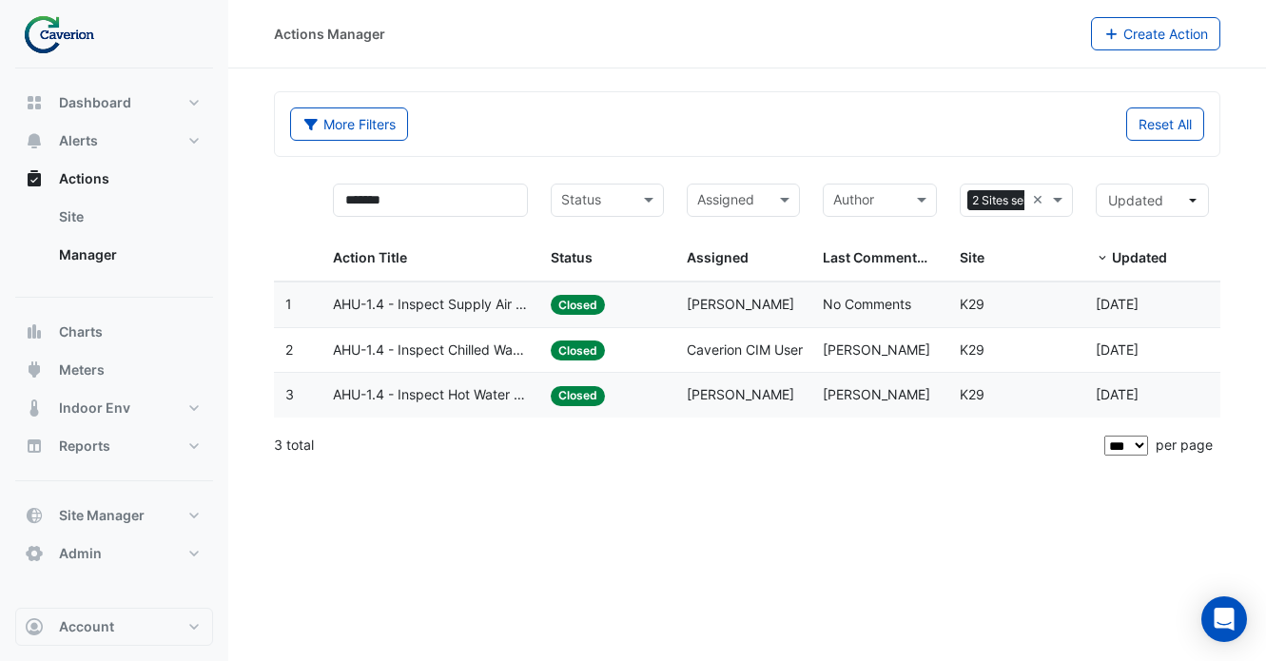
click at [441, 358] on span "AHU-1.4 - Inspect Chilled Water Valve Stuck Open" at bounding box center [430, 351] width 195 height 22
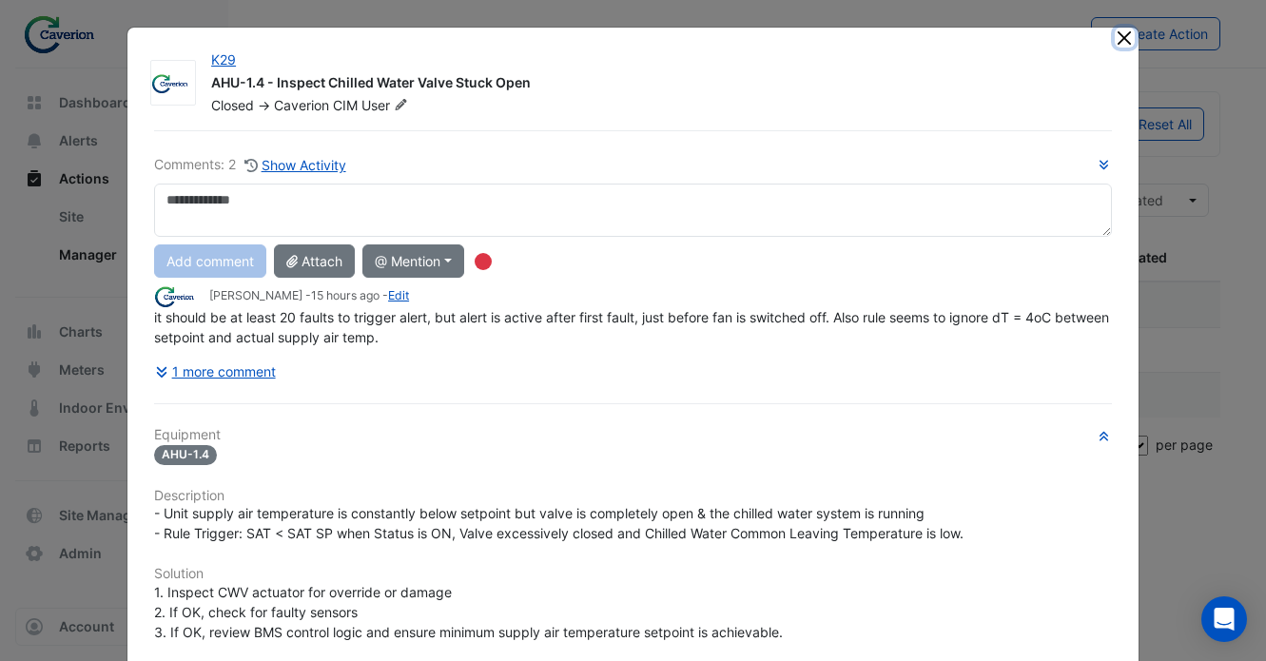
click at [1124, 40] on button "Close" at bounding box center [1125, 38] width 20 height 20
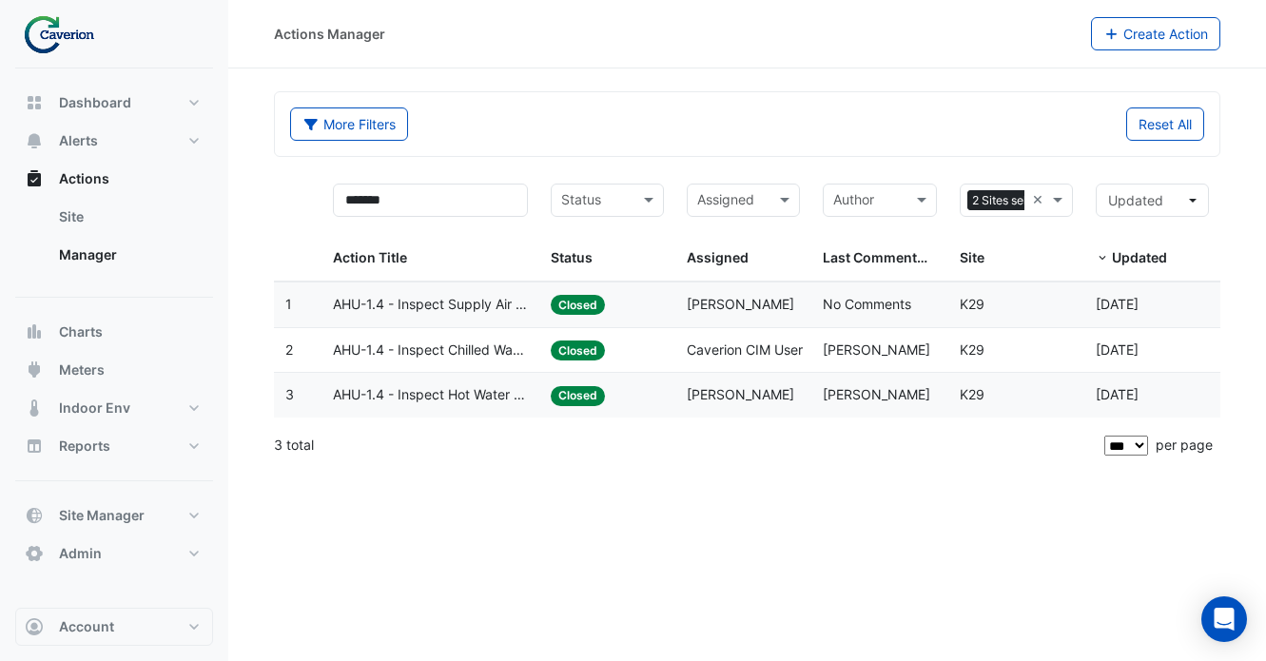
drag, startPoint x: 1184, startPoint y: 344, endPoint x: 1083, endPoint y: 344, distance: 100.9
click at [1083, 344] on div "2 Action Title: AHU-1.4 - Inspect Chilled Water Valve Stuck Open Status: Closed…" at bounding box center [747, 350] width 947 height 45
click at [507, 336] on datatable-body-cell "Action Title: AHU-1.4 - Inspect Chilled Water Valve Stuck Open" at bounding box center [431, 350] width 218 height 45
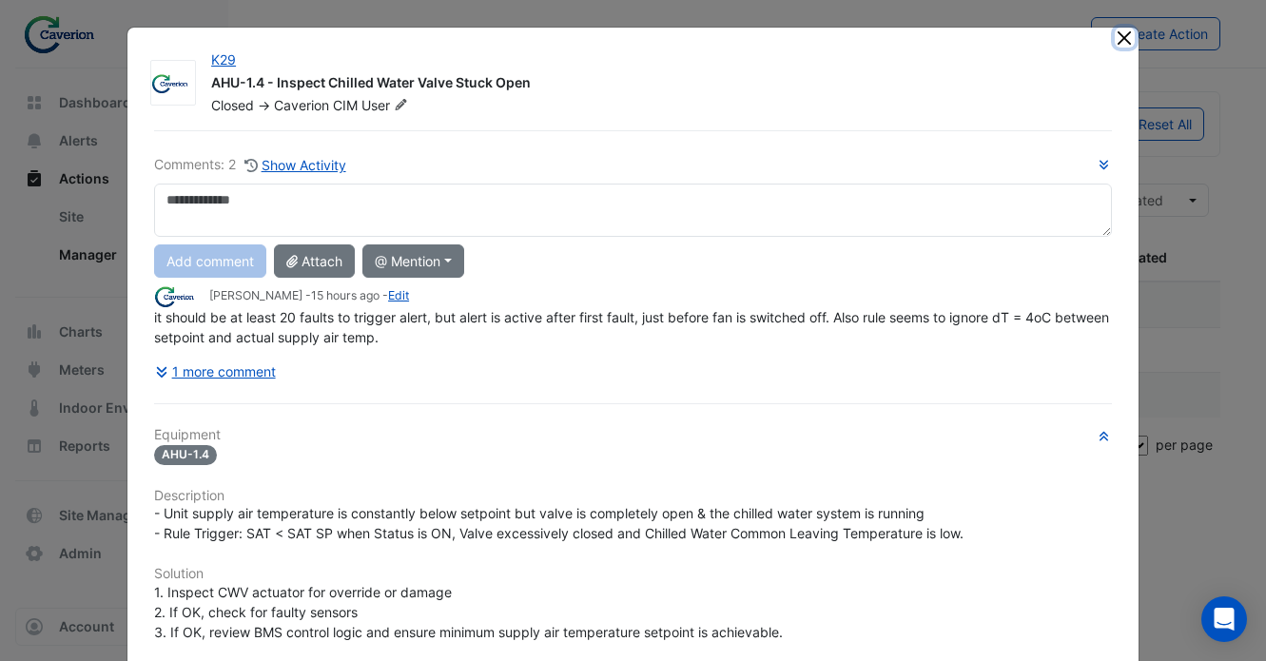
click at [1132, 33] on button "Close" at bounding box center [1125, 38] width 20 height 20
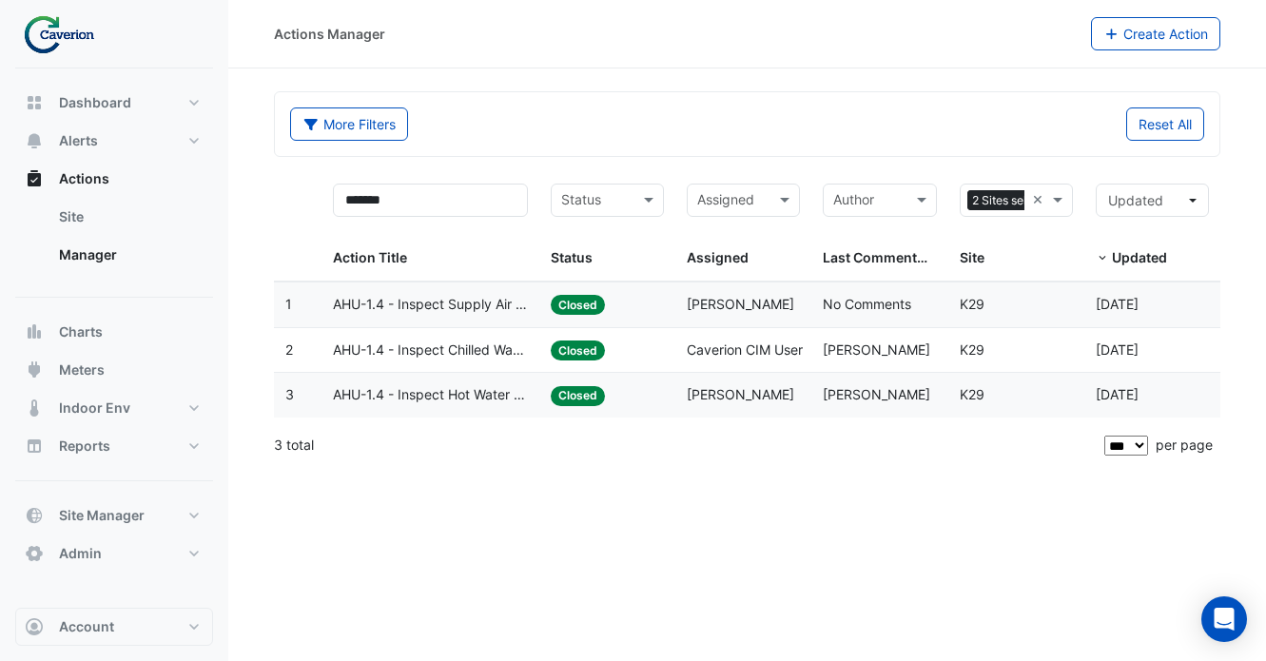
drag, startPoint x: 1190, startPoint y: 347, endPoint x: 1085, endPoint y: 347, distance: 105.6
click at [1085, 347] on datatable-body-cell "Updated: 4 weeks ago" at bounding box center [1153, 350] width 136 height 45
click at [484, 353] on span "AHU-1.4 - Inspect Chilled Water Valve Stuck Open" at bounding box center [430, 351] width 195 height 22
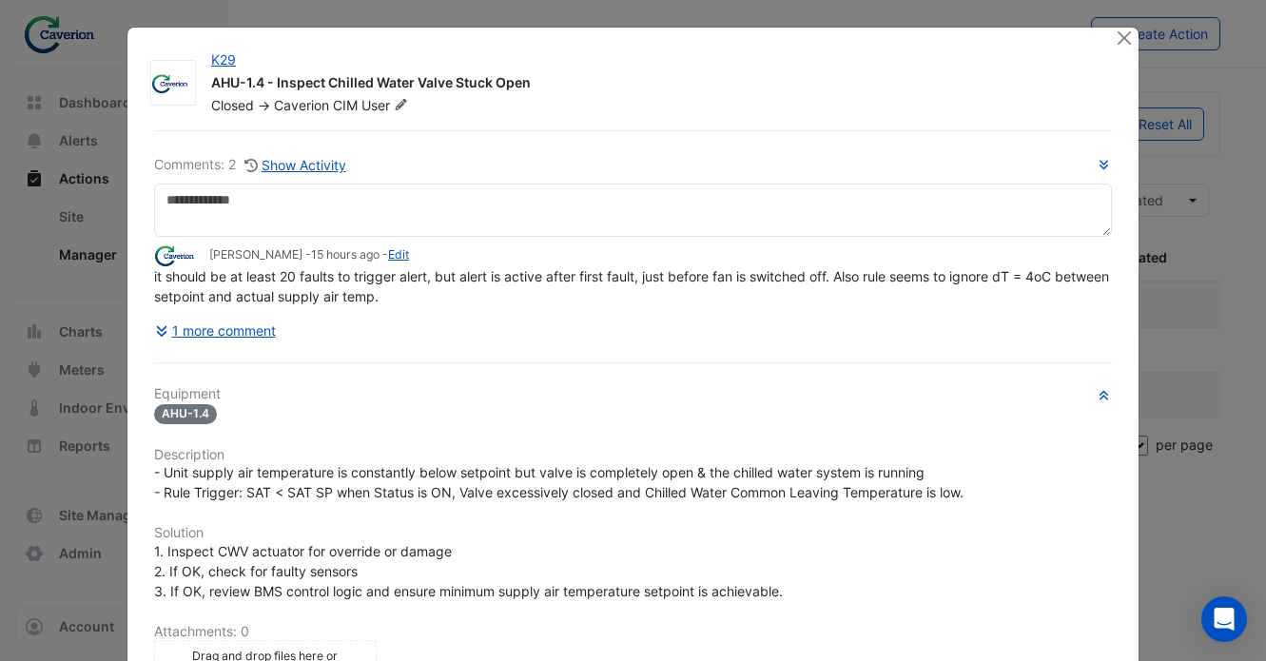
drag, startPoint x: 304, startPoint y: 300, endPoint x: 380, endPoint y: 254, distance: 88.8
click at [380, 254] on small "Tomas Jonkaitis - 15 hours ago - Edit" at bounding box center [309, 254] width 200 height 17
click at [1126, 43] on button "Close" at bounding box center [1125, 38] width 20 height 20
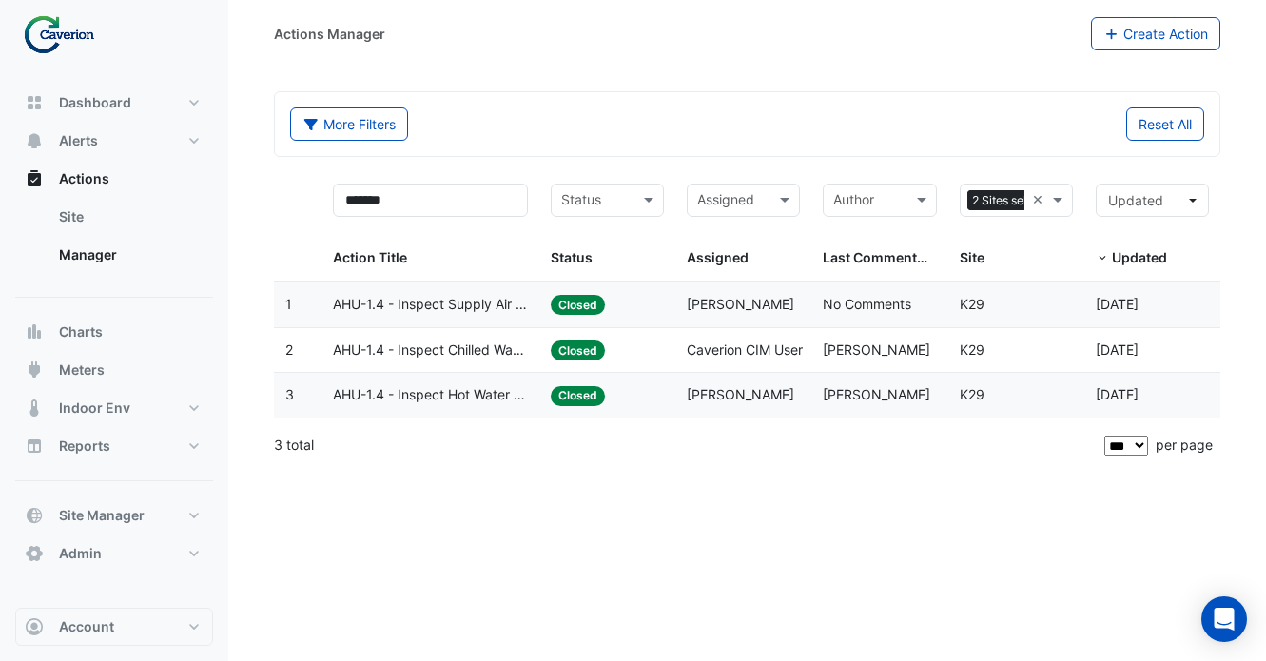
click at [446, 399] on span "AHU-1.4 - Inspect Hot Water Valve Leak" at bounding box center [430, 395] width 195 height 22
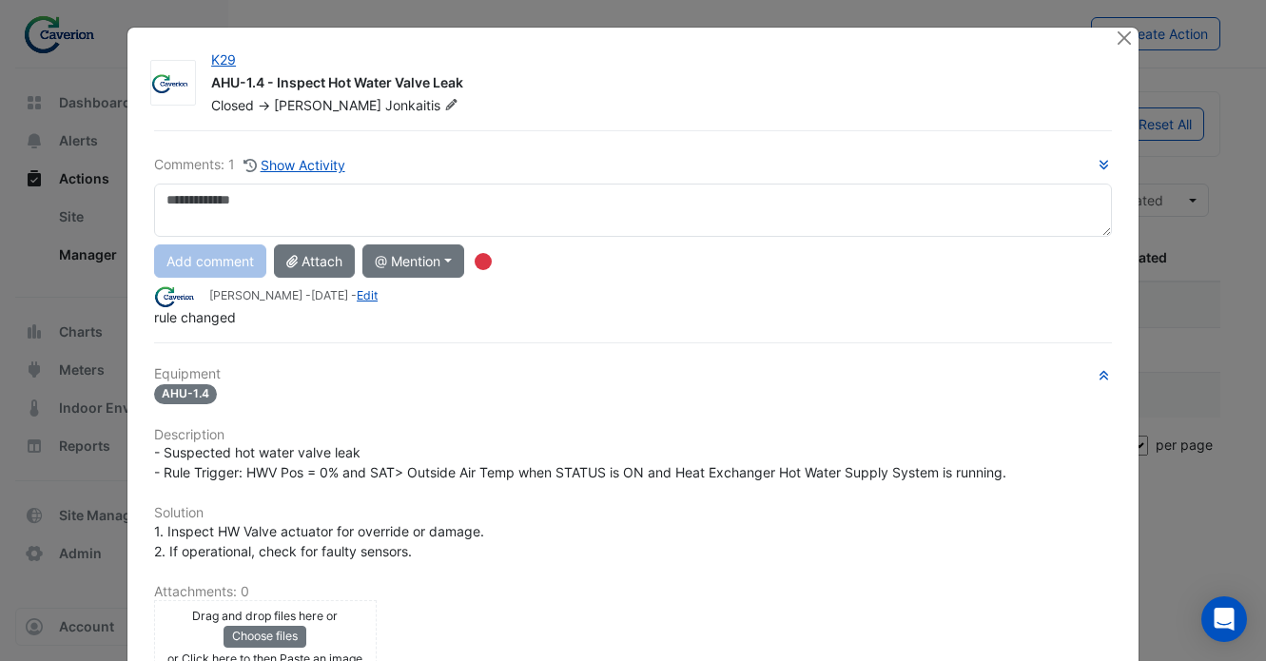
click at [1135, 48] on div at bounding box center [1127, 39] width 24 height 22
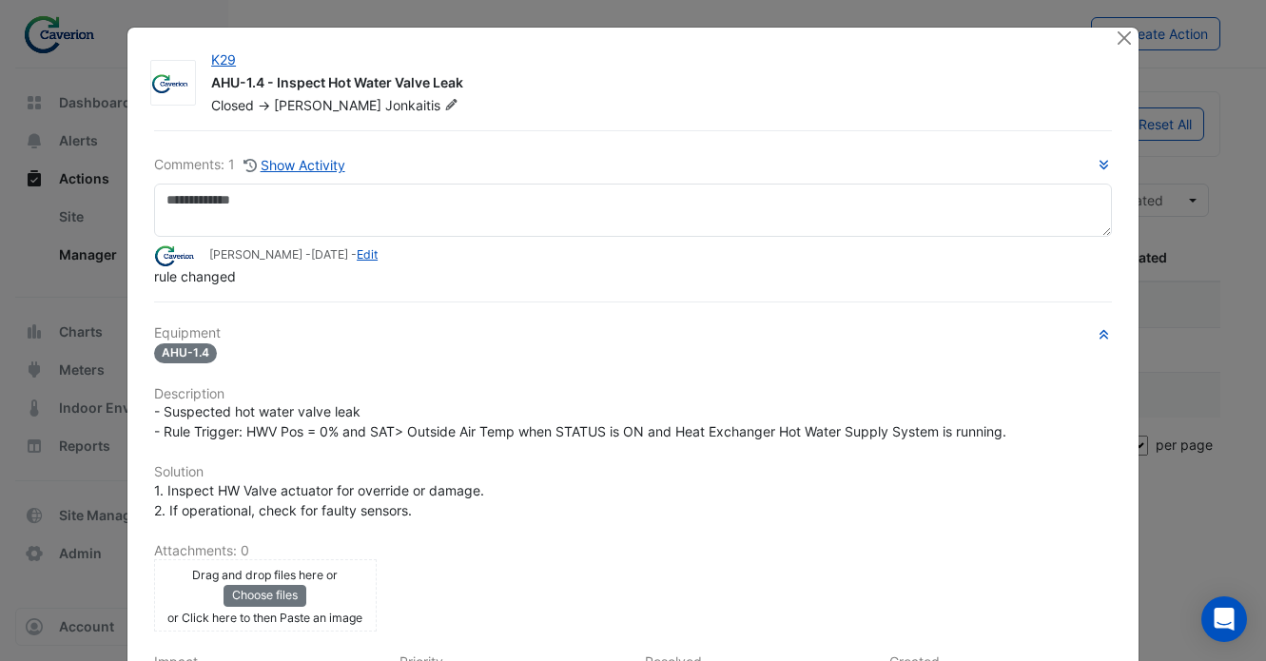
click at [1121, 48] on div at bounding box center [1127, 39] width 24 height 22
click at [1122, 39] on button "Close" at bounding box center [1125, 38] width 20 height 20
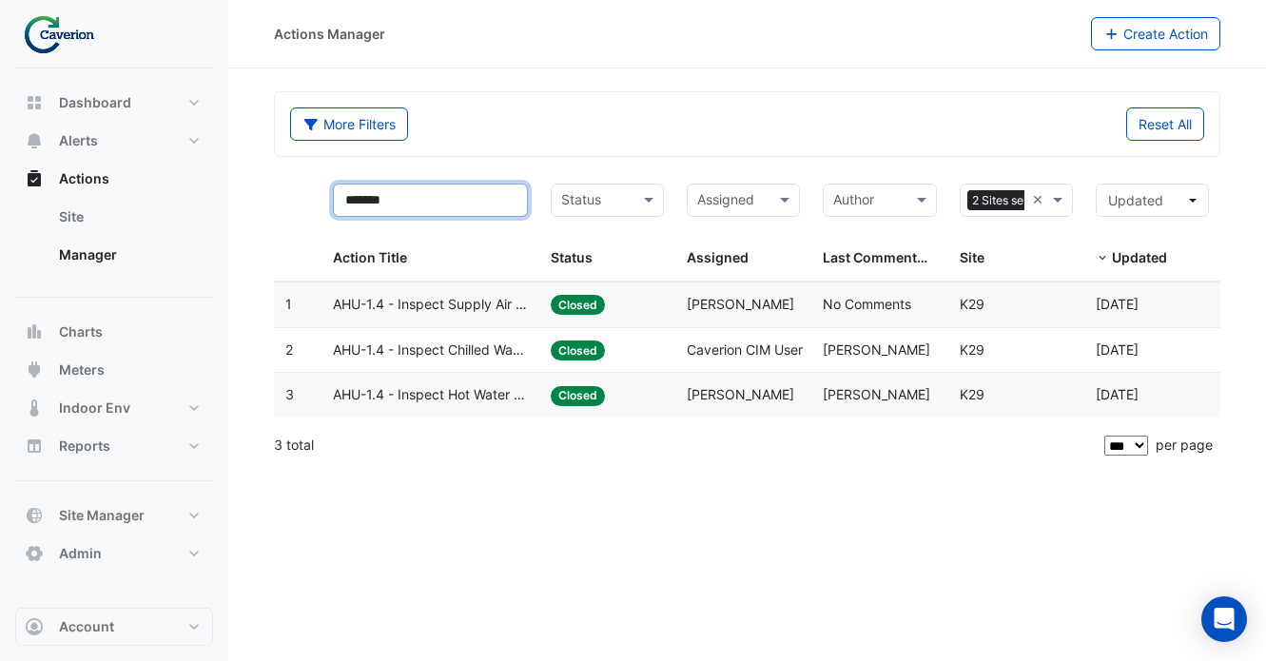
drag, startPoint x: 425, startPoint y: 202, endPoint x: 312, endPoint y: 202, distance: 113.2
click at [312, 202] on div "******* Action Title Status Status Assigned Assigned Author Last Commented Site…" at bounding box center [747, 226] width 947 height 109
click at [530, 442] on div "3 total" at bounding box center [687, 445] width 827 height 48
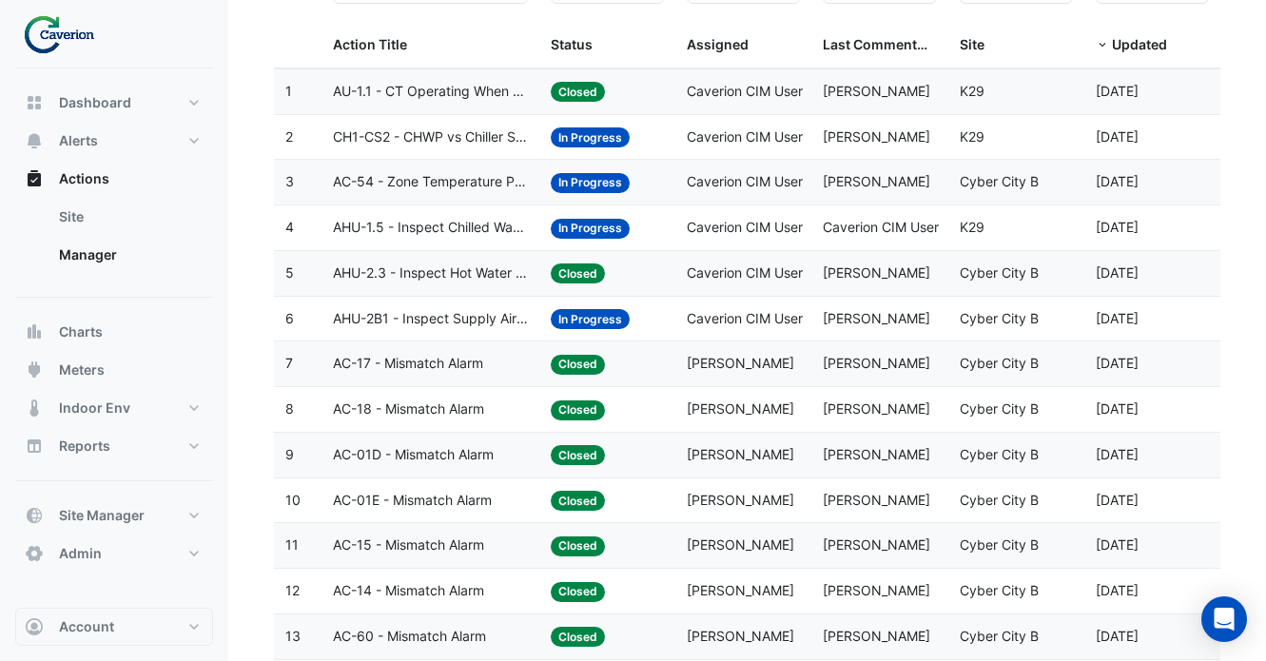
scroll to position [215, 0]
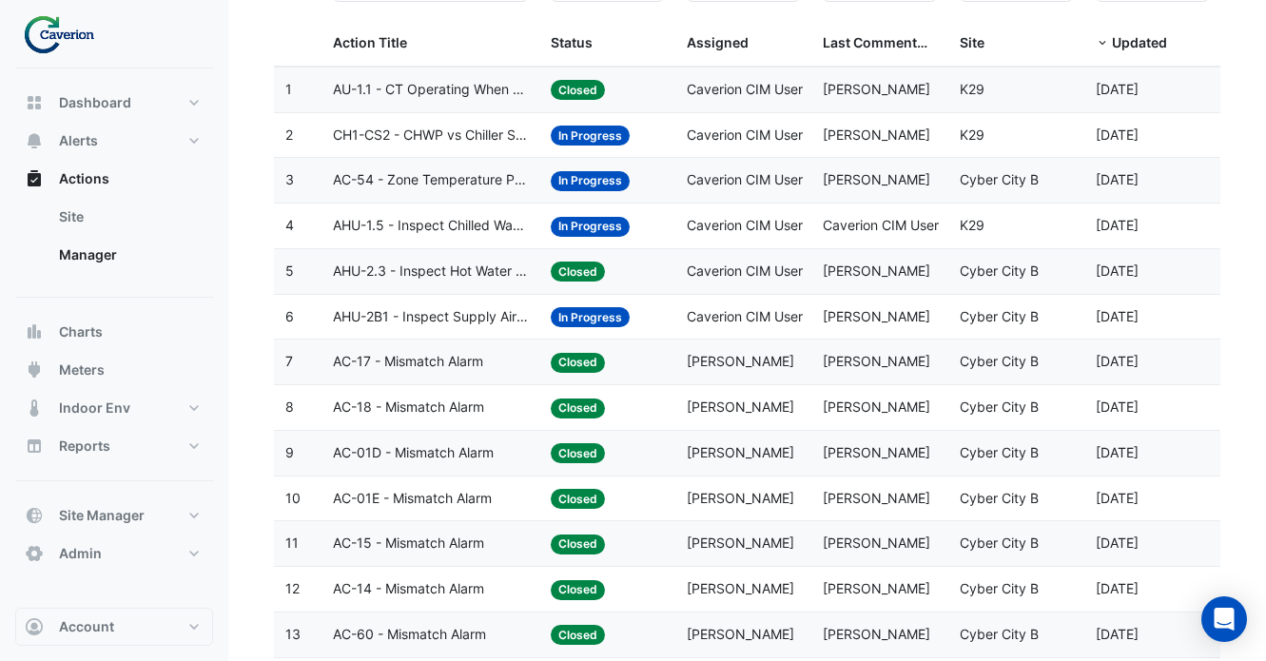
click at [452, 412] on span "AC-18 - Mismatch Alarm" at bounding box center [408, 408] width 151 height 22
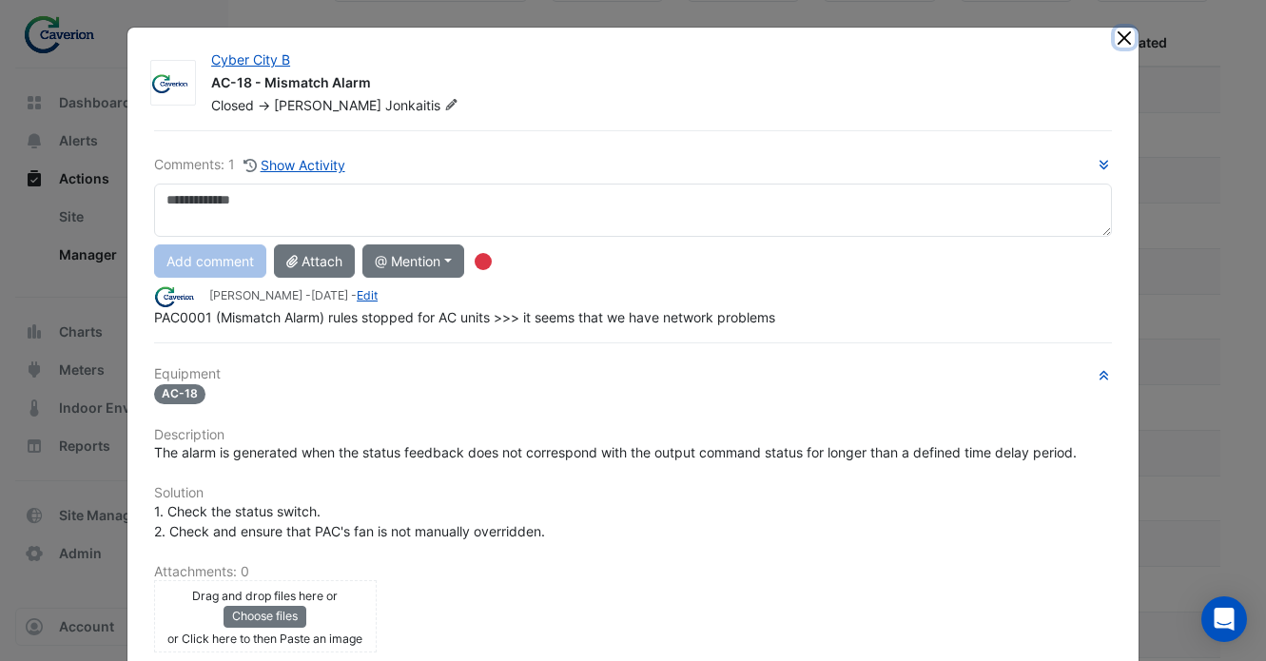
click at [1120, 42] on button "Close" at bounding box center [1125, 38] width 20 height 20
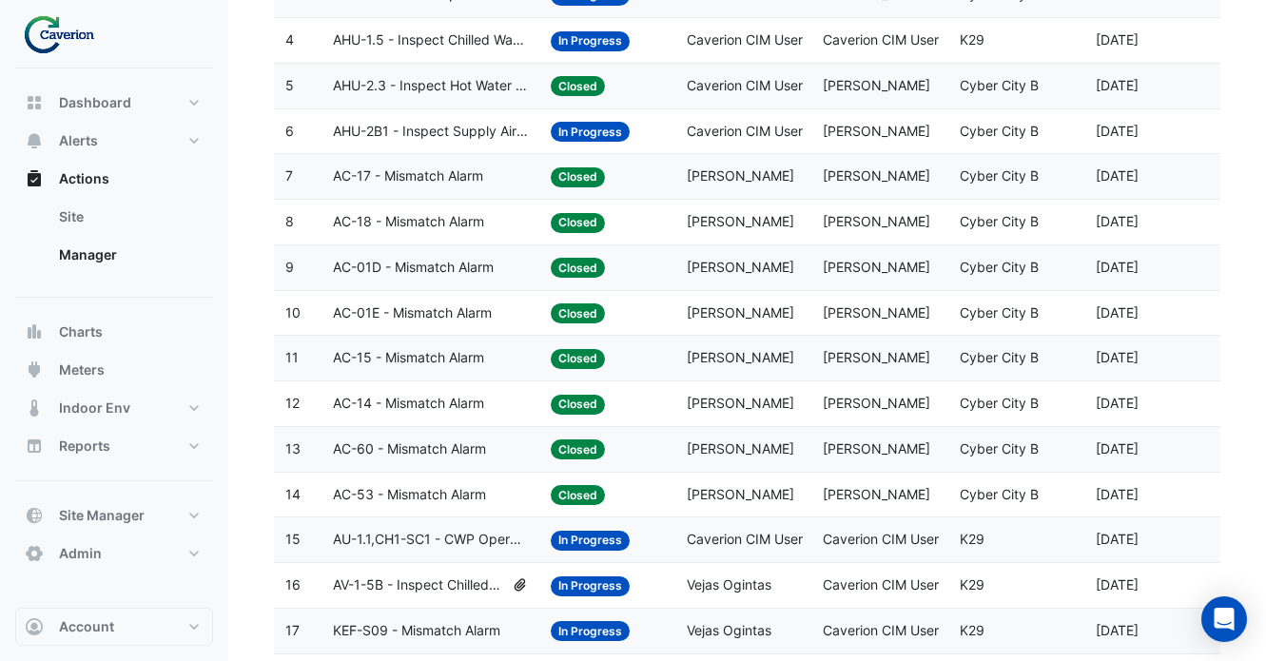
scroll to position [730, 0]
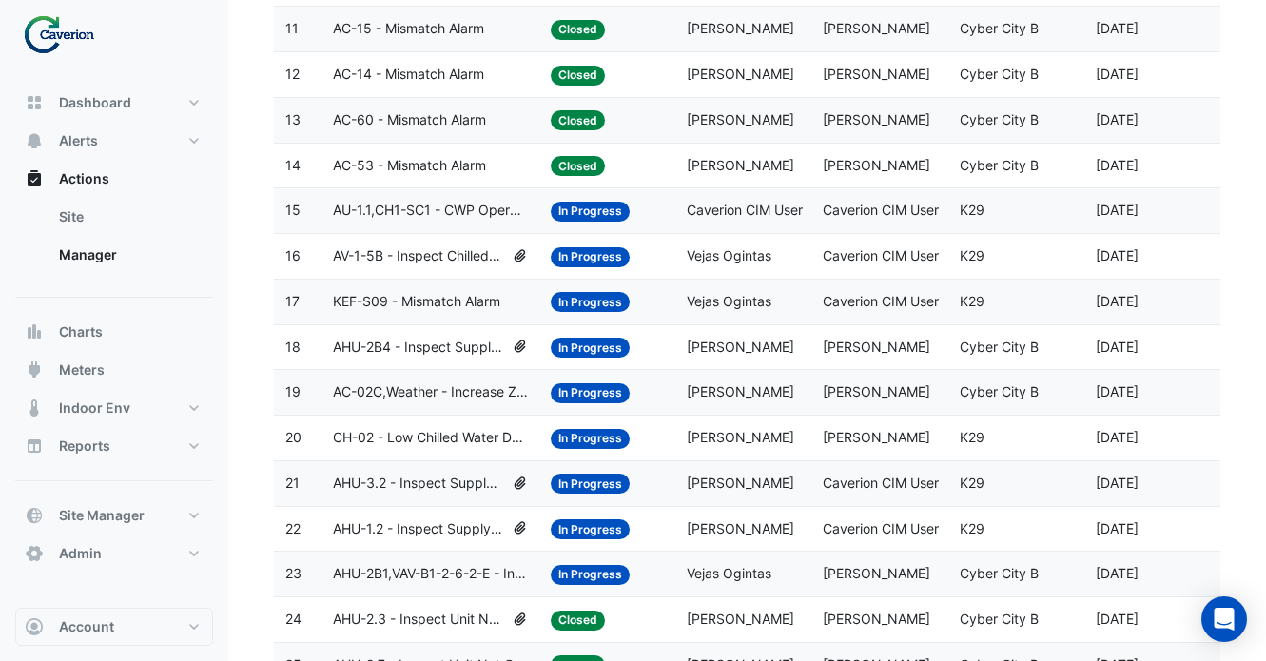
click at [438, 355] on span "AHU-2B4 - Inspect Supply Air Fan Fault" at bounding box center [418, 348] width 171 height 22
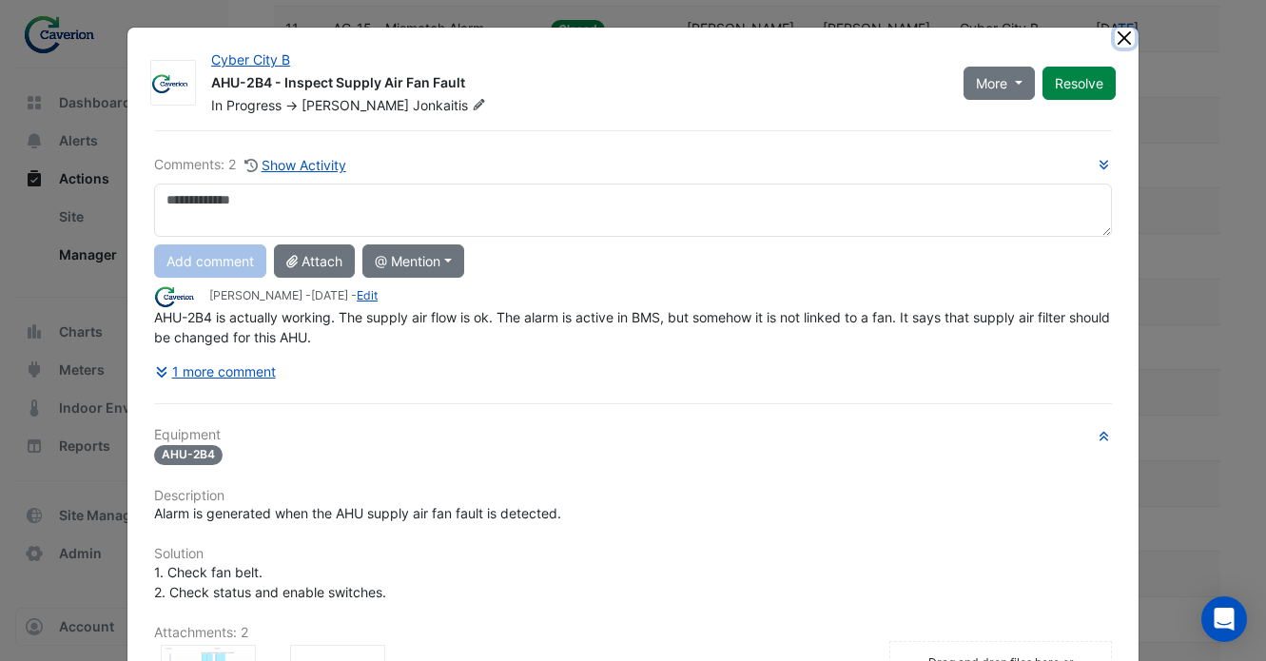
click at [1122, 47] on button "Close" at bounding box center [1125, 38] width 20 height 20
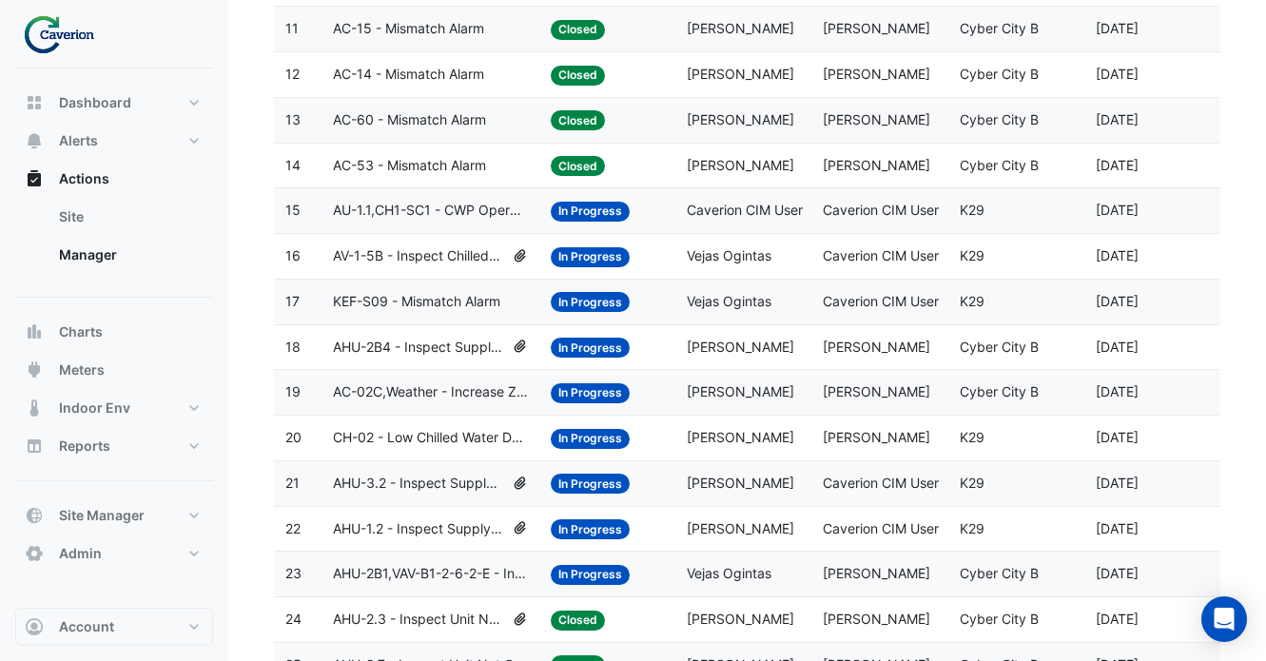
click at [469, 443] on span "CH-02 - Low Chilled Water Delta-T (Low Delta-T Syndrome) (Enable Point)" at bounding box center [430, 438] width 195 height 22
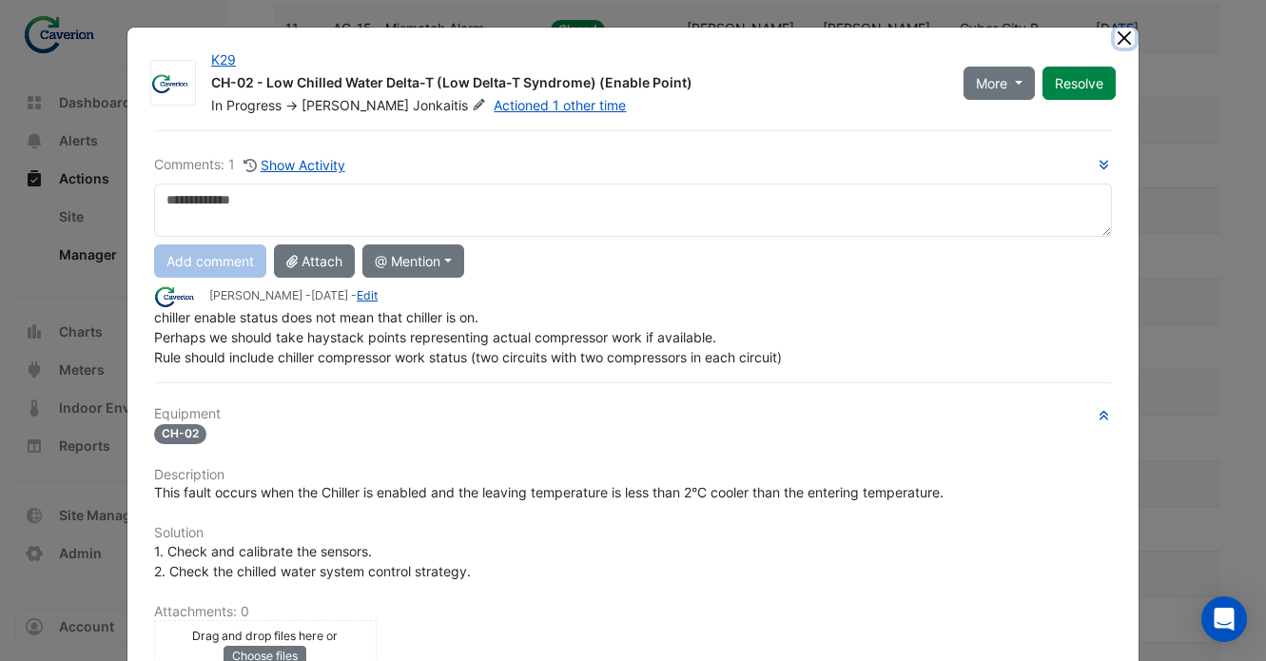
click at [1120, 42] on button "Close" at bounding box center [1125, 38] width 20 height 20
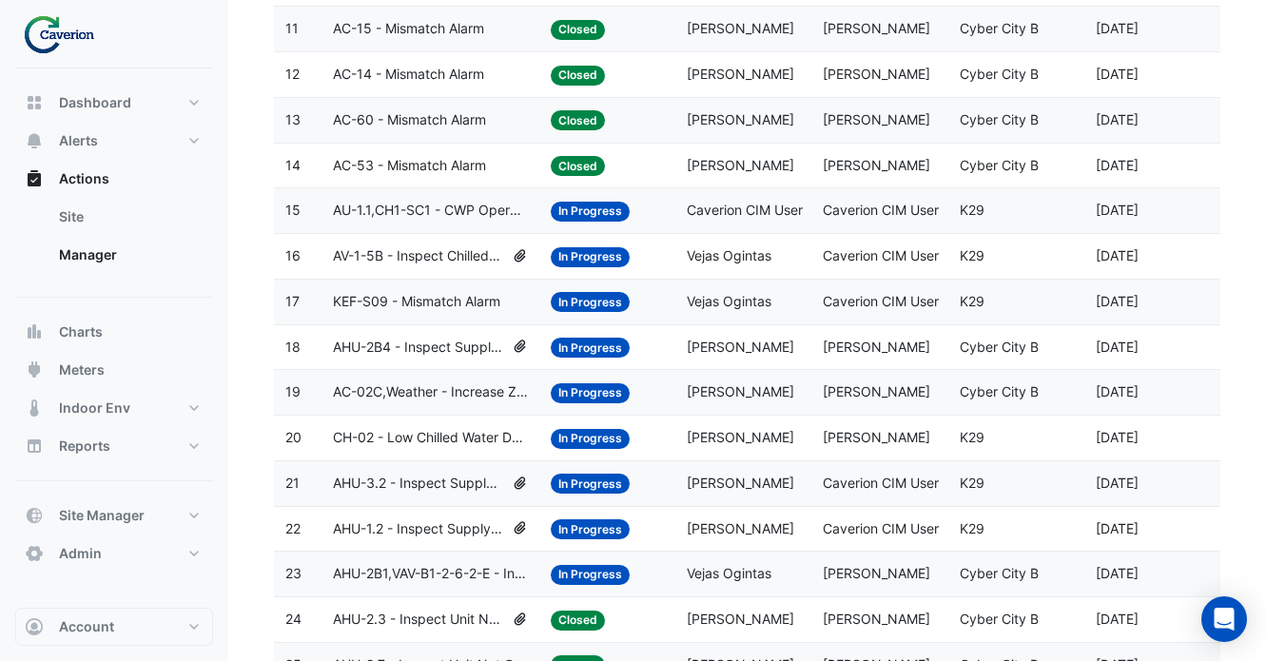
click at [443, 524] on span "AHU-1.2 - Inspect Supply Fan High Speed" at bounding box center [418, 530] width 171 height 22
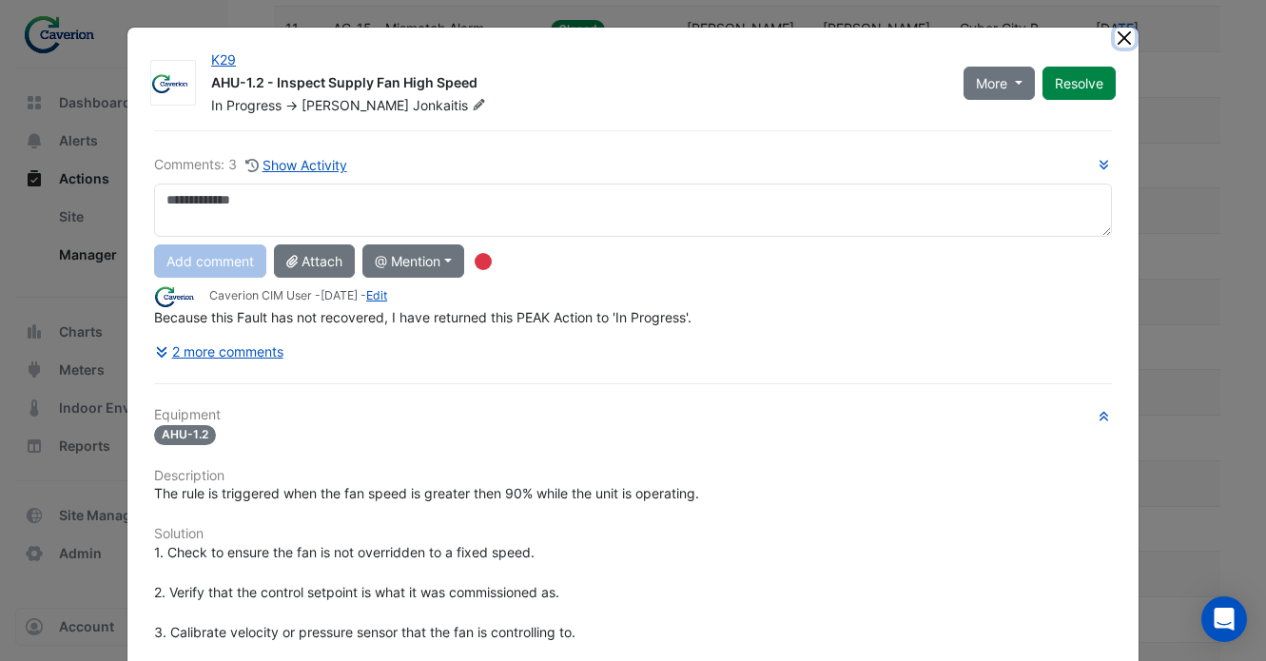
click at [1126, 36] on button "Close" at bounding box center [1125, 38] width 20 height 20
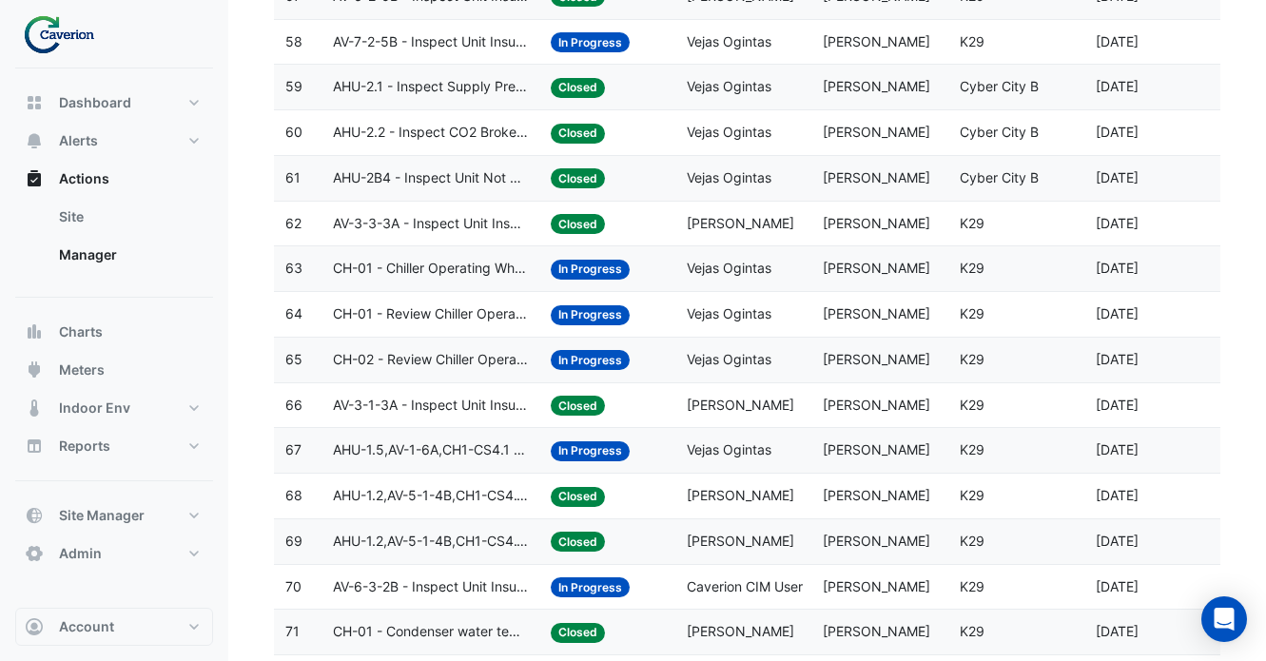
scroll to position [2968, 0]
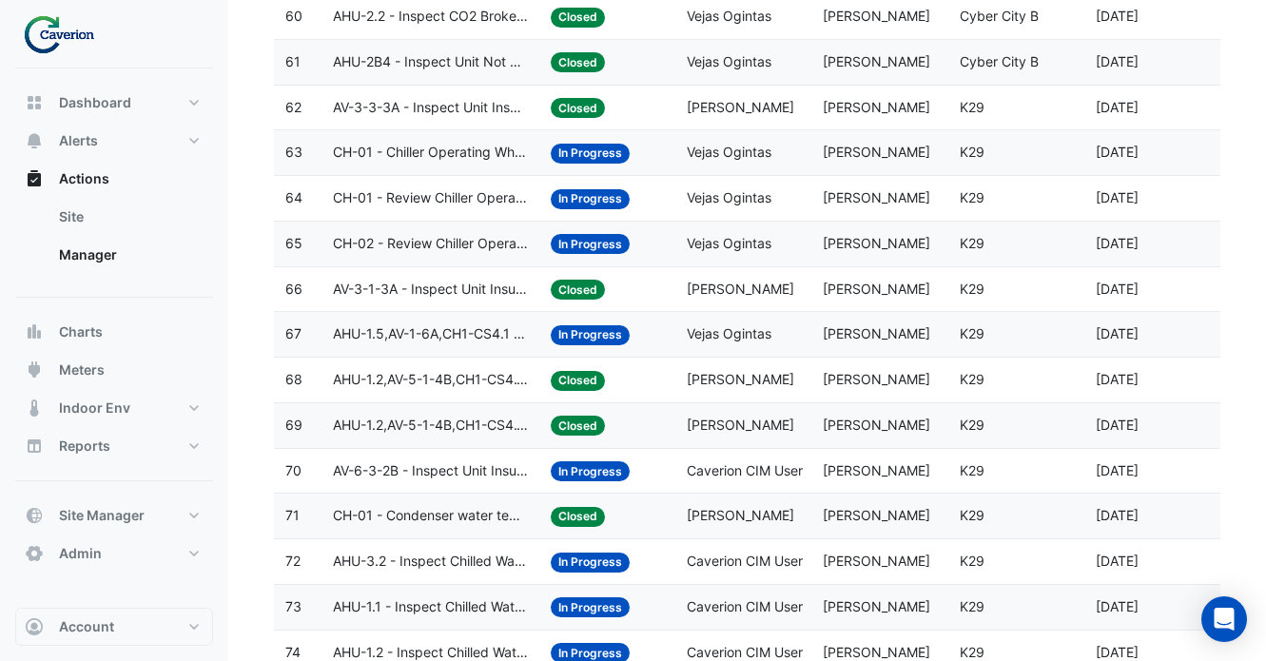
click at [418, 338] on span "AHU-1.5,AV-1-6A,CH1-CS4.1 - Inspect Unit Insufficient Cooling" at bounding box center [430, 334] width 195 height 22
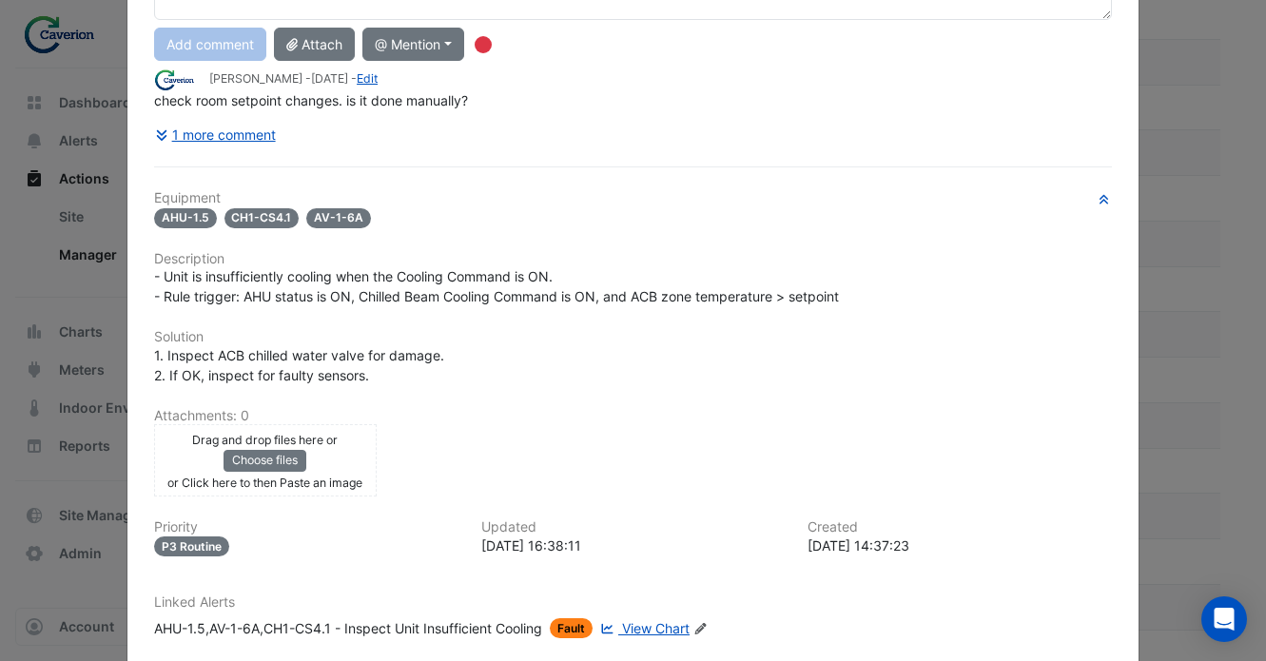
scroll to position [0, 0]
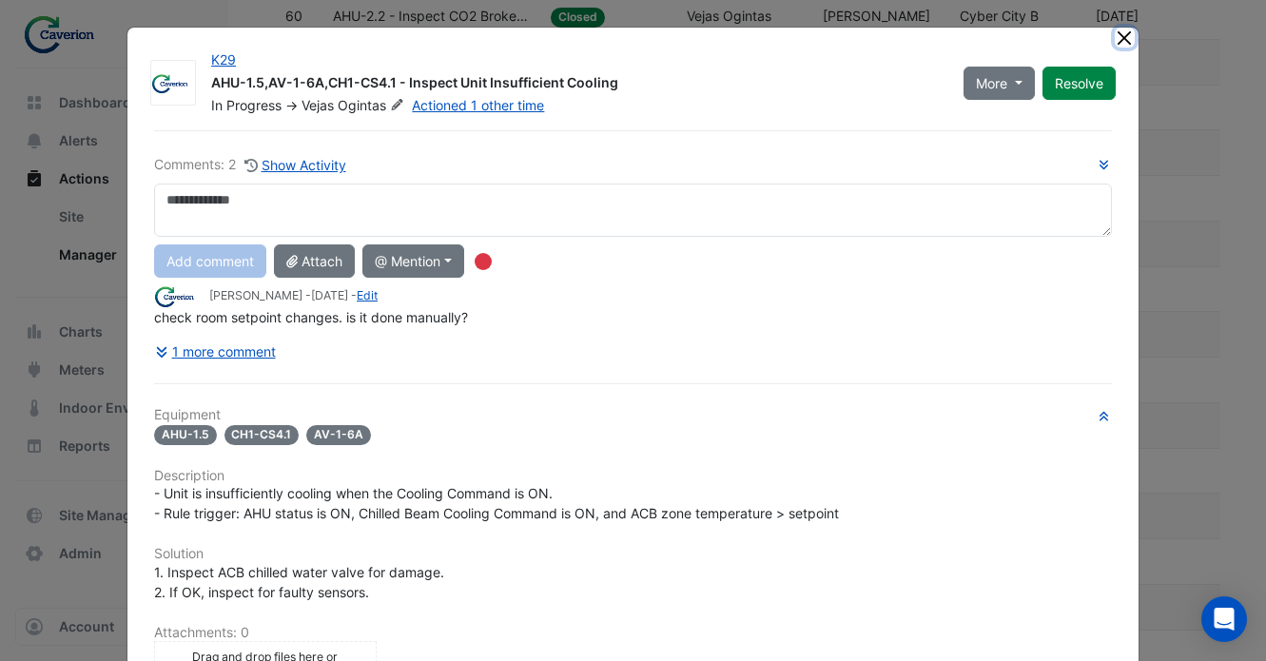
click at [1124, 44] on button "Close" at bounding box center [1125, 38] width 20 height 20
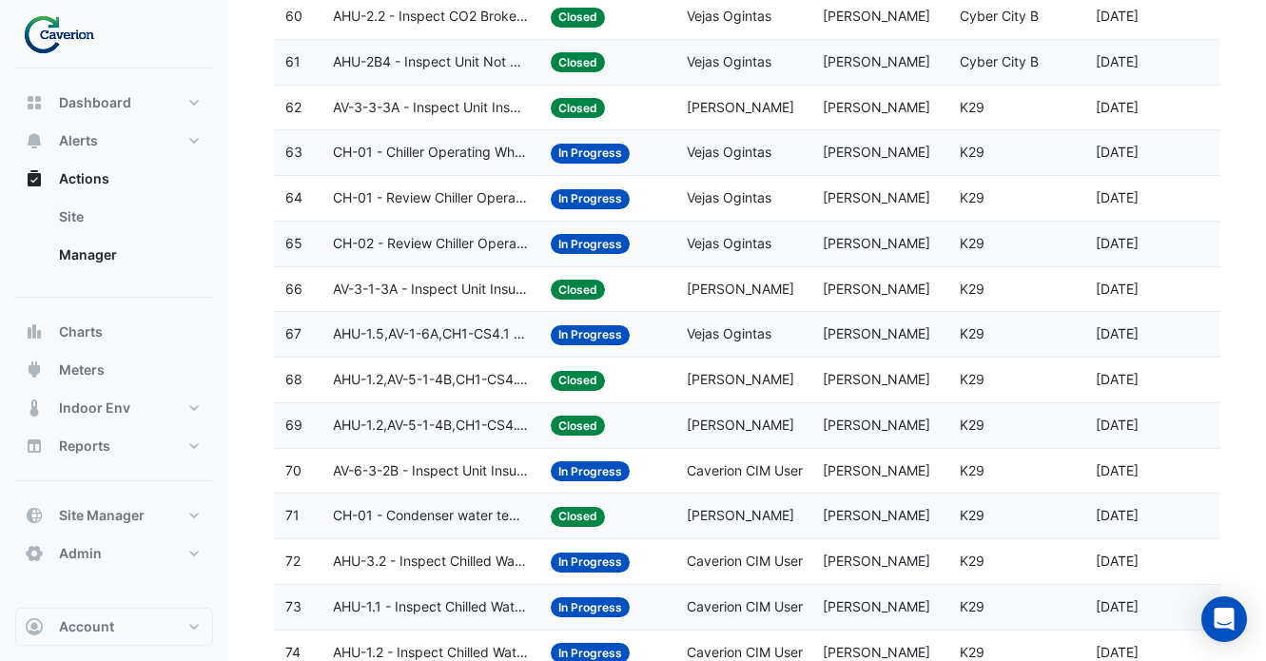
click at [415, 460] on span "AV-6-3-2B - Inspect Unit Insufficient Cooling" at bounding box center [430, 471] width 195 height 22
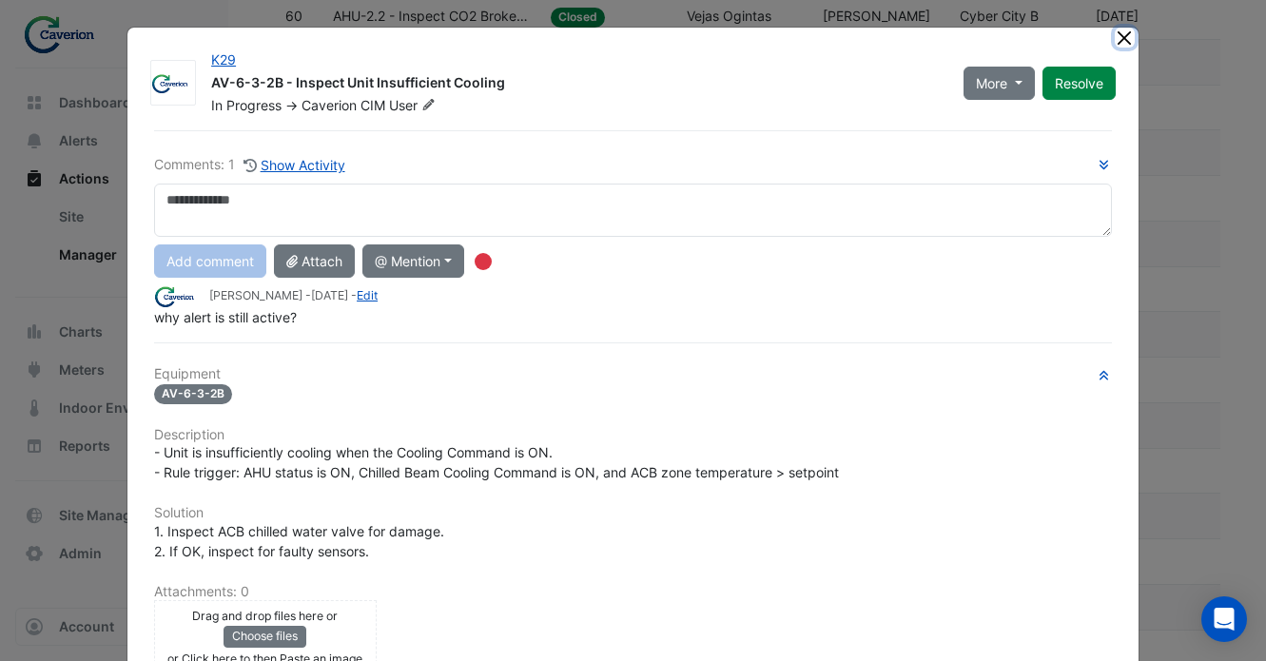
click at [1133, 34] on button "Close" at bounding box center [1125, 38] width 20 height 20
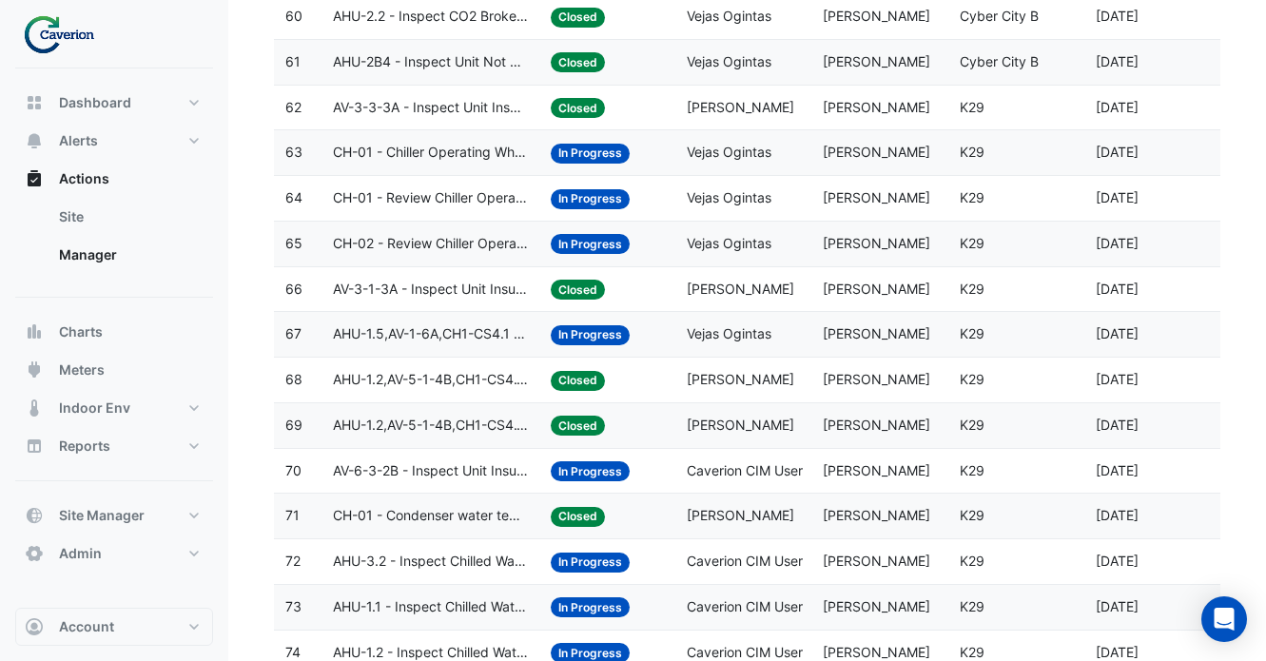
click at [449, 456] on datatable-body-cell "Action Title: AV-6-3-2B - Inspect Unit Insufficient Cooling" at bounding box center [431, 471] width 218 height 45
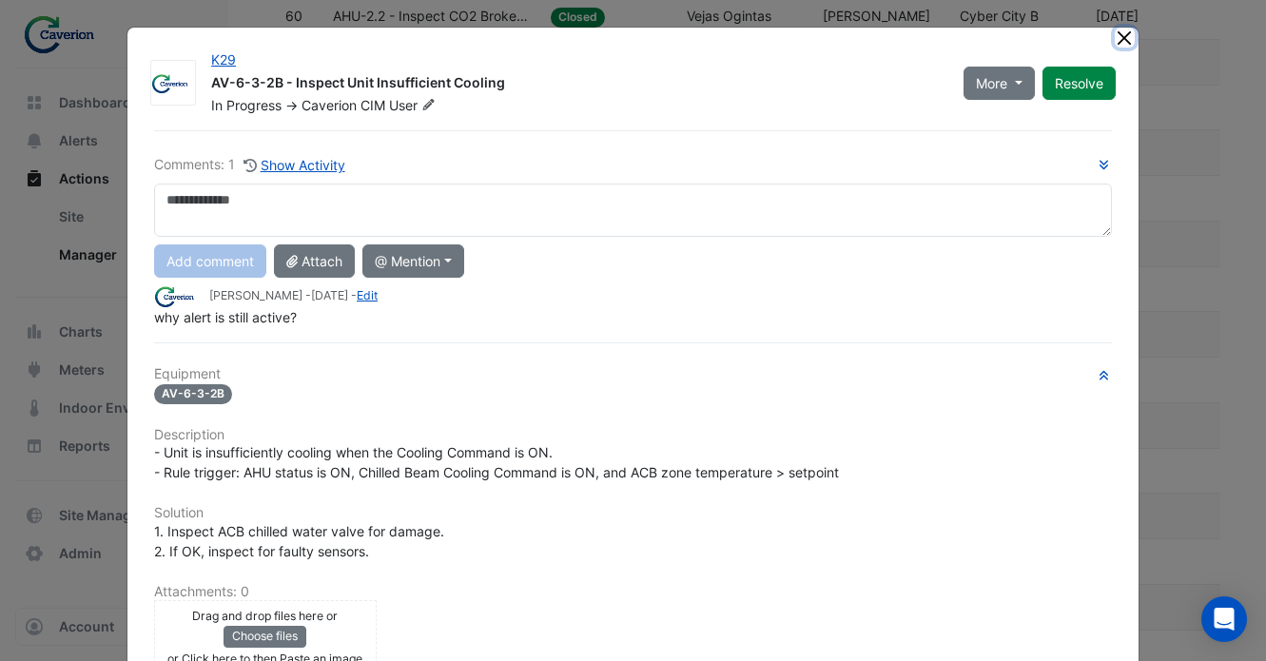
click at [1127, 39] on button "Close" at bounding box center [1125, 38] width 20 height 20
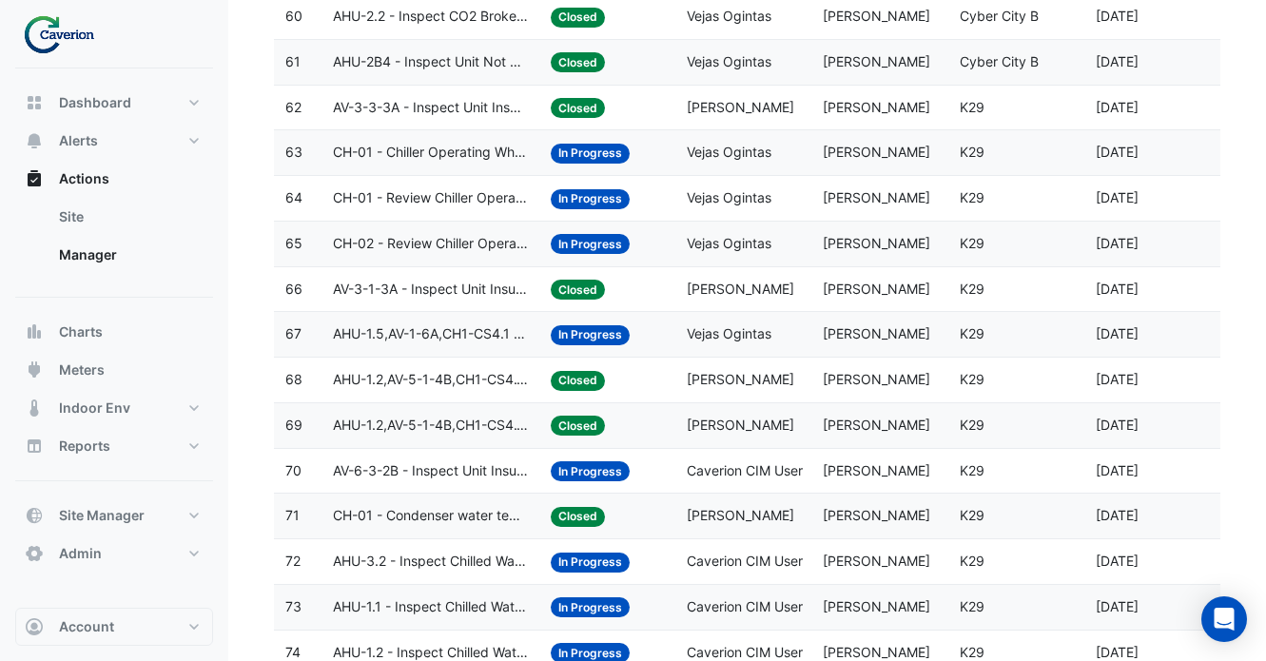
click at [454, 470] on span "AV-6-3-2B - Inspect Unit Insufficient Cooling" at bounding box center [430, 471] width 195 height 22
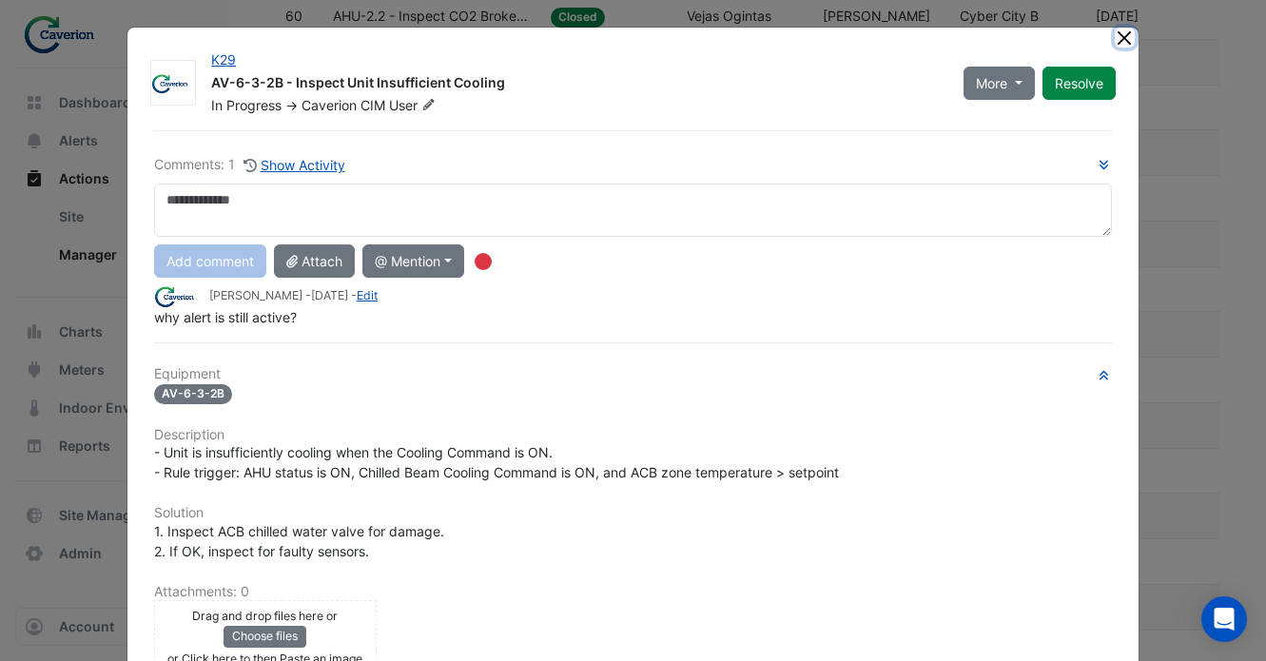
click at [1122, 34] on button "Close" at bounding box center [1125, 38] width 20 height 20
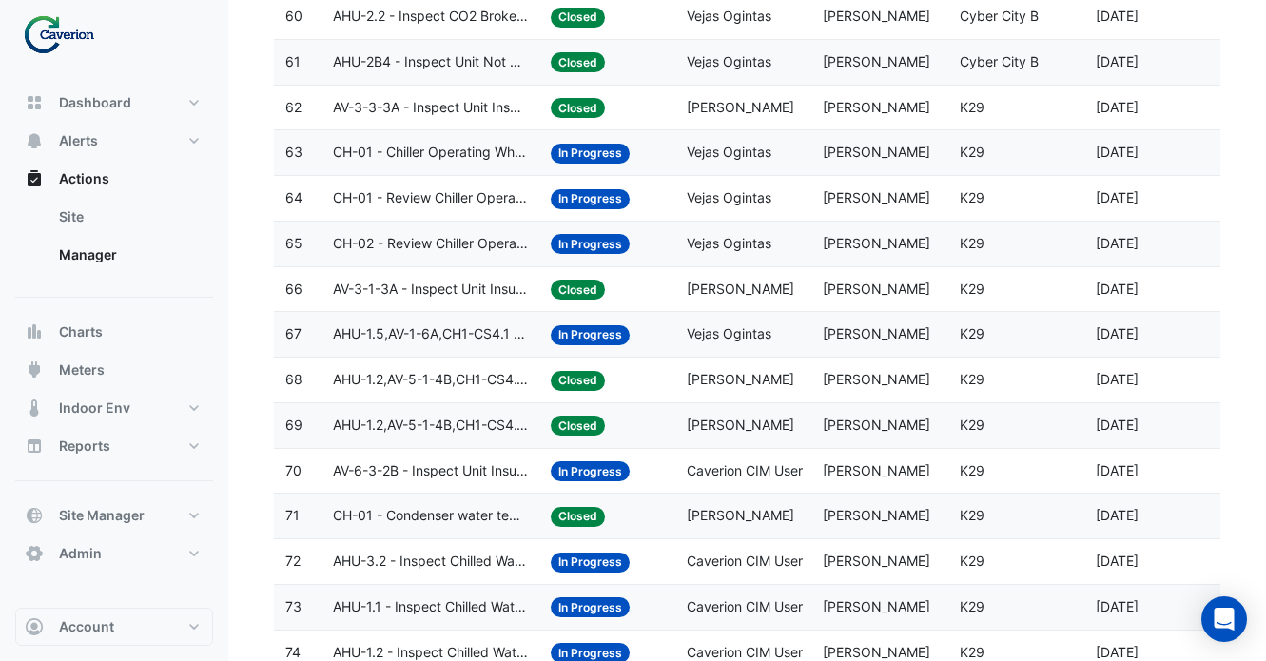
click at [467, 323] on span "AHU-1.5,AV-1-6A,CH1-CS4.1 - Inspect Unit Insufficient Cooling" at bounding box center [430, 334] width 195 height 22
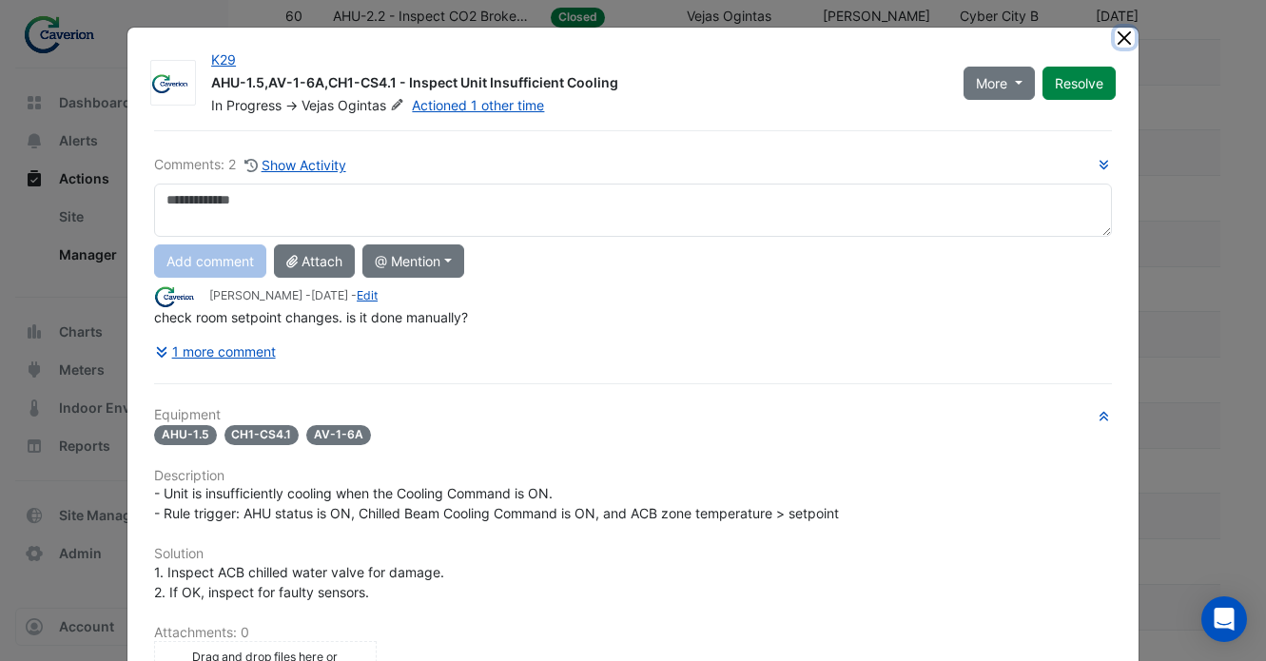
click at [1124, 33] on button "Close" at bounding box center [1125, 38] width 20 height 20
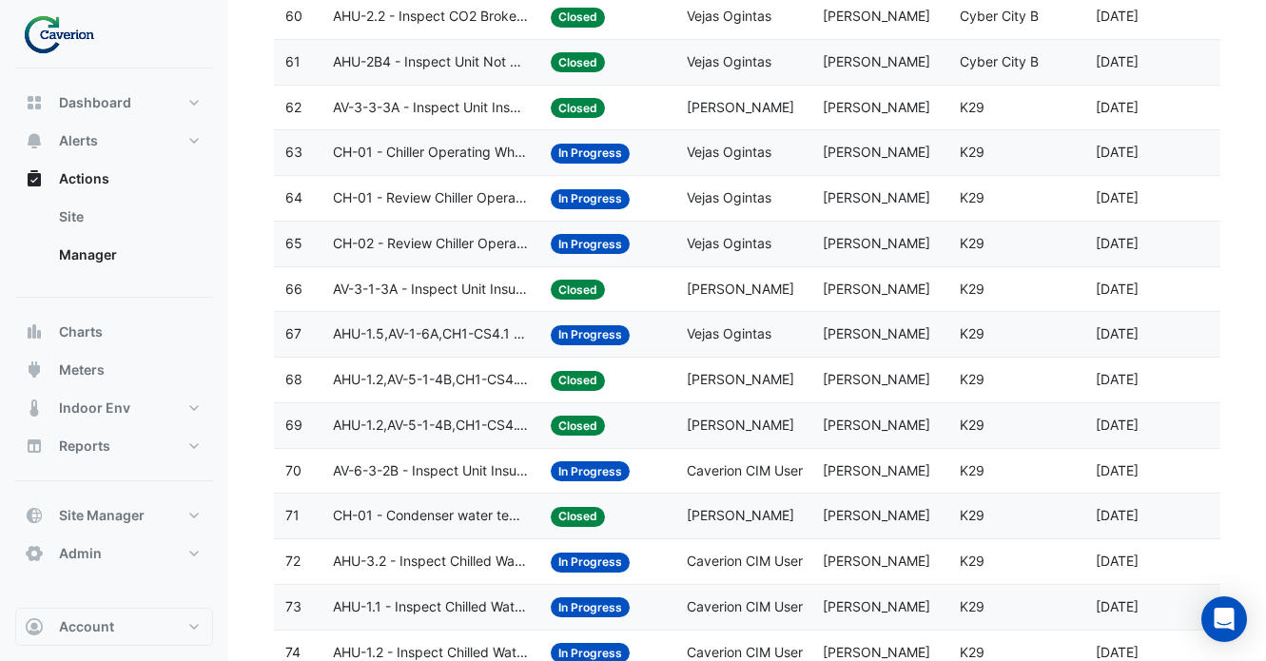
click at [451, 168] on datatable-body-cell "Action Title: CH-01 - Chiller Operating When Outside Air Temperature Is Low" at bounding box center [431, 152] width 218 height 45
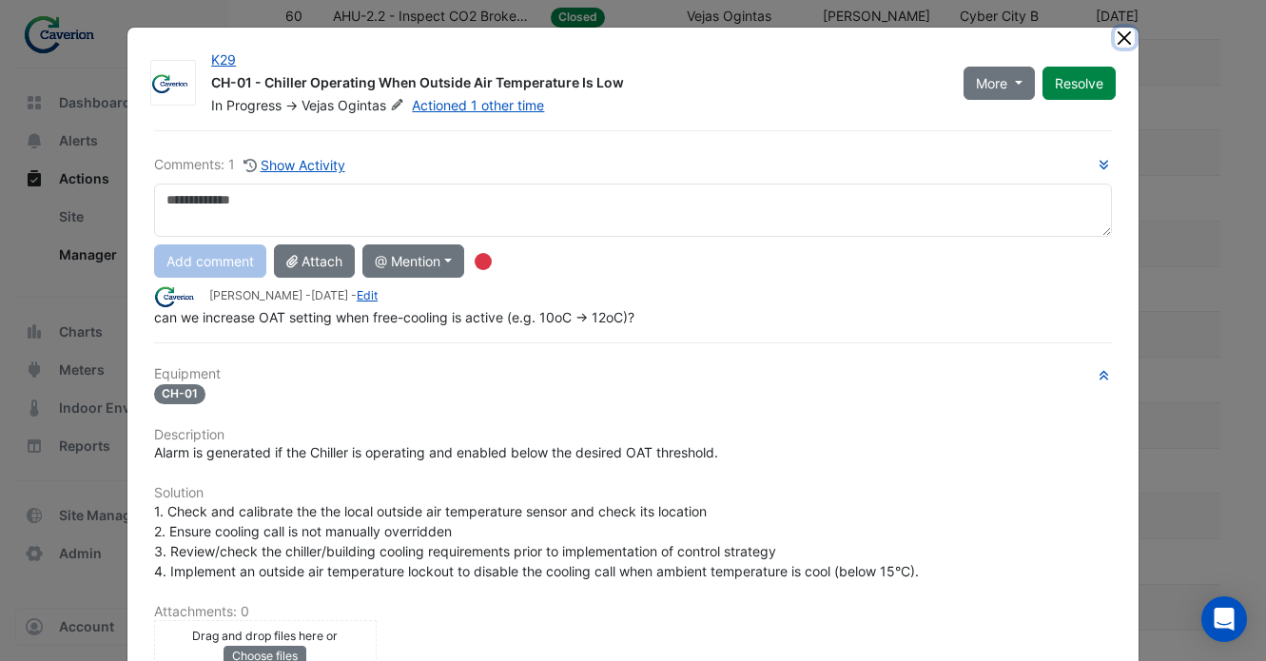
click at [1125, 40] on button "Close" at bounding box center [1125, 38] width 20 height 20
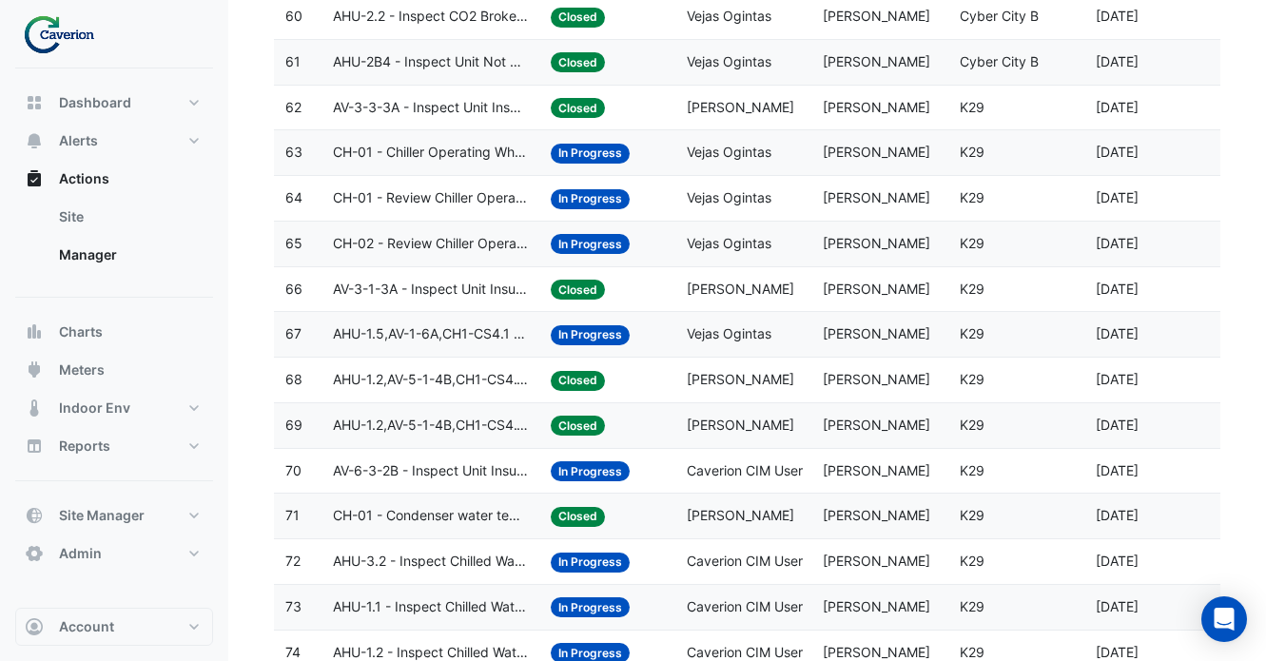
type input "*******"
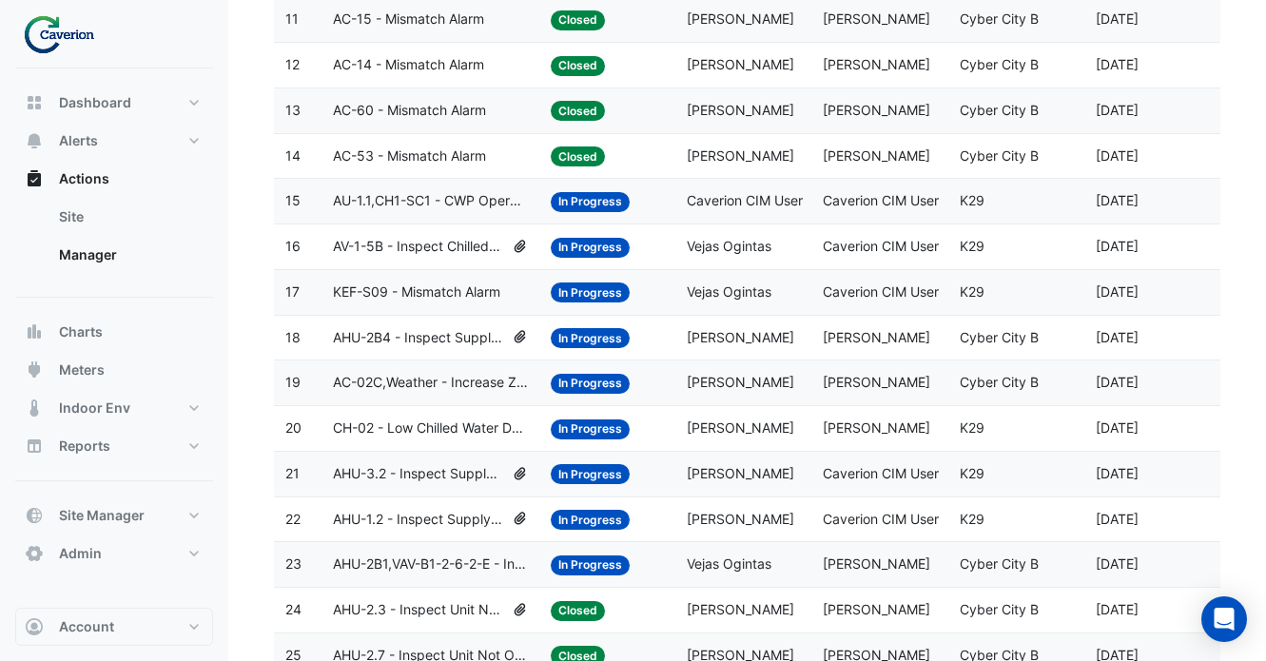
scroll to position [275, 0]
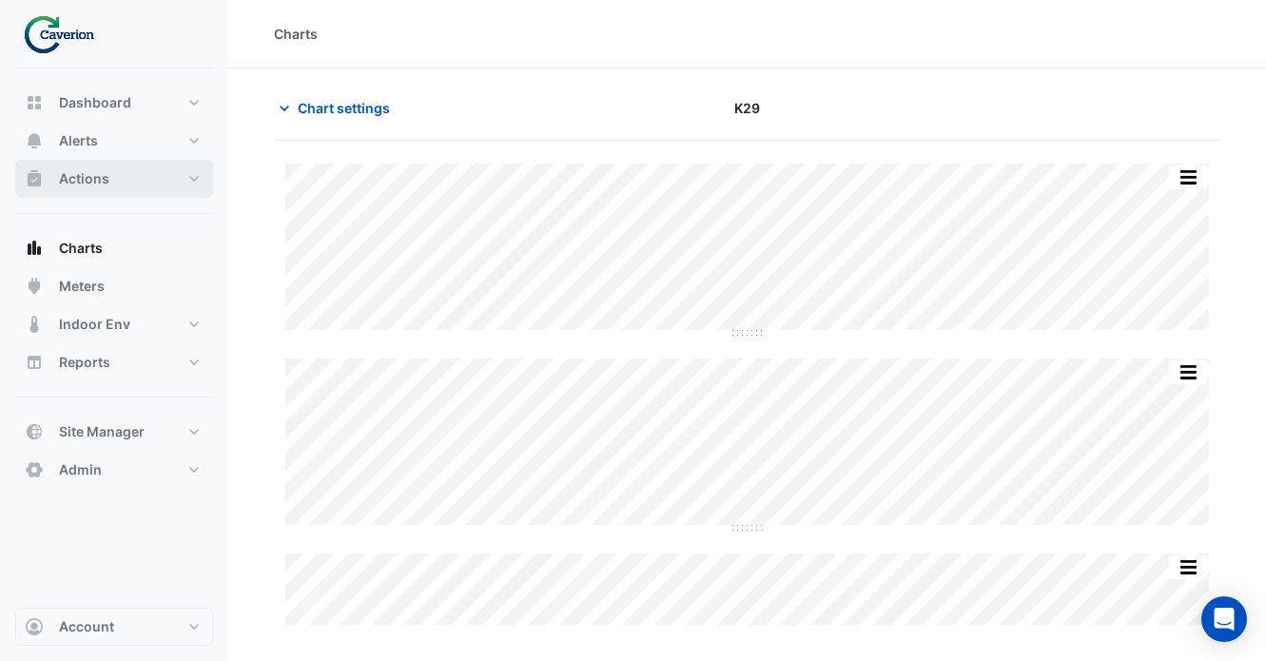
click at [102, 167] on button "Actions" at bounding box center [114, 179] width 198 height 38
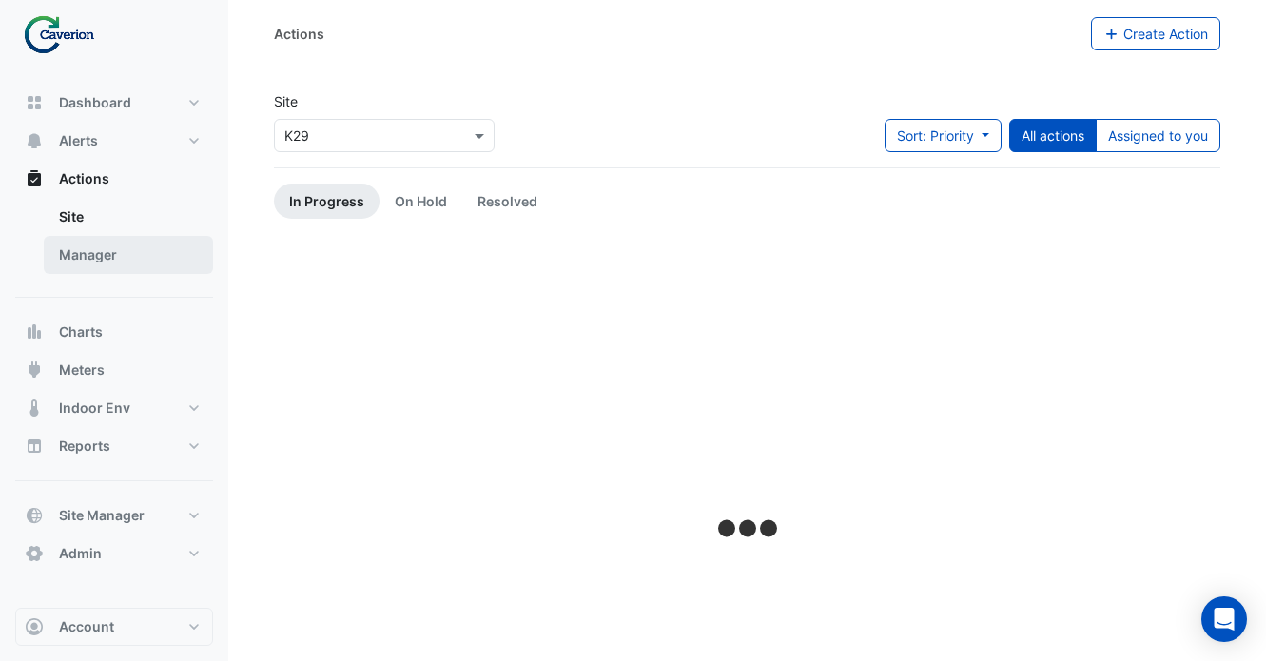
click at [103, 267] on link "Manager" at bounding box center [128, 255] width 169 height 38
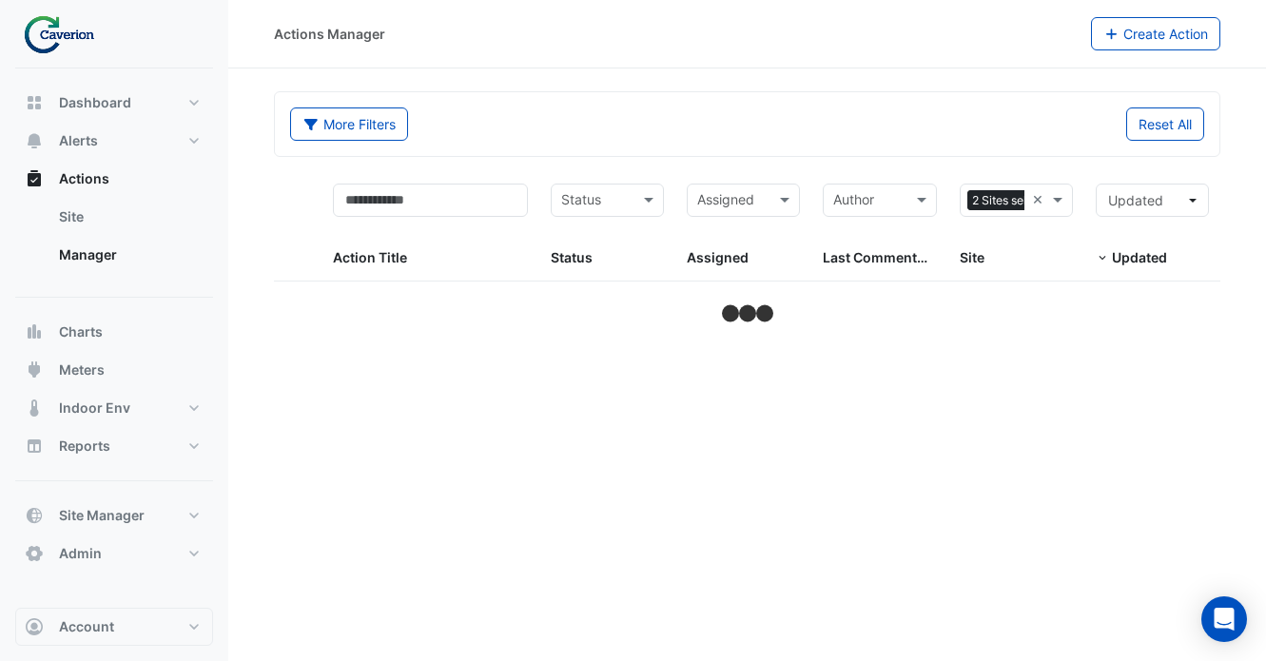
select select "***"
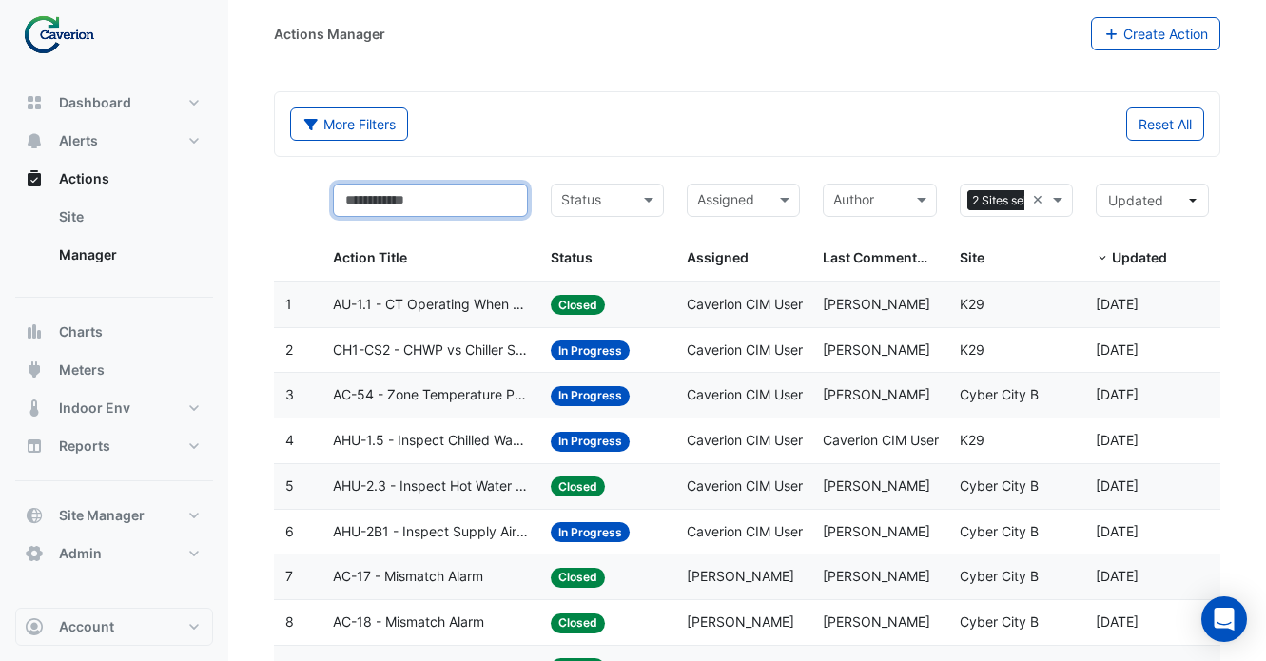
click at [448, 200] on input "text" at bounding box center [430, 200] width 195 height 33
type input "*******"
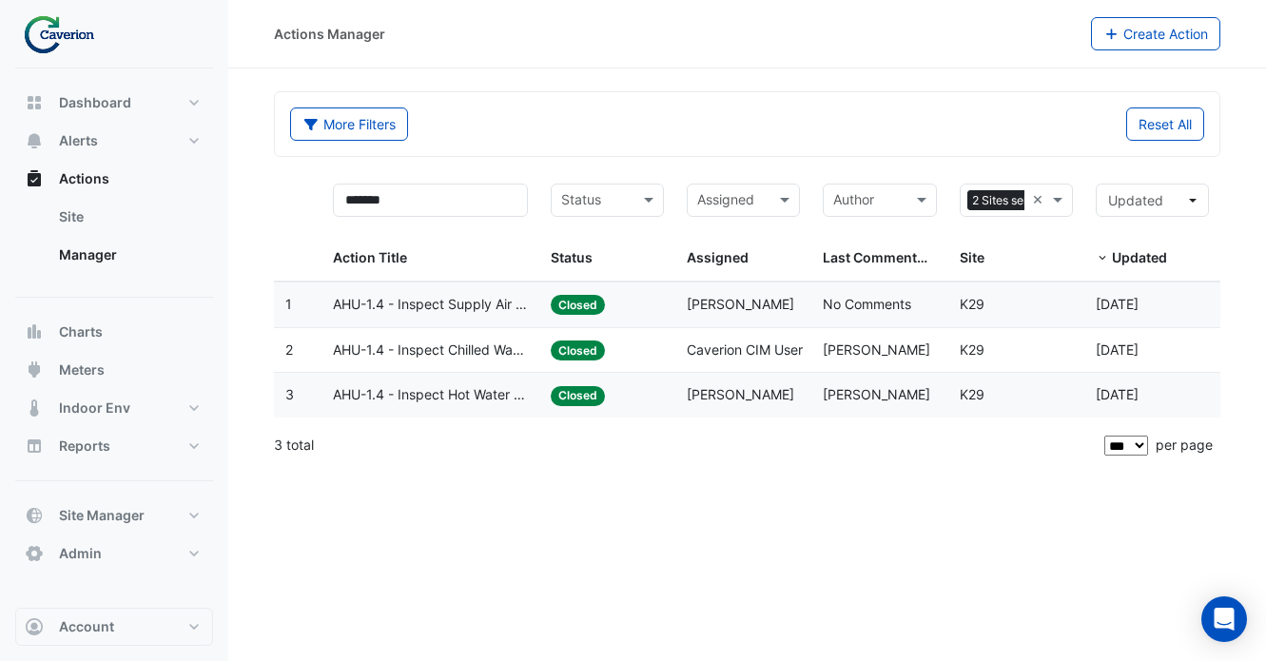
click at [1014, 354] on div "Site: K29" at bounding box center [1016, 351] width 113 height 22
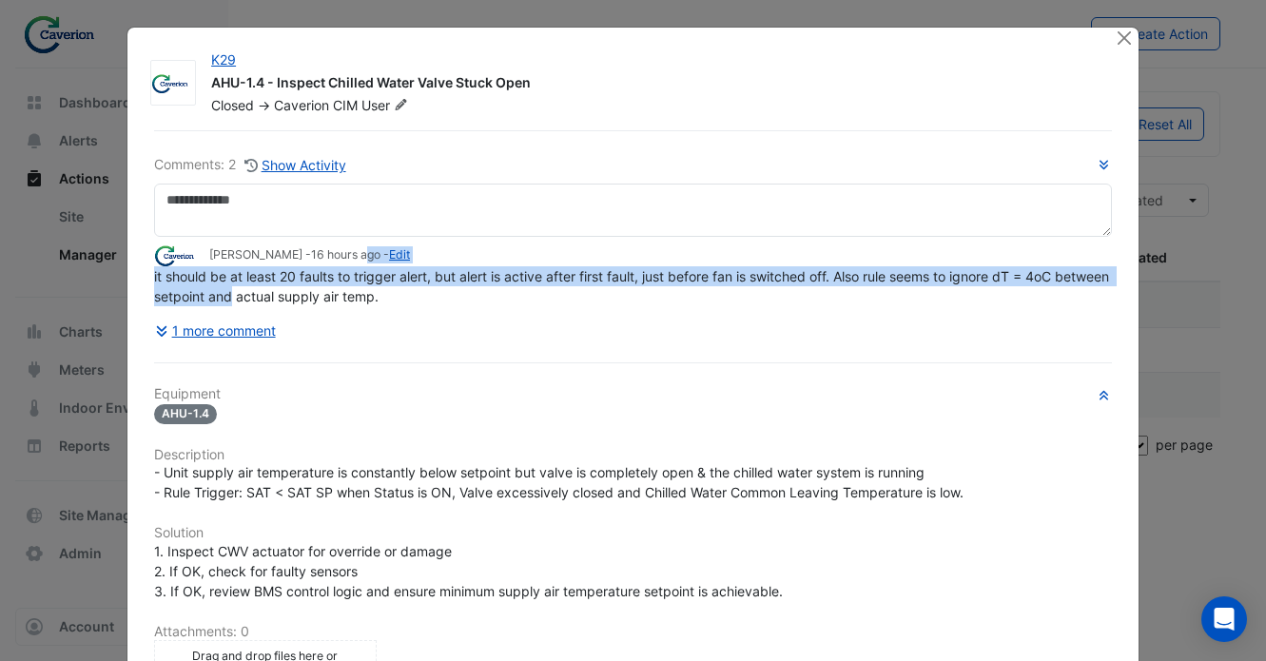
drag, startPoint x: 363, startPoint y: 298, endPoint x: 290, endPoint y: 298, distance: 73.3
click at [290, 298] on app-ticket-comment "Tomas Jonkaitis - 16 hours ago - Edit it should be at least 20 faults to trigge…" at bounding box center [633, 276] width 958 height 62
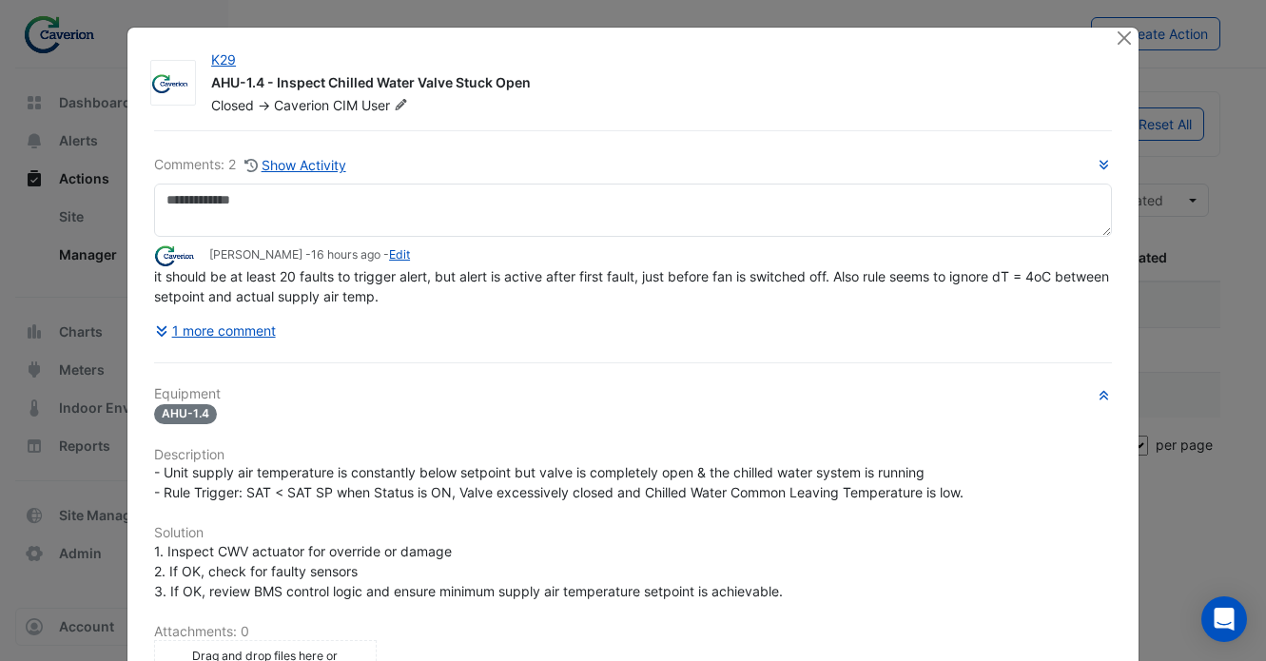
click at [336, 250] on span "16 hours ago" at bounding box center [345, 254] width 69 height 14
drag, startPoint x: 309, startPoint y: 260, endPoint x: 357, endPoint y: 259, distance: 47.6
click at [357, 259] on span "16 hours ago" at bounding box center [345, 254] width 69 height 14
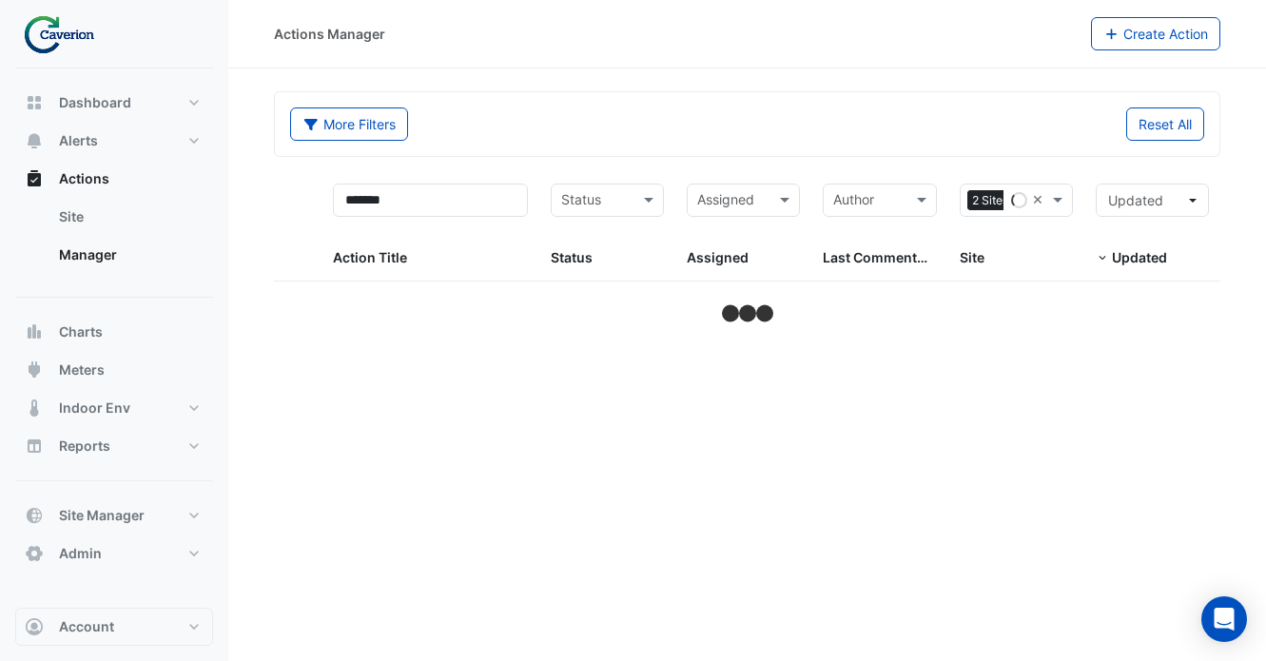
select select "***"
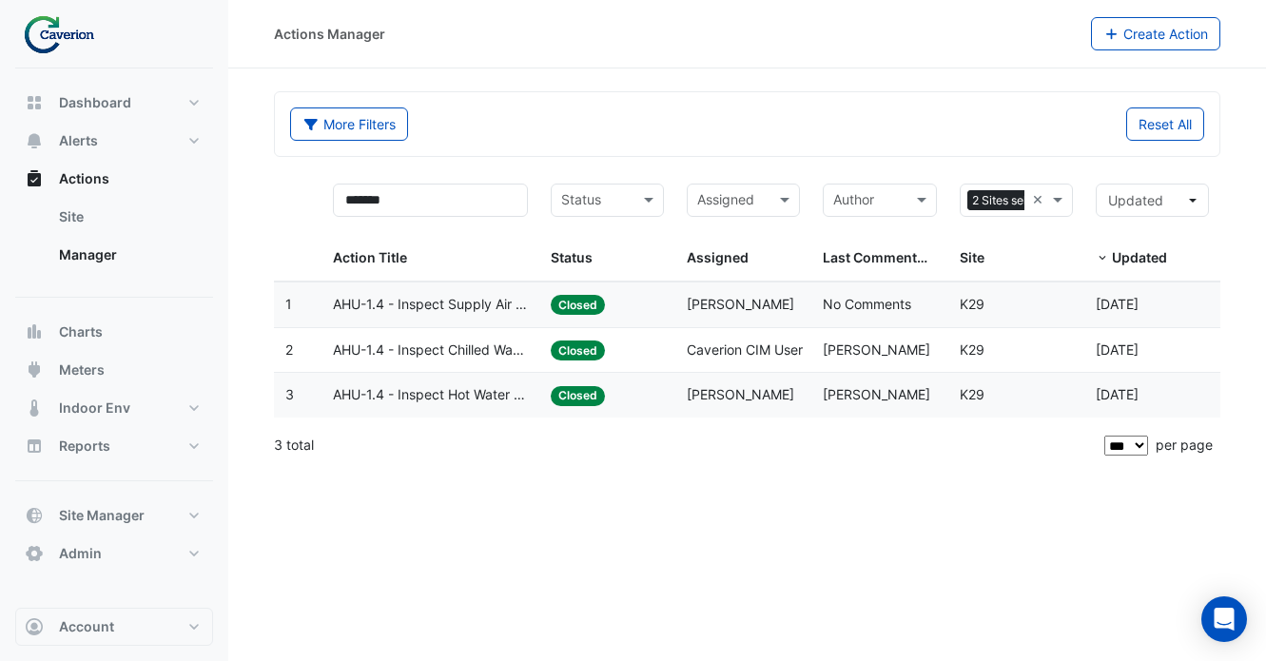
click at [480, 359] on span "AHU-1.4 - Inspect Chilled Water Valve Stuck Open" at bounding box center [430, 351] width 195 height 22
